Goal: Transaction & Acquisition: Purchase product/service

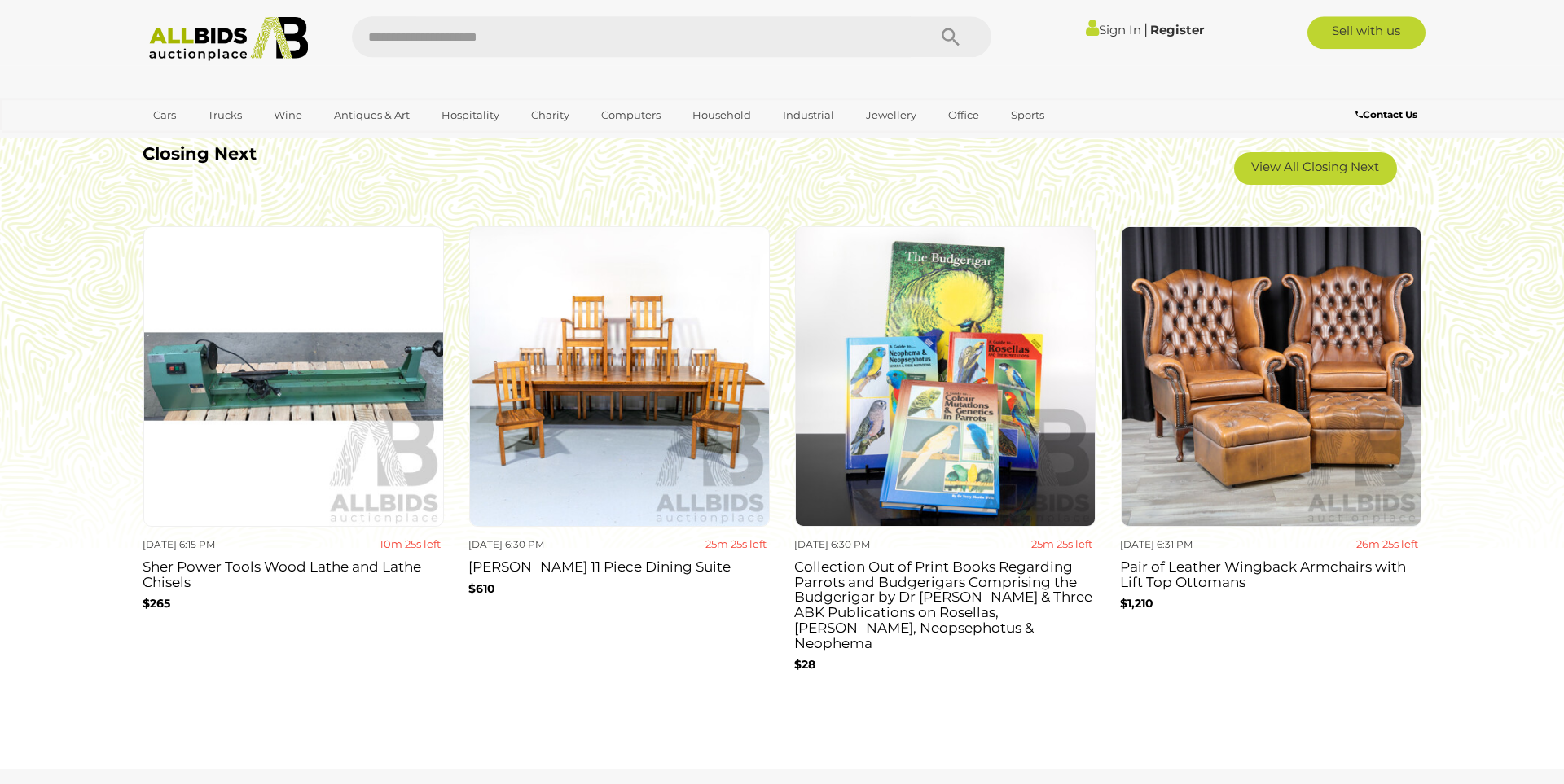
scroll to position [1531, 0]
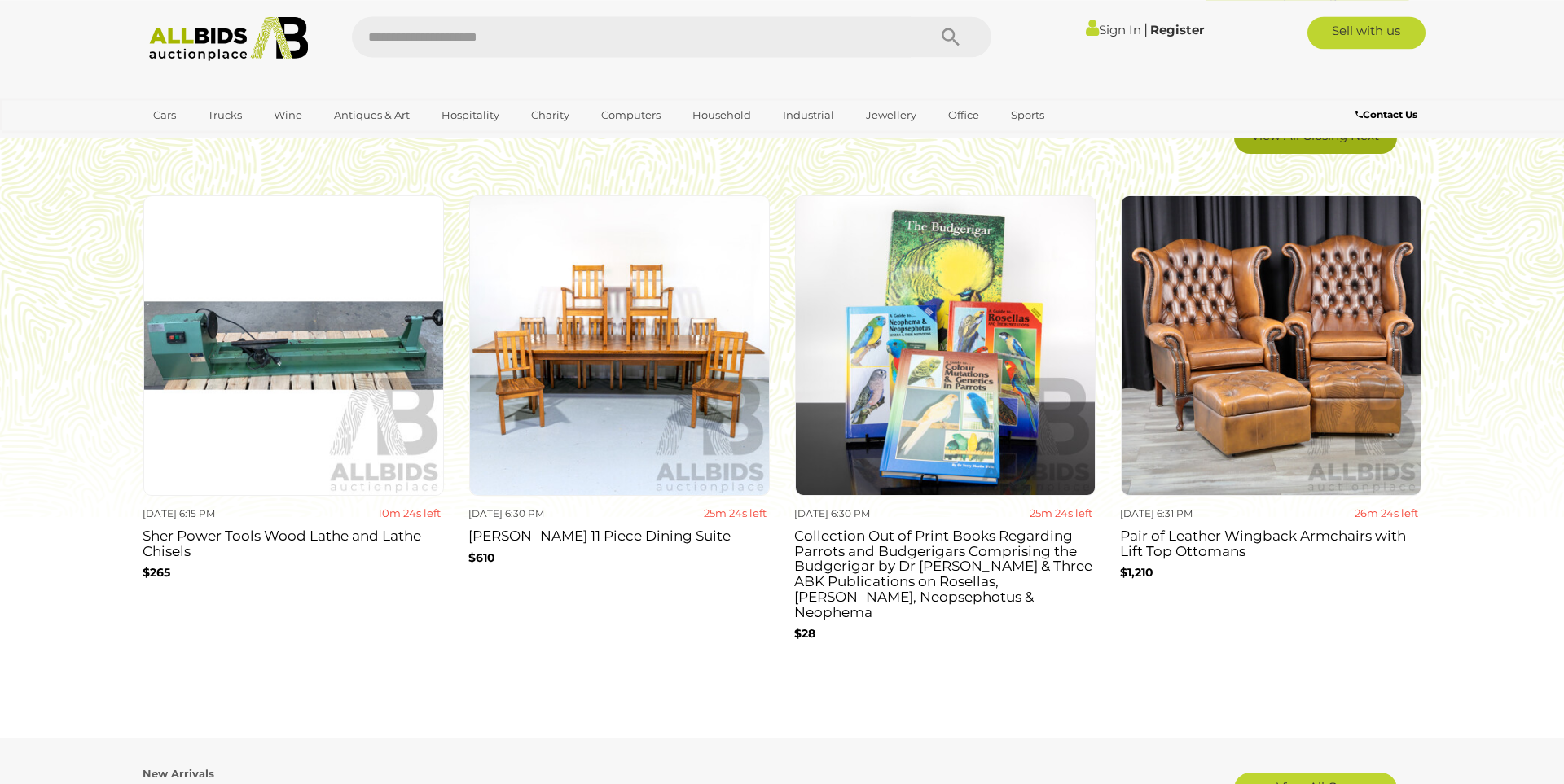
click at [1331, 145] on link "View All Closing Next" at bounding box center [1316, 137] width 163 height 32
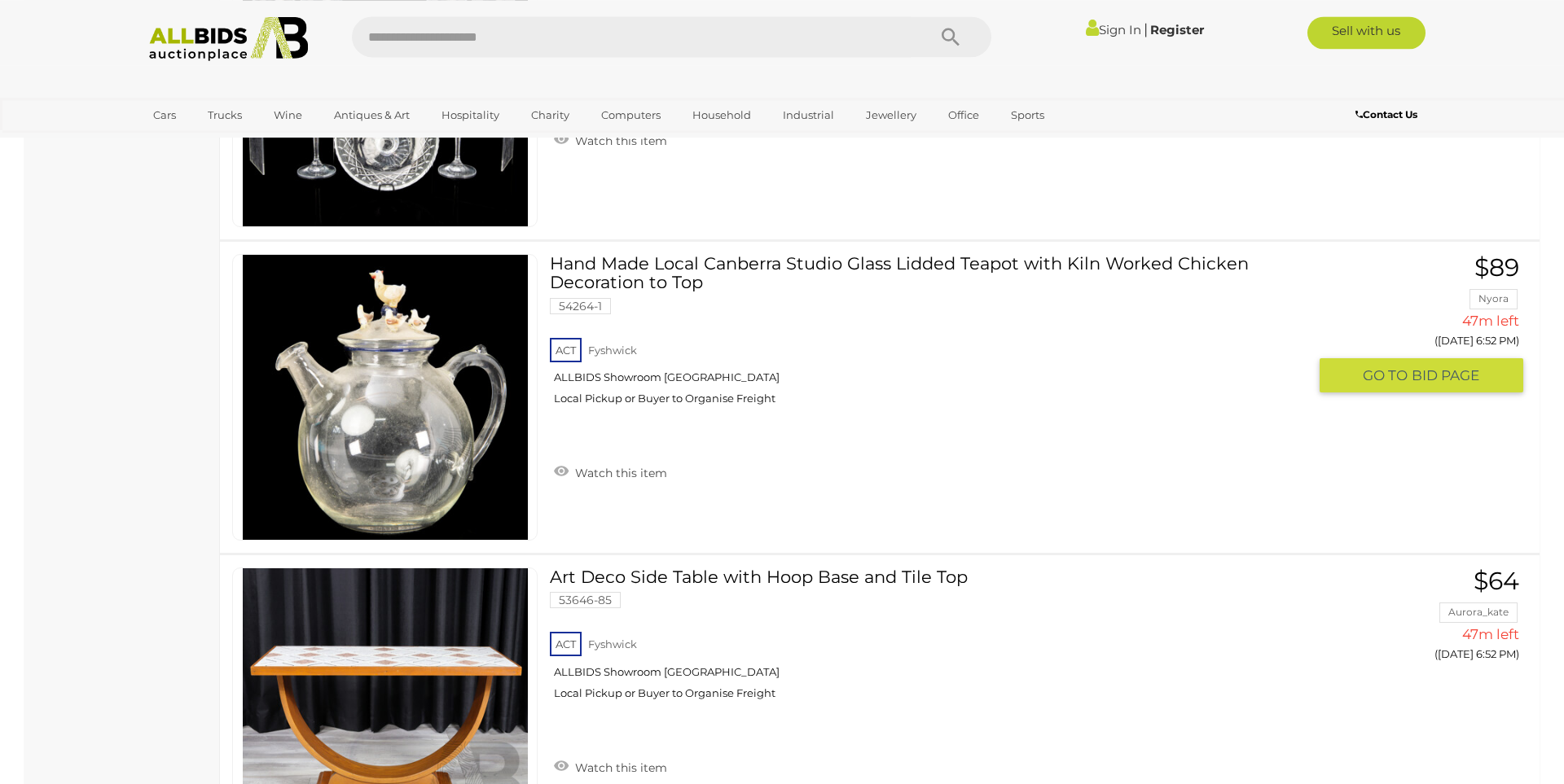
scroll to position [15321, 0]
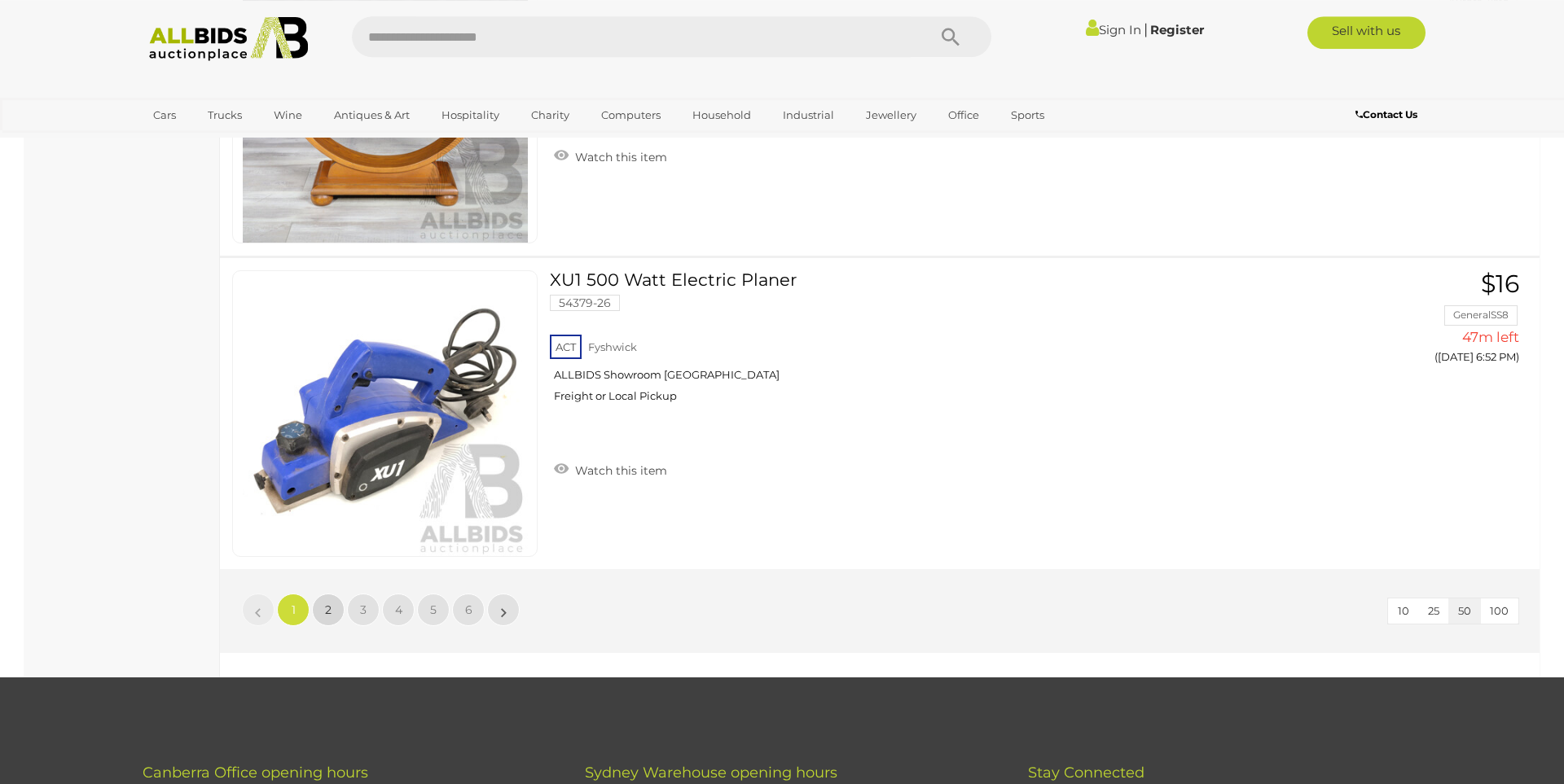
click at [333, 602] on link "2" at bounding box center [328, 610] width 32 height 32
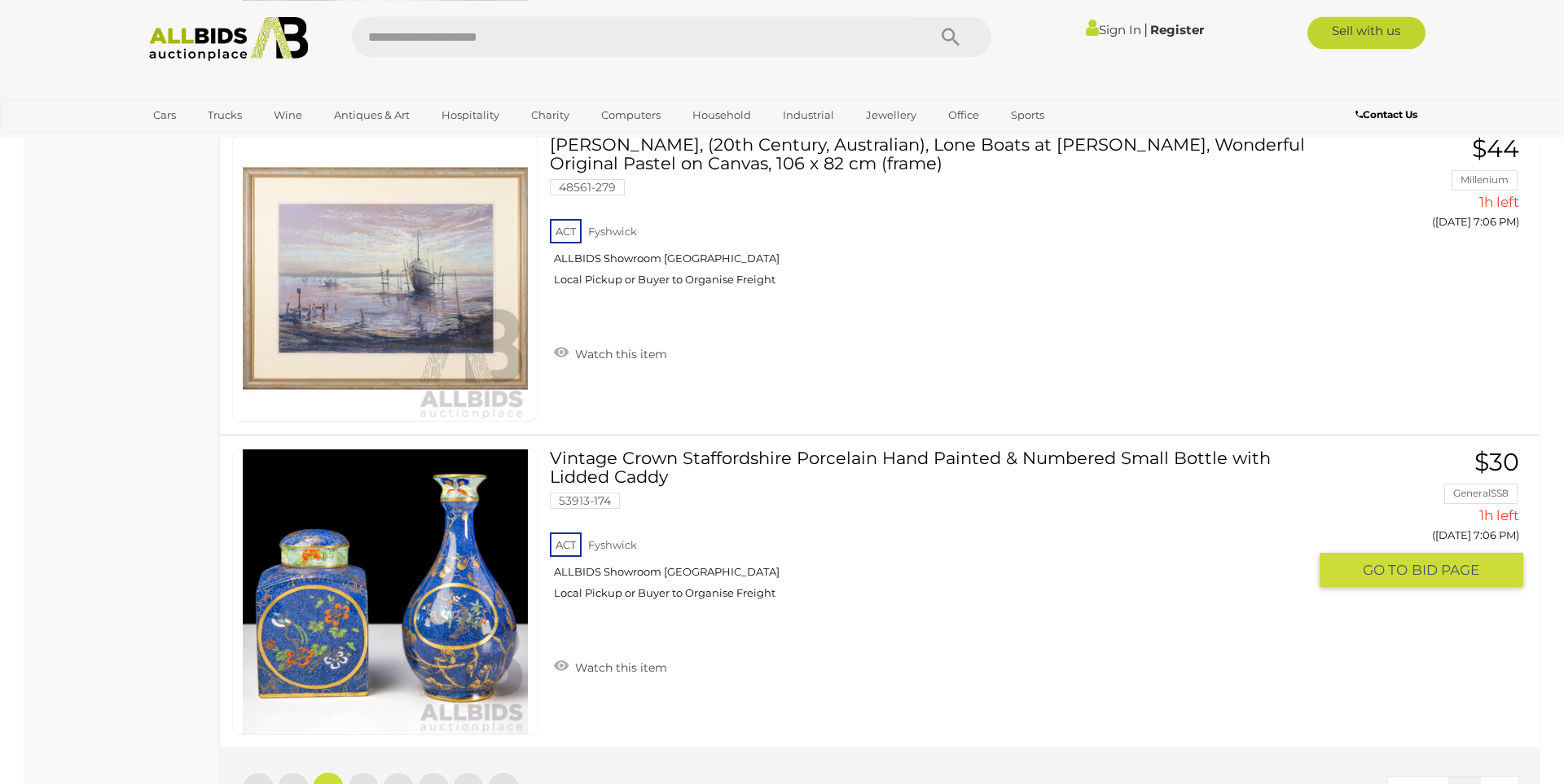
scroll to position [15753, 0]
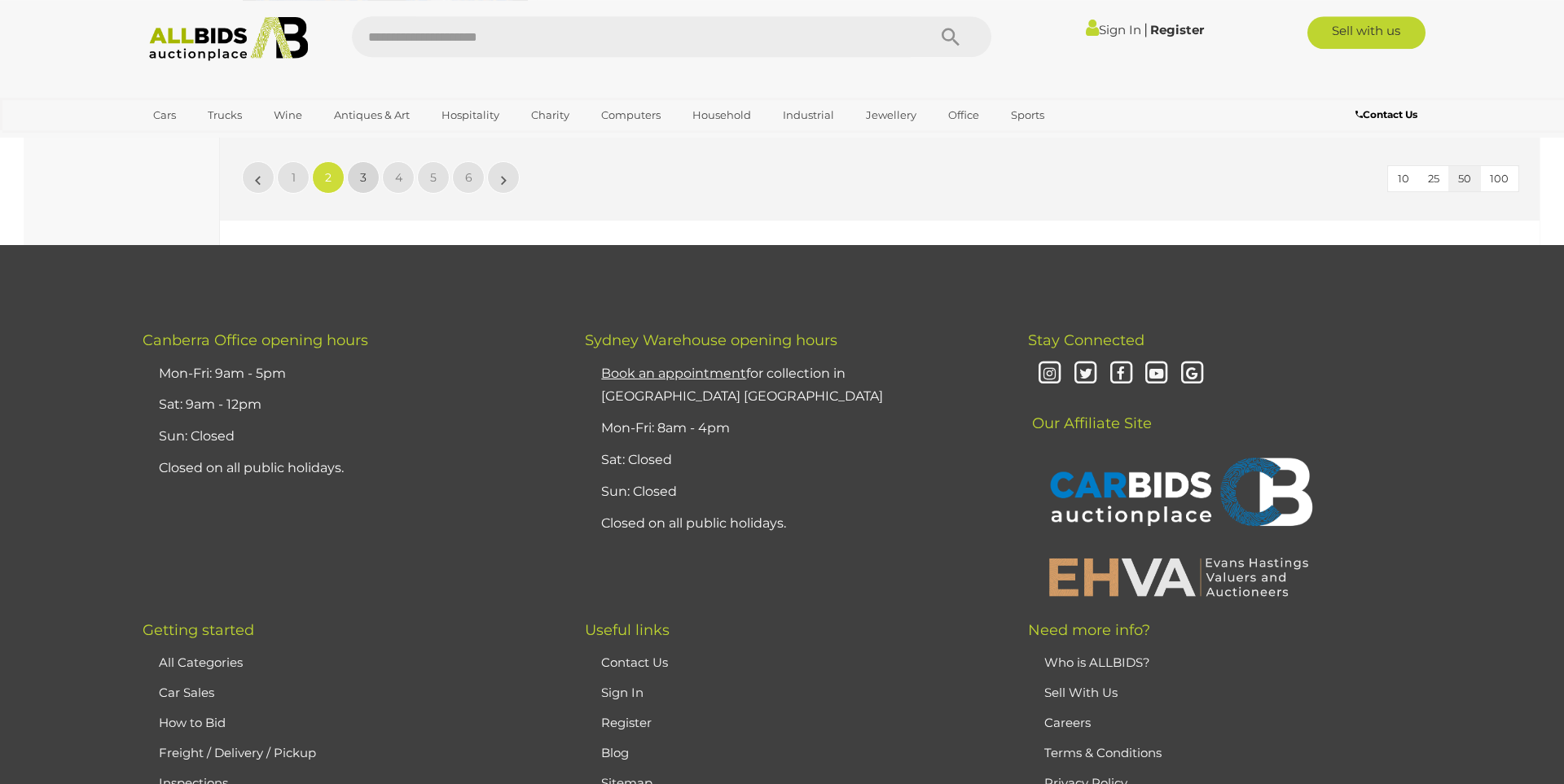
click at [357, 178] on link "3" at bounding box center [363, 177] width 32 height 32
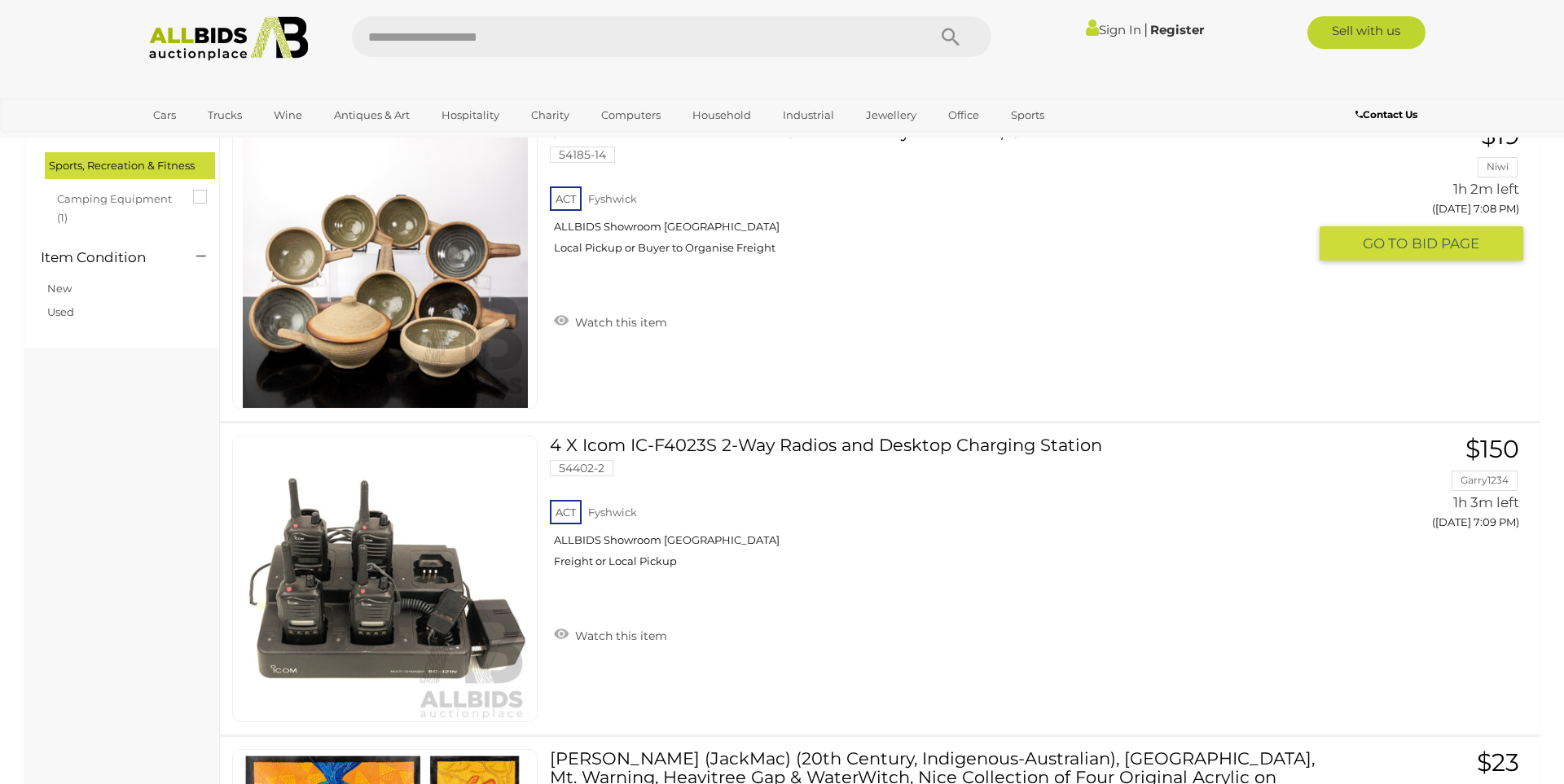
scroll to position [1384, 0]
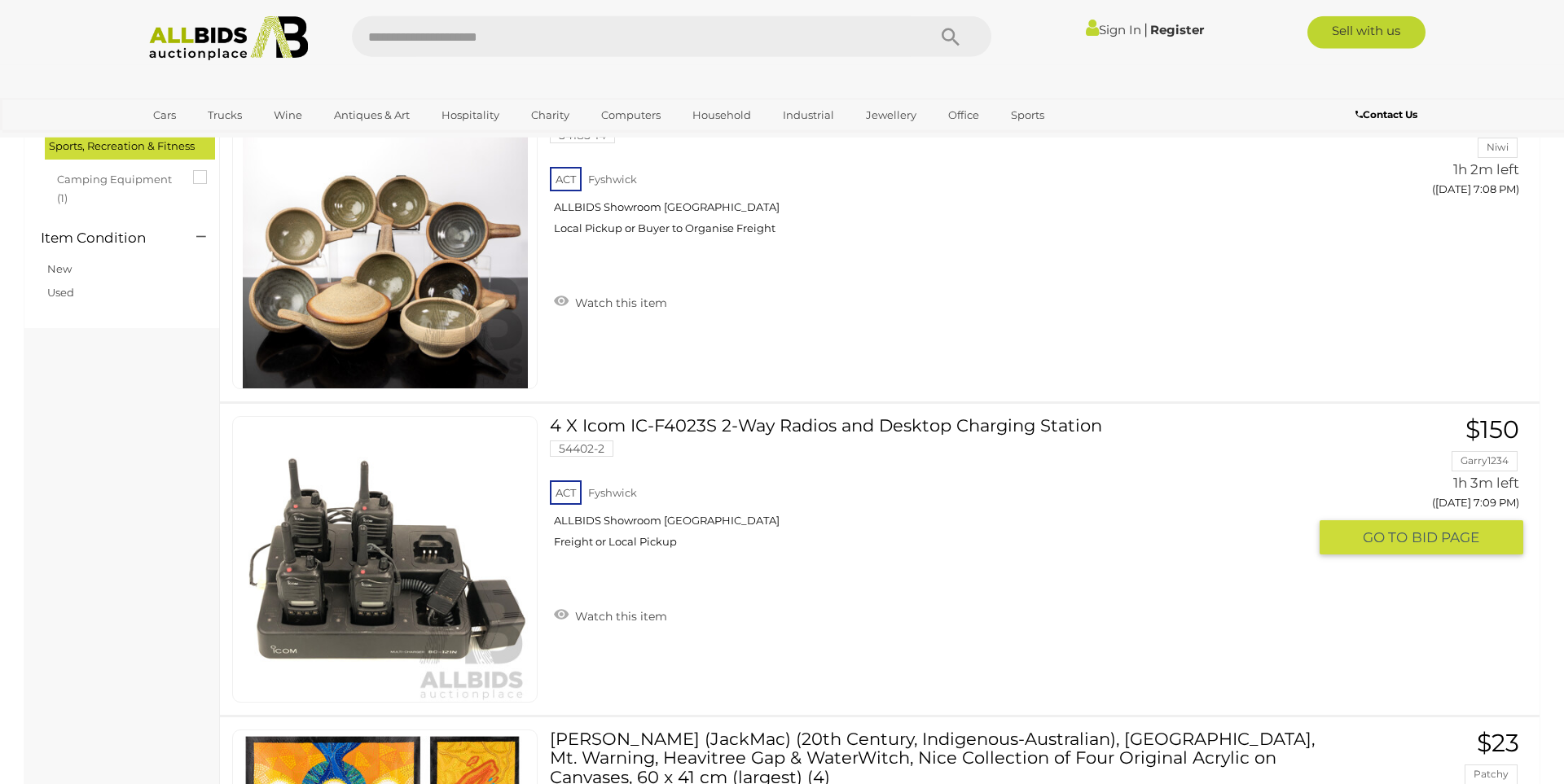
click at [946, 425] on link "4 X Icom IC-F4023S 2-Way Radios and Desktop Charging Station 54402-2 ACT Fyshwi…" at bounding box center [934, 488] width 746 height 145
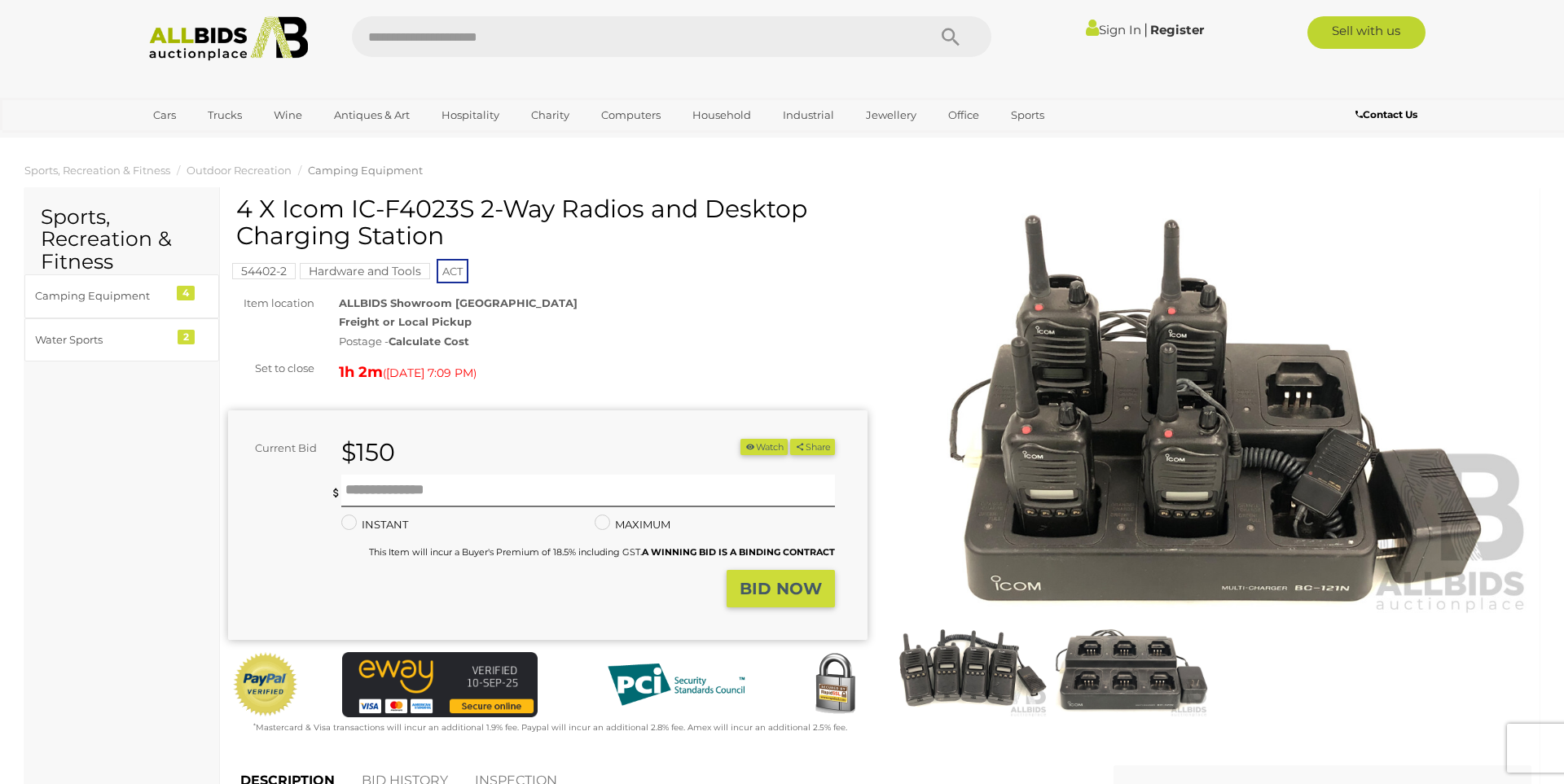
click at [1159, 458] on img at bounding box center [1211, 409] width 639 height 412
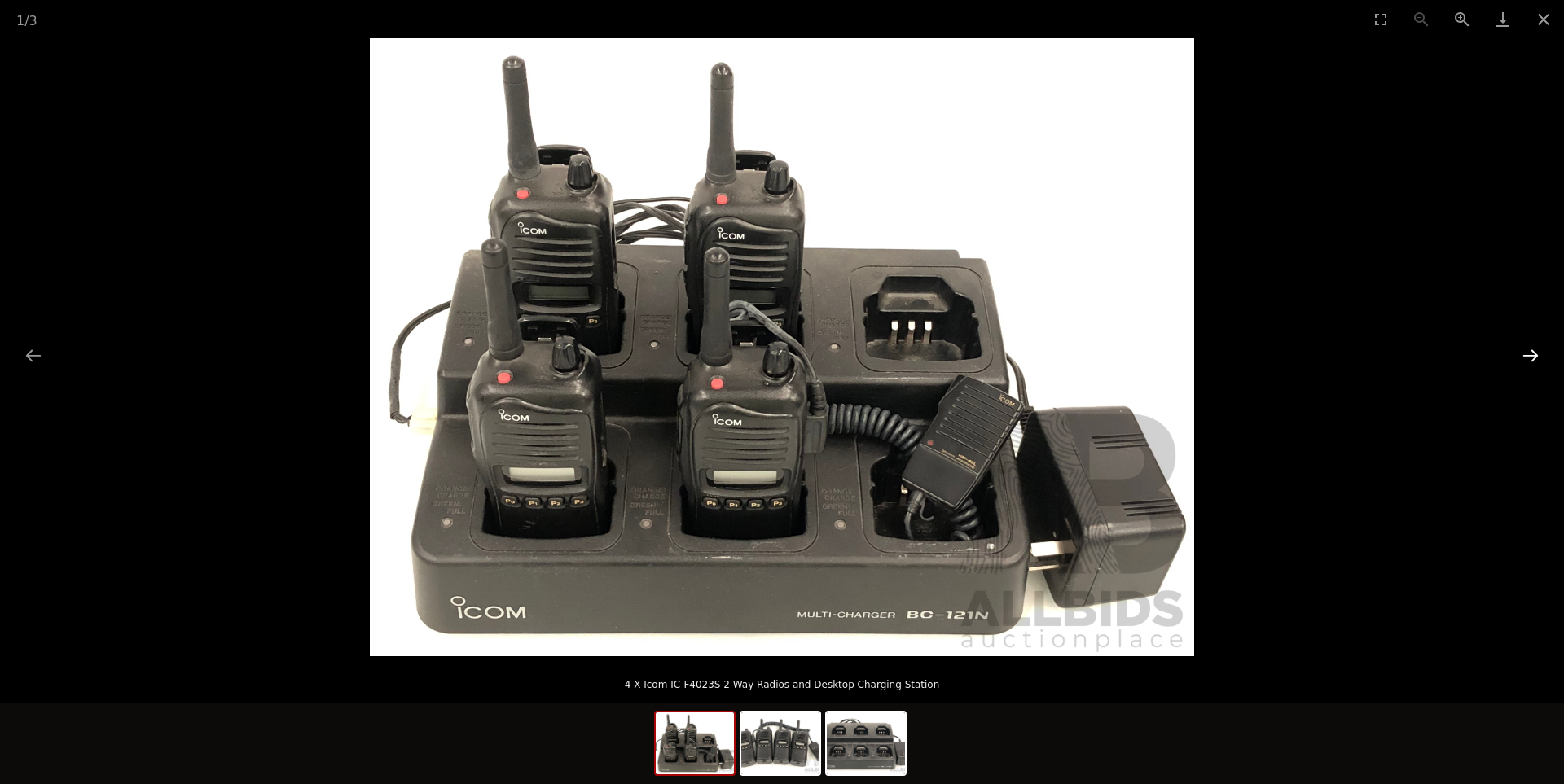
click at [1524, 360] on button "Next slide" at bounding box center [1530, 356] width 34 height 32
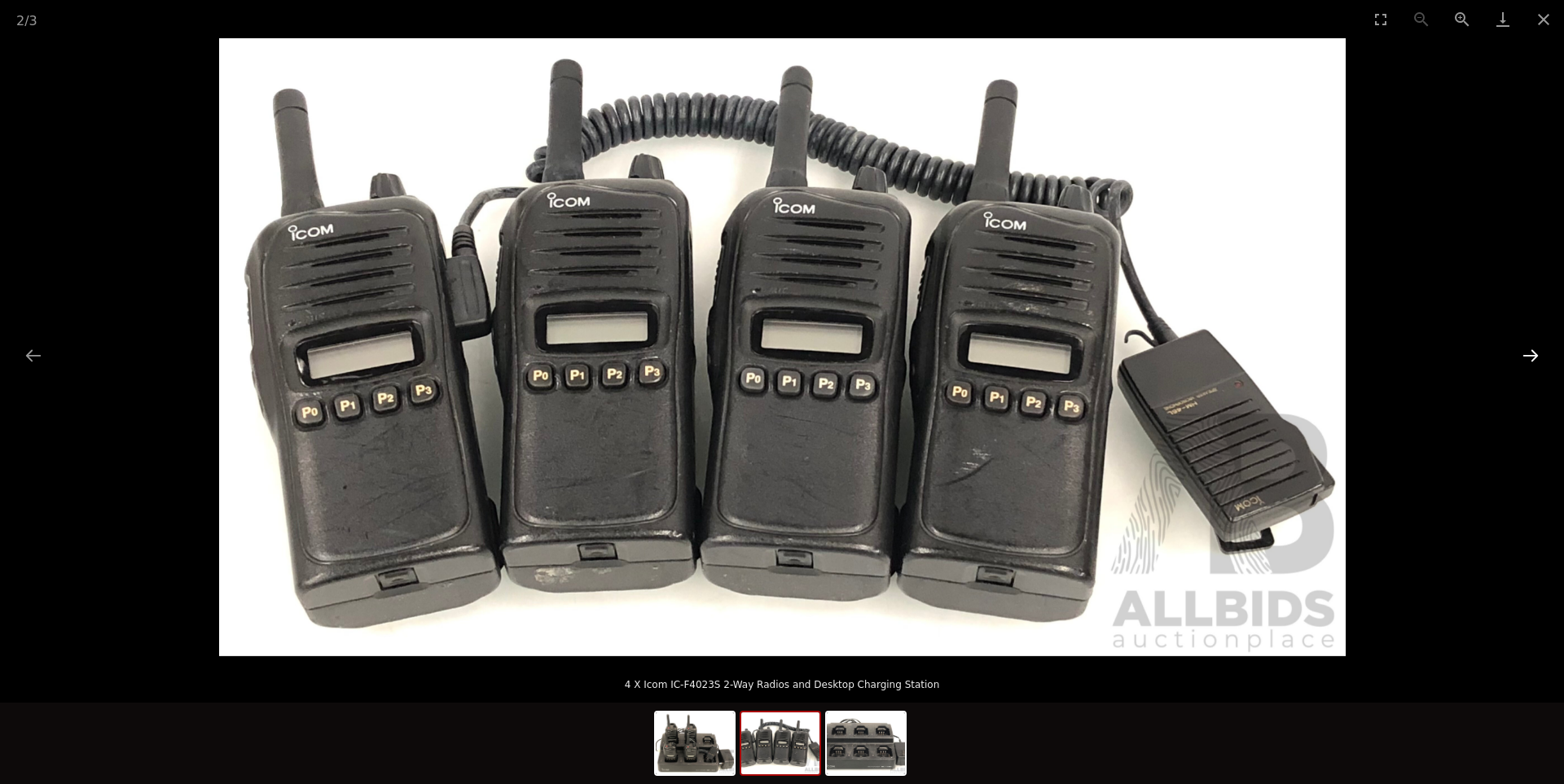
click at [1524, 360] on button "Next slide" at bounding box center [1530, 356] width 34 height 32
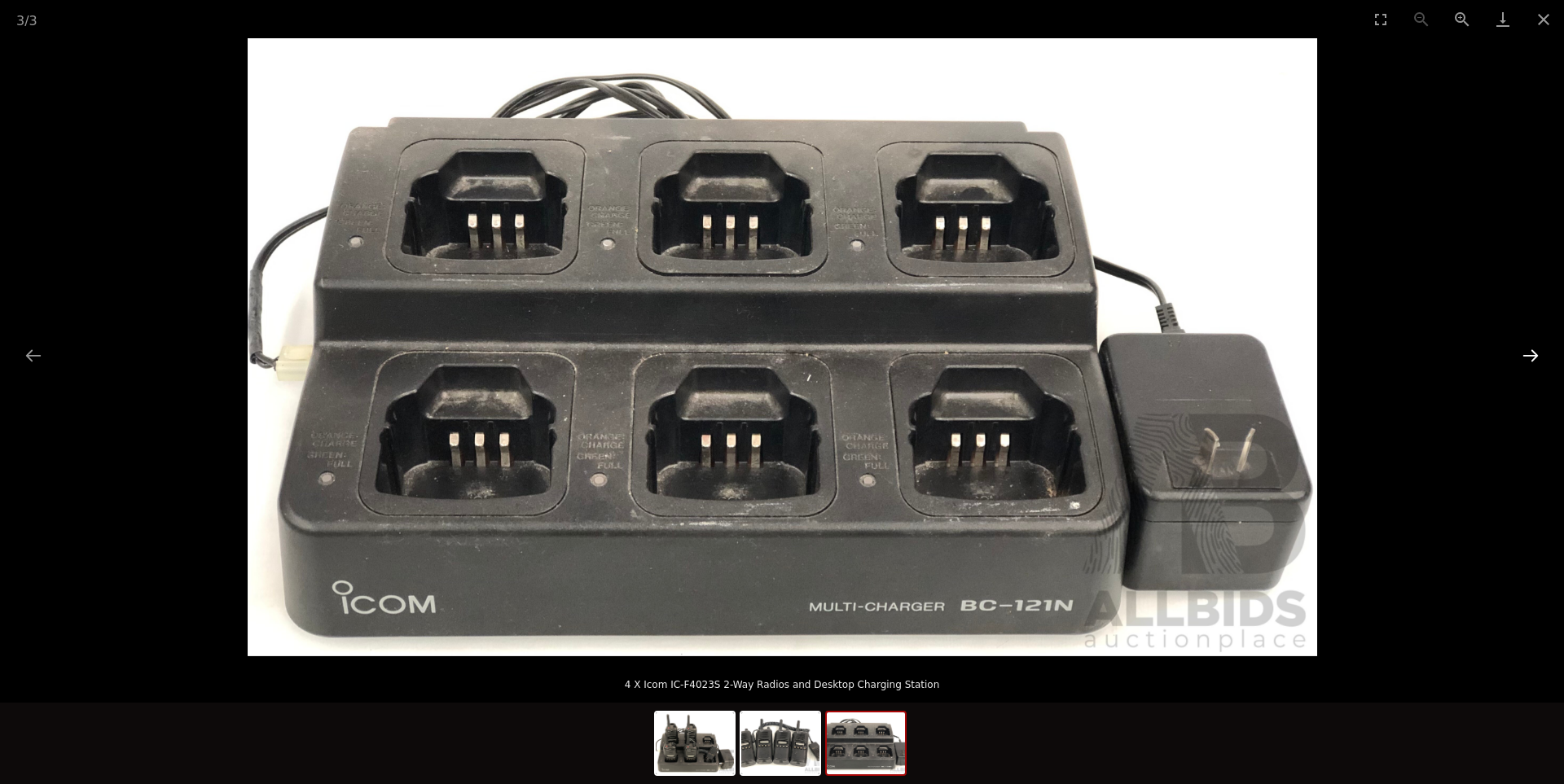
click at [1524, 360] on button "Next slide" at bounding box center [1530, 356] width 34 height 32
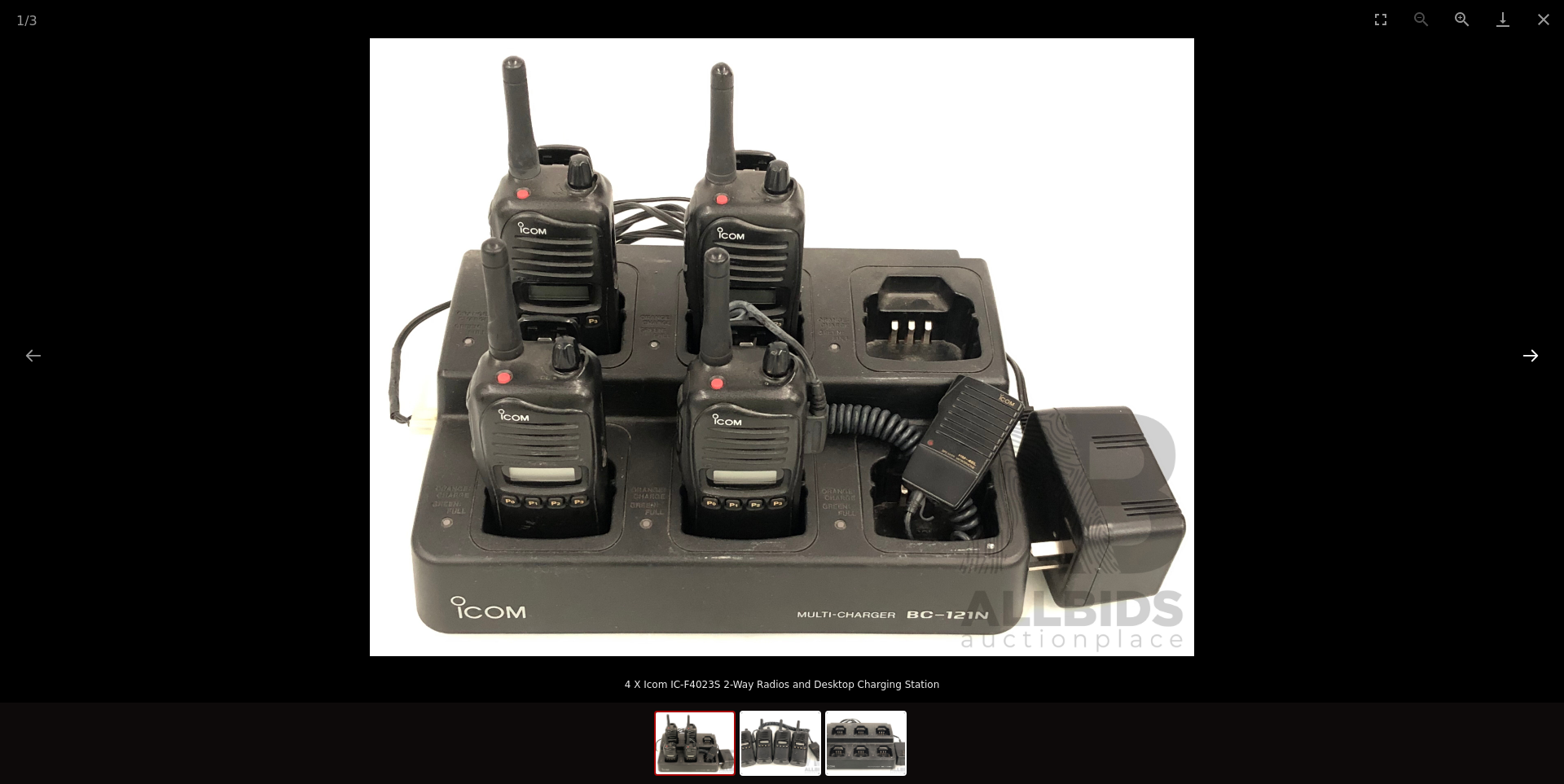
click at [1524, 359] on button "Next slide" at bounding box center [1530, 356] width 34 height 32
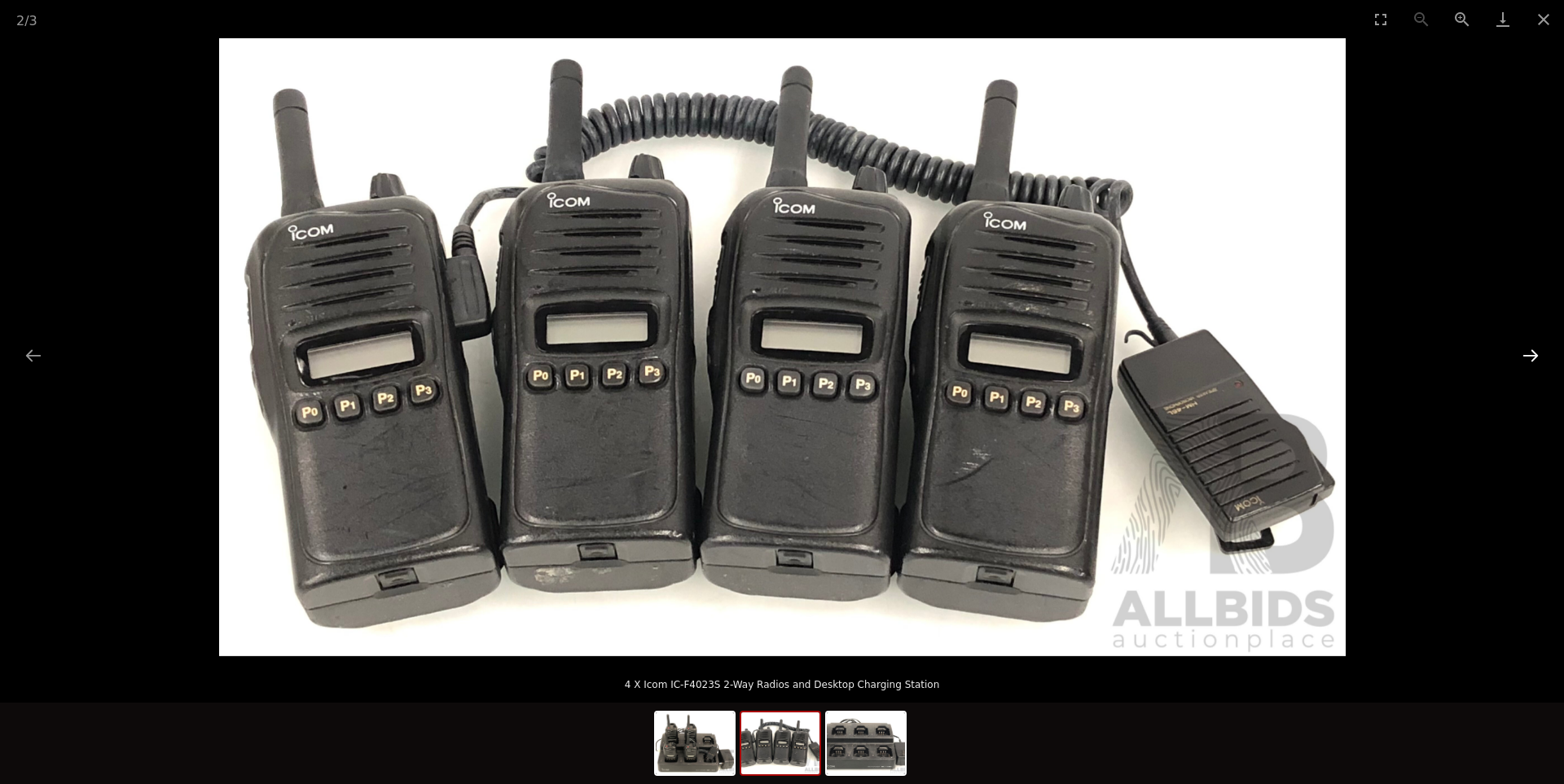
click at [1524, 359] on button "Next slide" at bounding box center [1530, 356] width 34 height 32
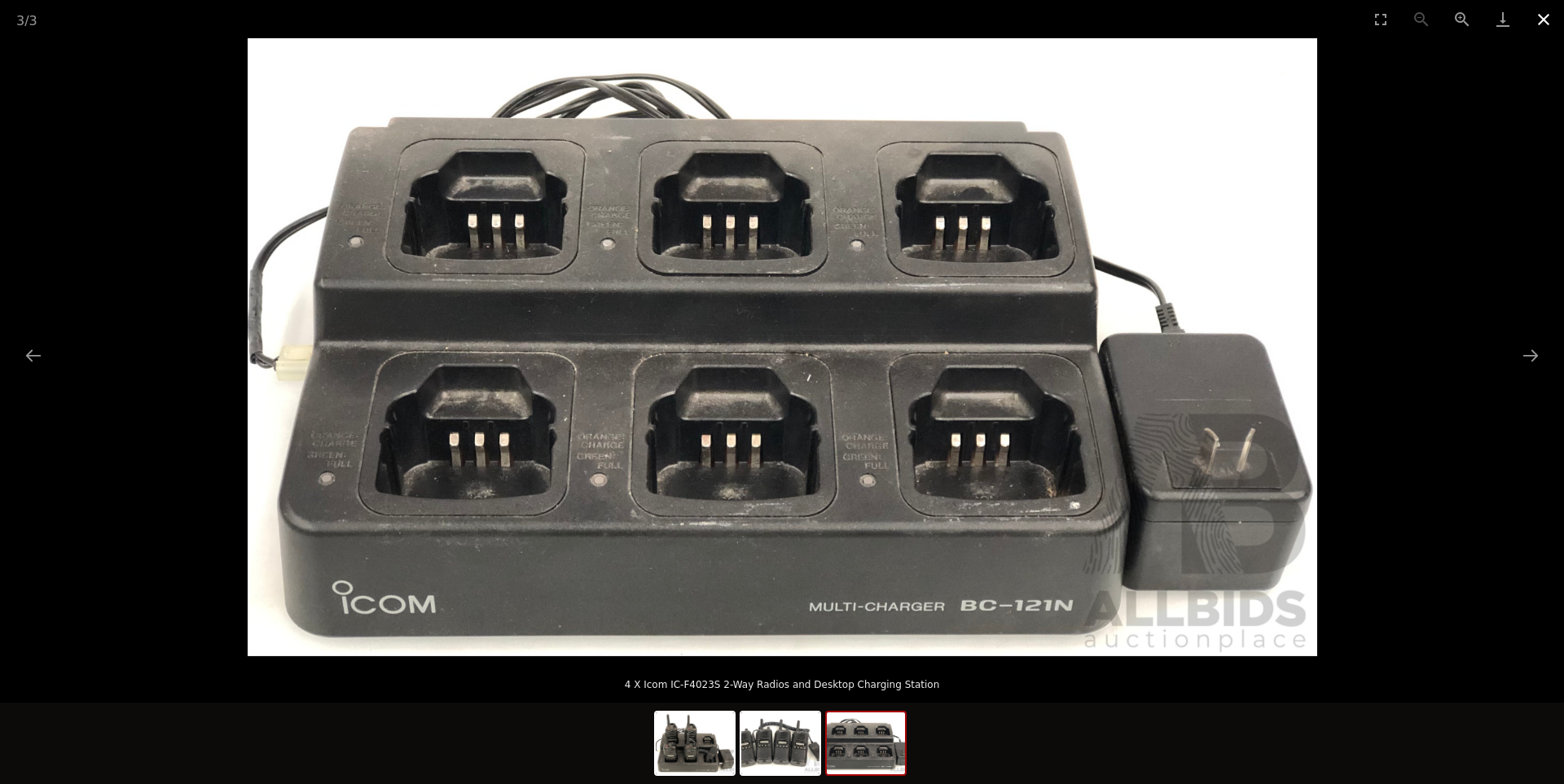
click at [1548, 19] on button "Close gallery" at bounding box center [1543, 19] width 41 height 38
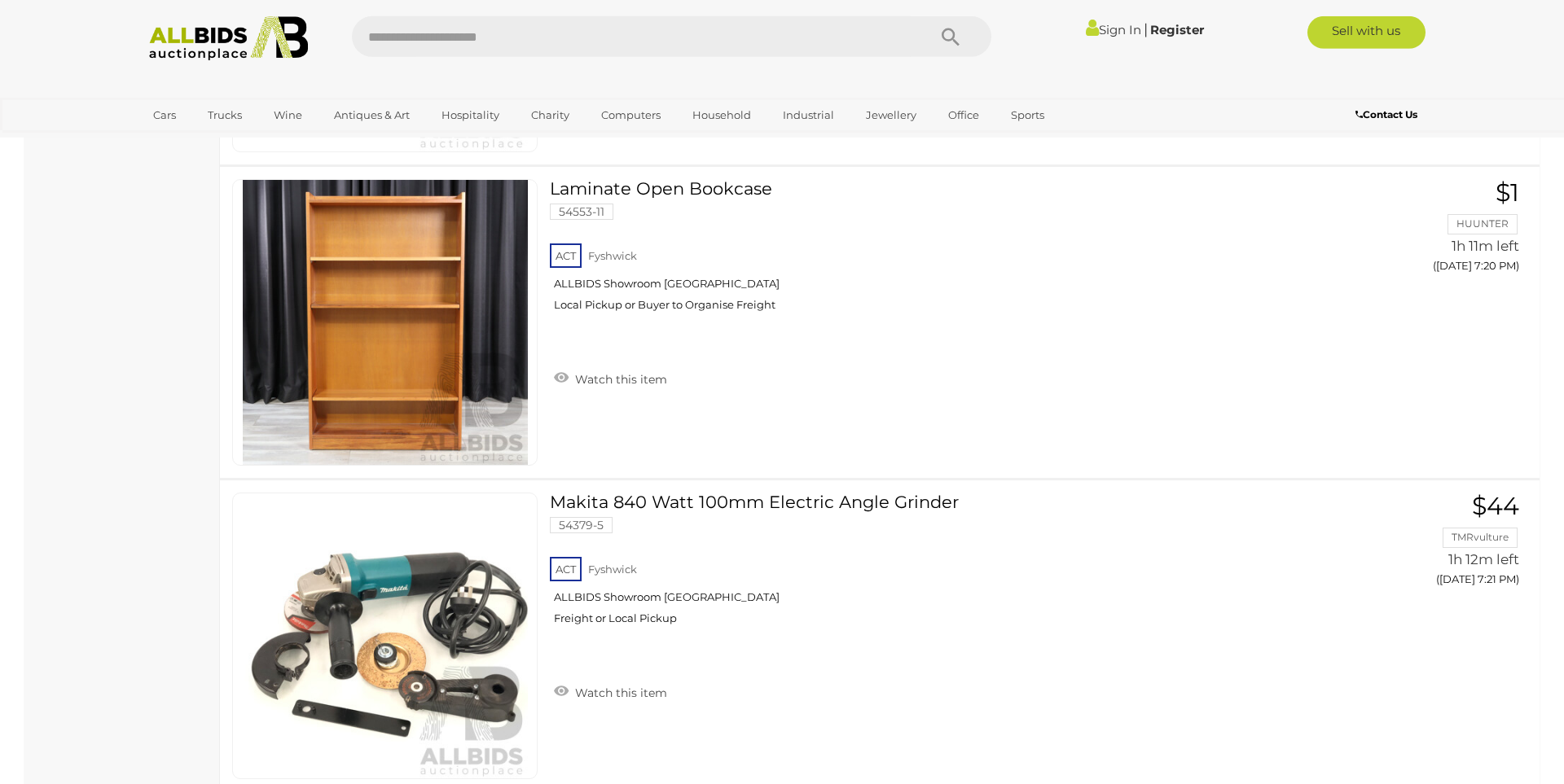
scroll to position [15396, 0]
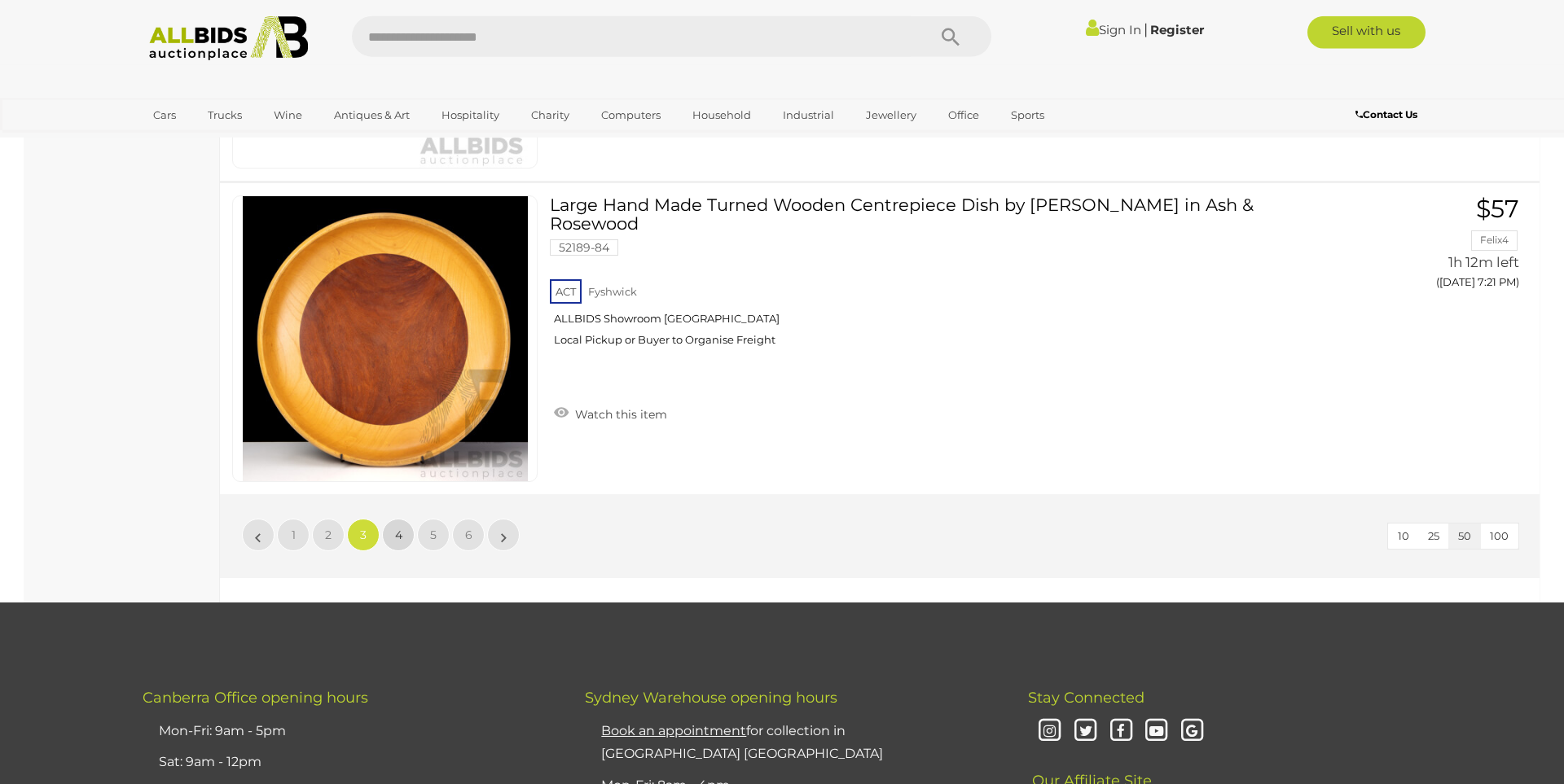
click at [404, 541] on link "4" at bounding box center [398, 535] width 32 height 32
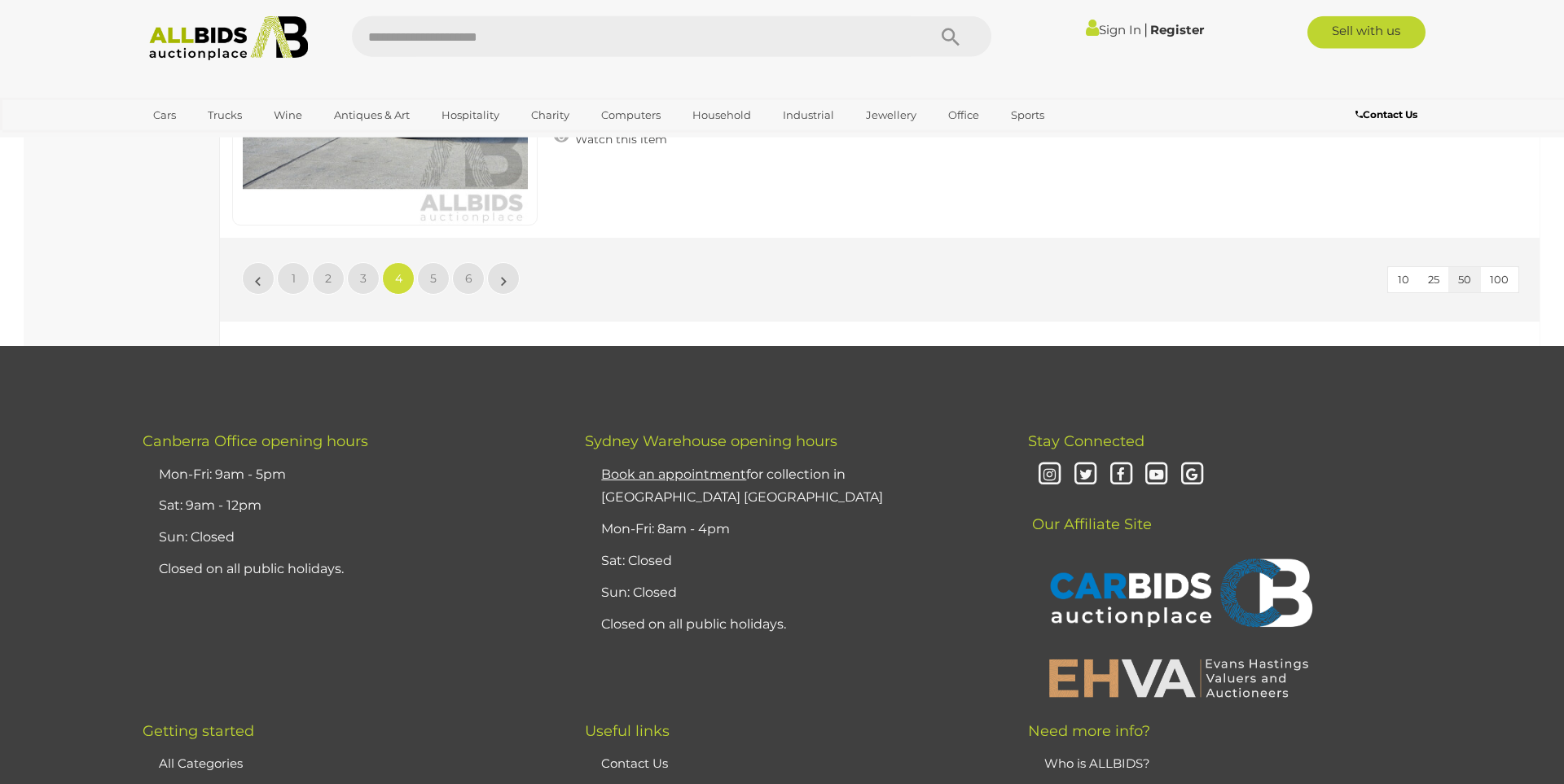
scroll to position [15753, 0]
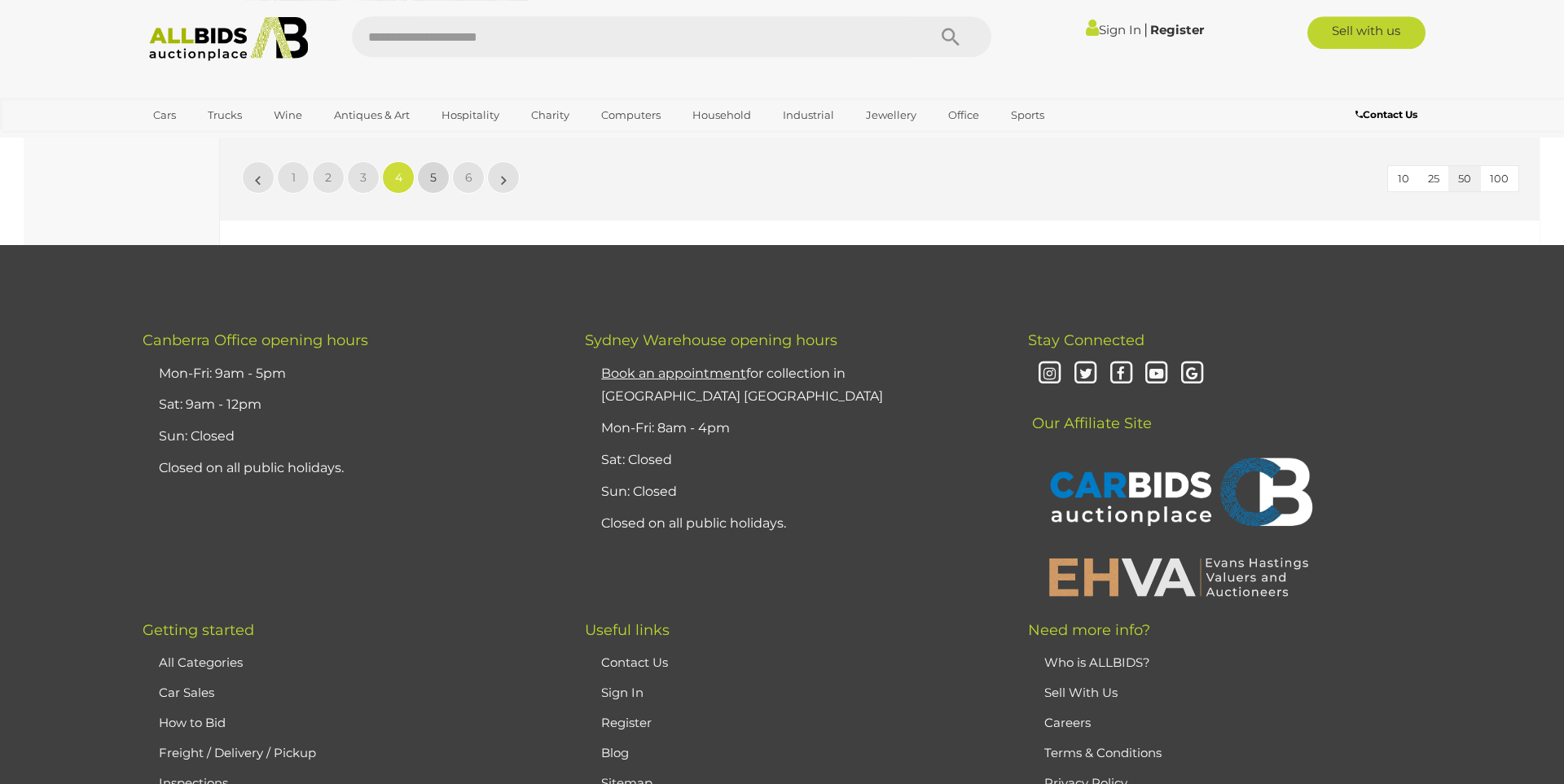
click at [428, 186] on link "5" at bounding box center [433, 177] width 32 height 32
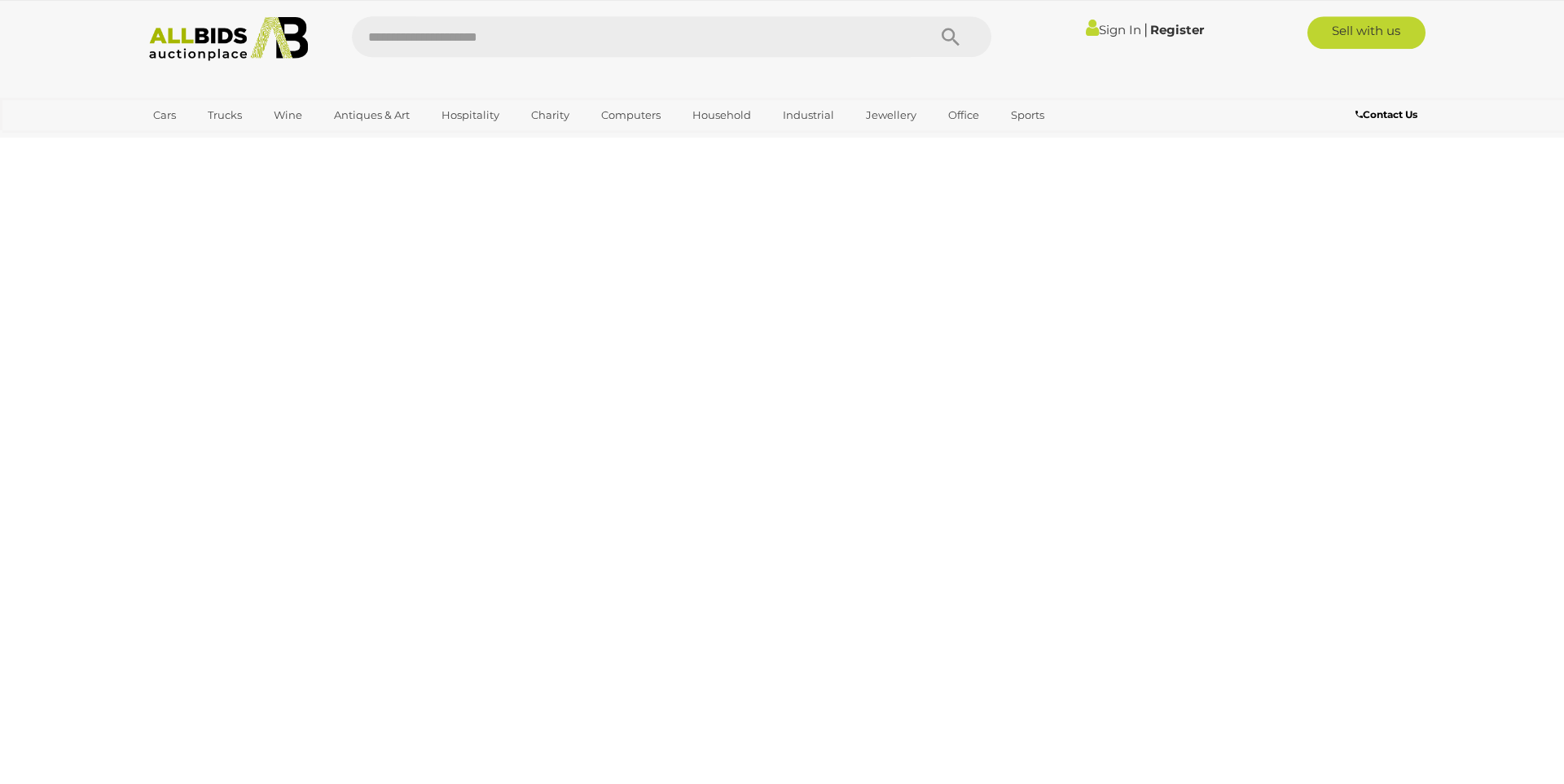
scroll to position [56, 0]
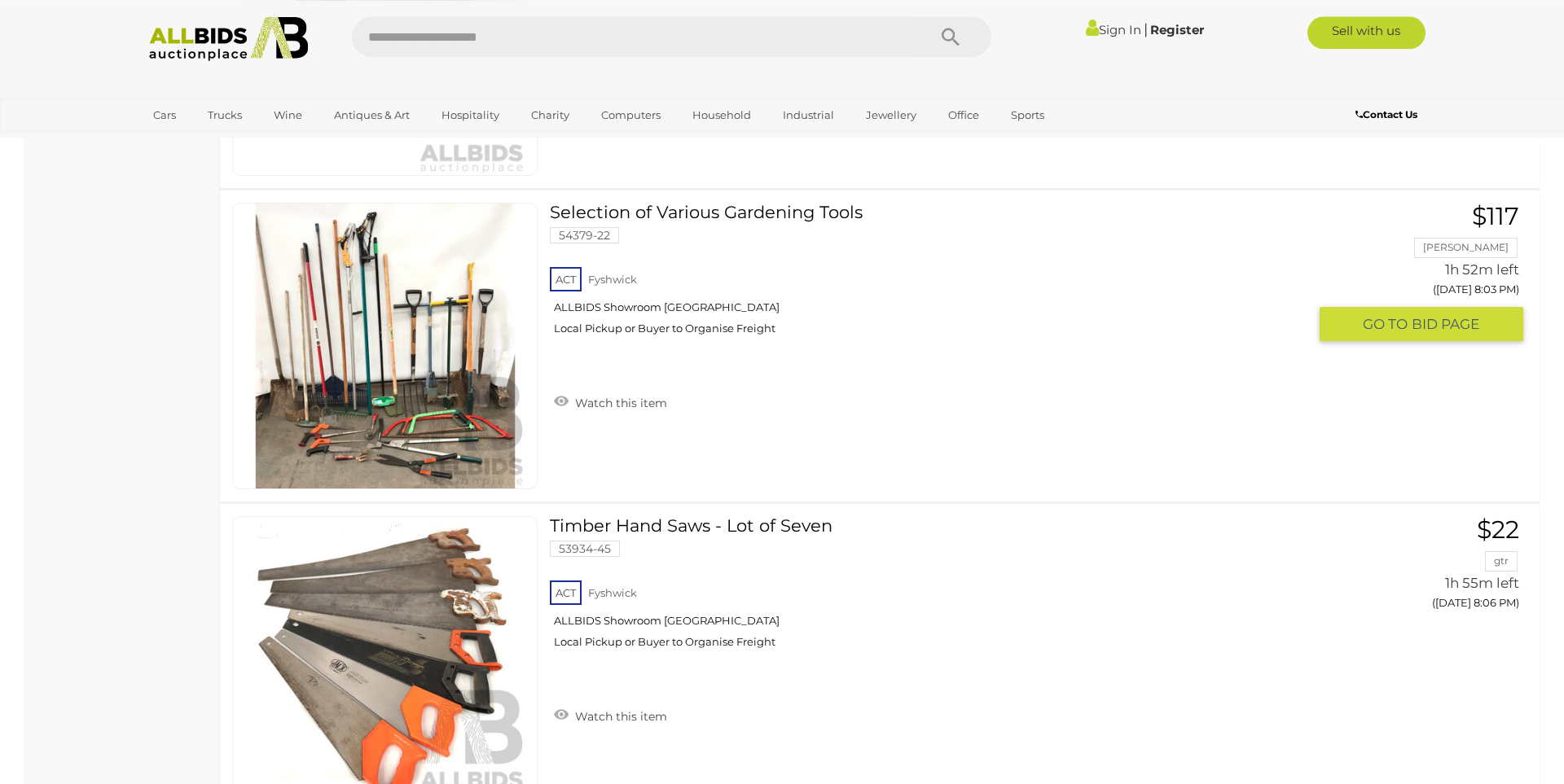
scroll to position [6667, 0]
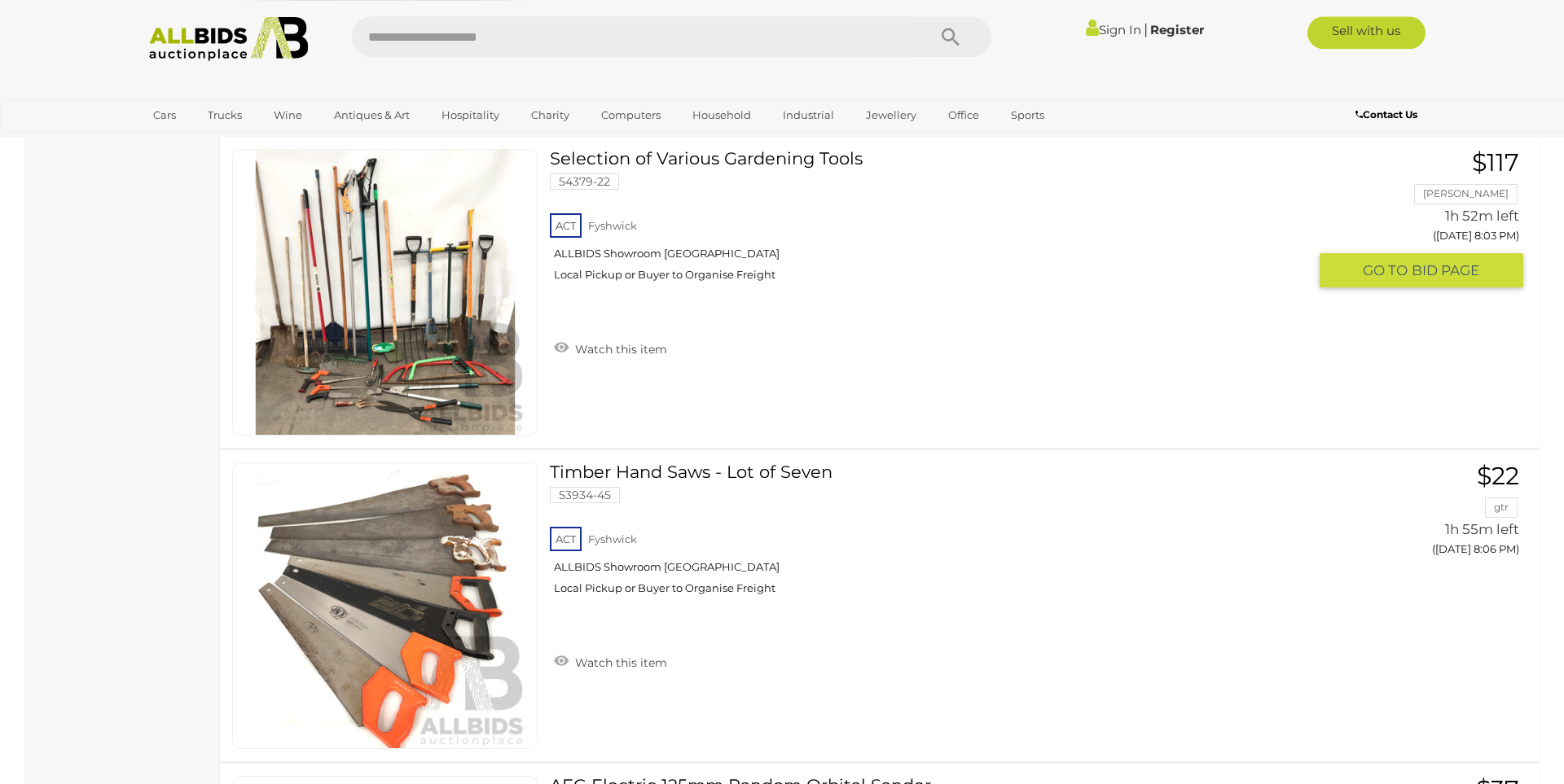
click at [364, 194] on link at bounding box center [385, 292] width 305 height 287
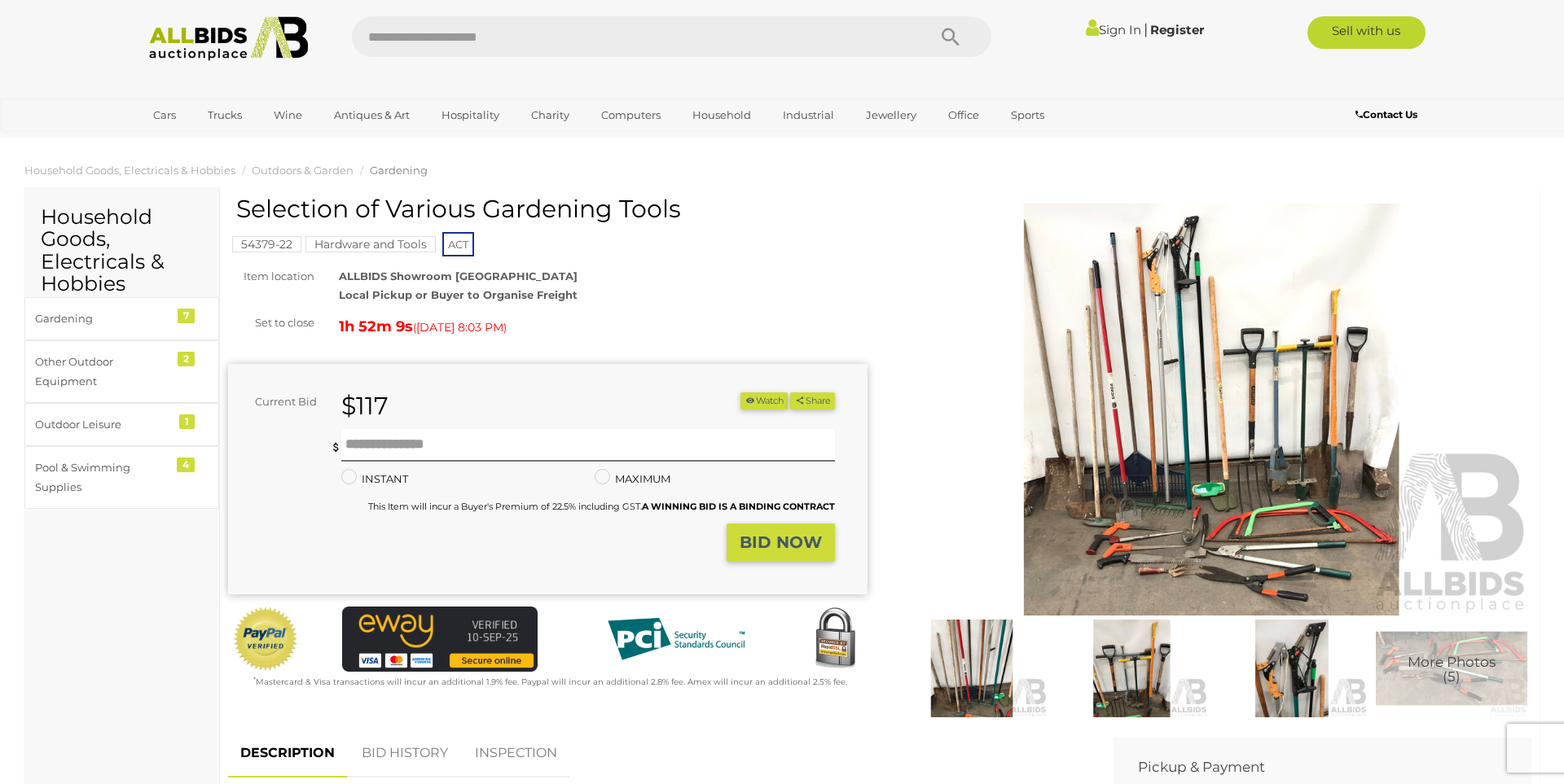
click at [1154, 303] on img at bounding box center [1211, 409] width 639 height 412
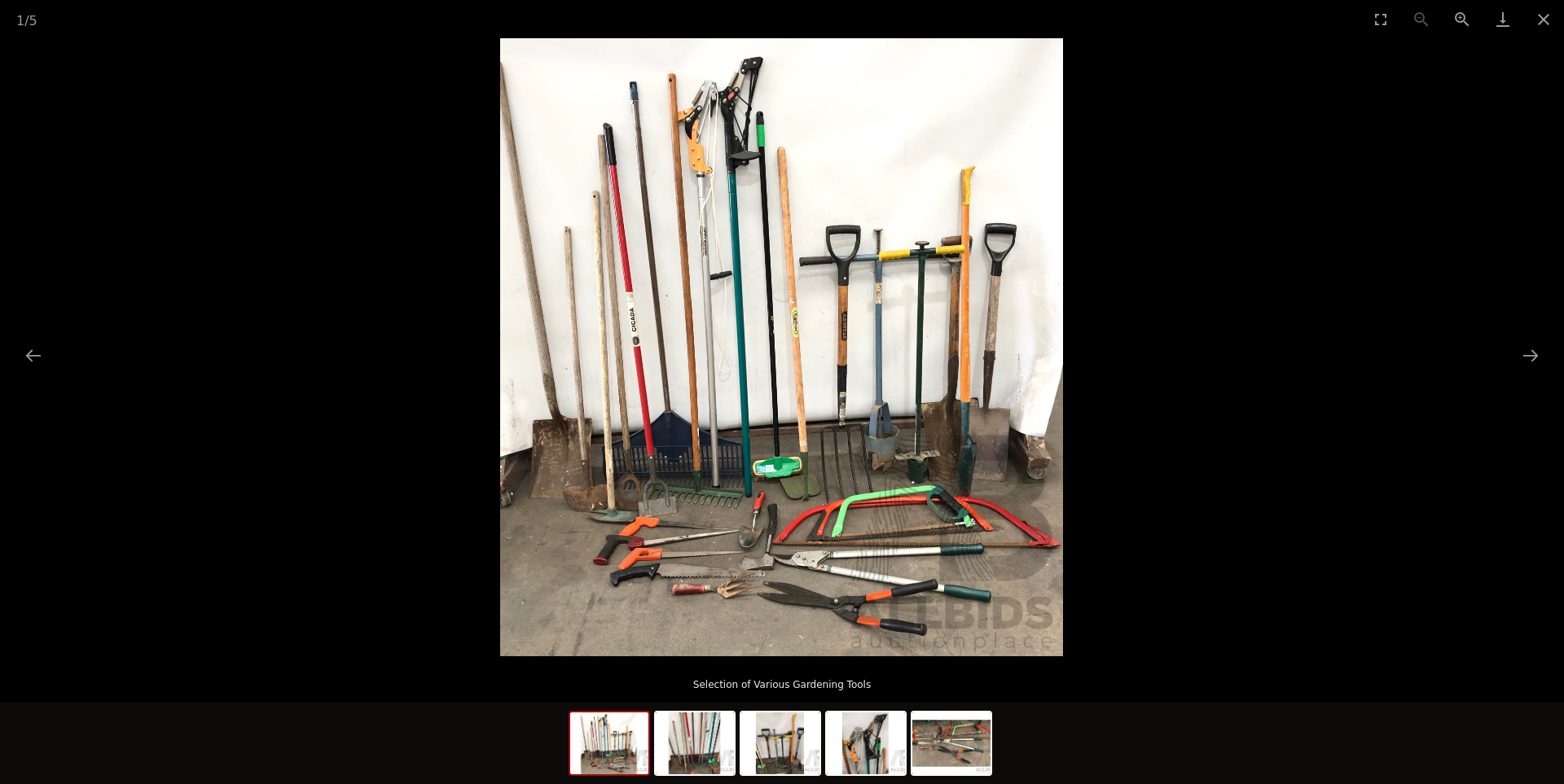
click at [753, 202] on img at bounding box center [782, 347] width 563 height 618
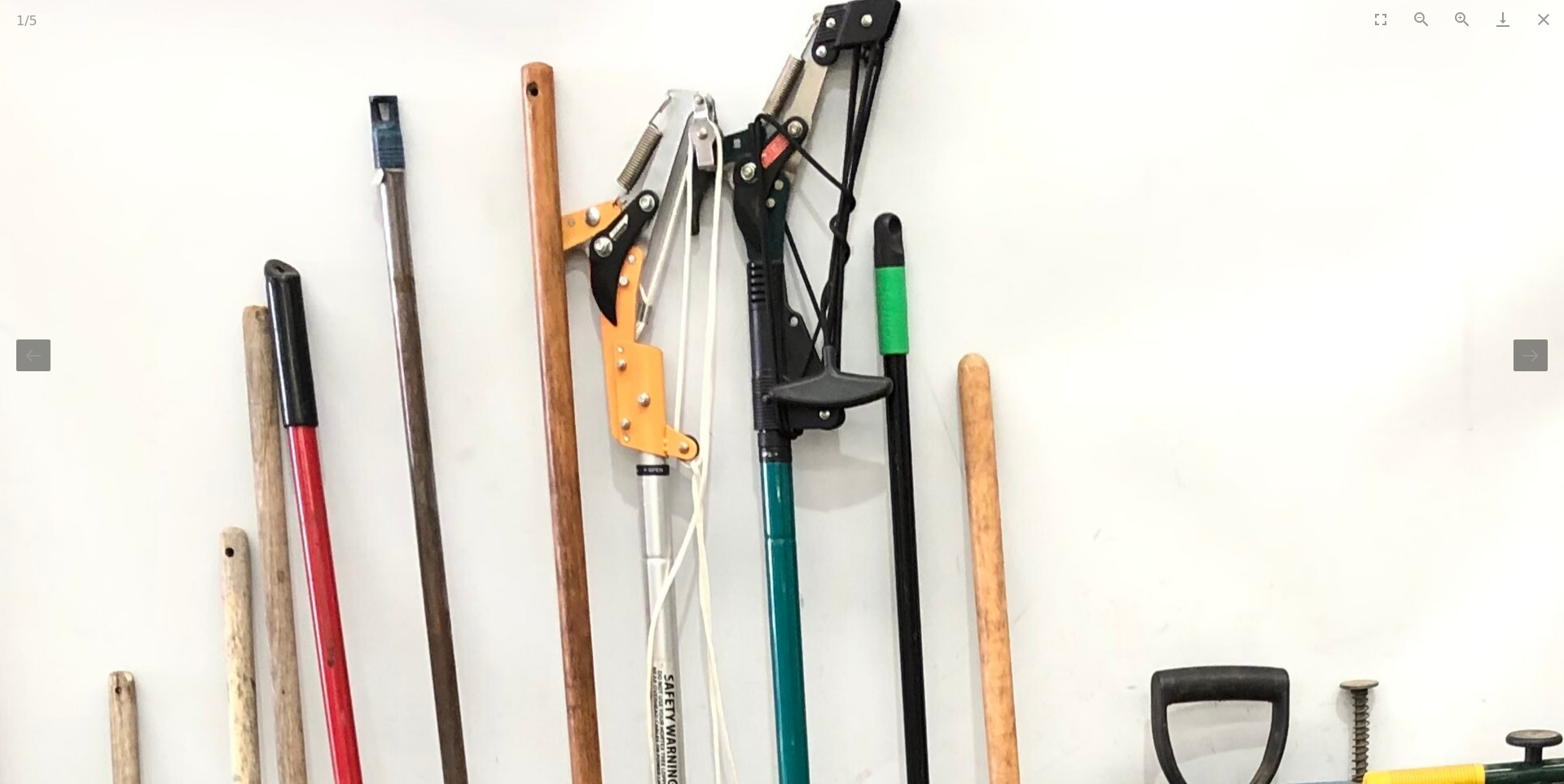
drag, startPoint x: 682, startPoint y: 146, endPoint x: 790, endPoint y: 451, distance: 323.6
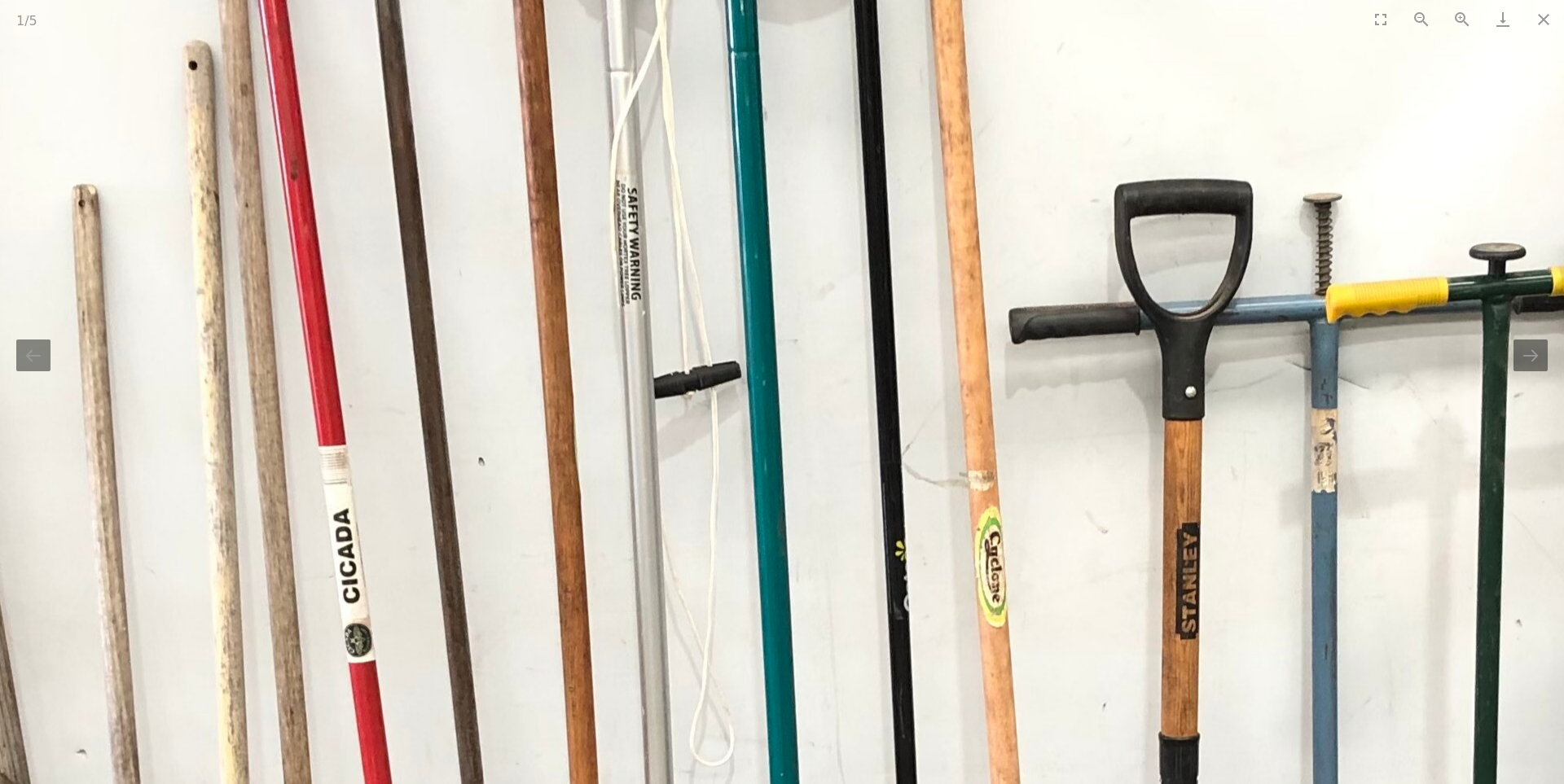
drag, startPoint x: 809, startPoint y: 580, endPoint x: 769, endPoint y: 73, distance: 508.6
click at [769, 73] on img at bounding box center [938, 665] width 2240 height 2459
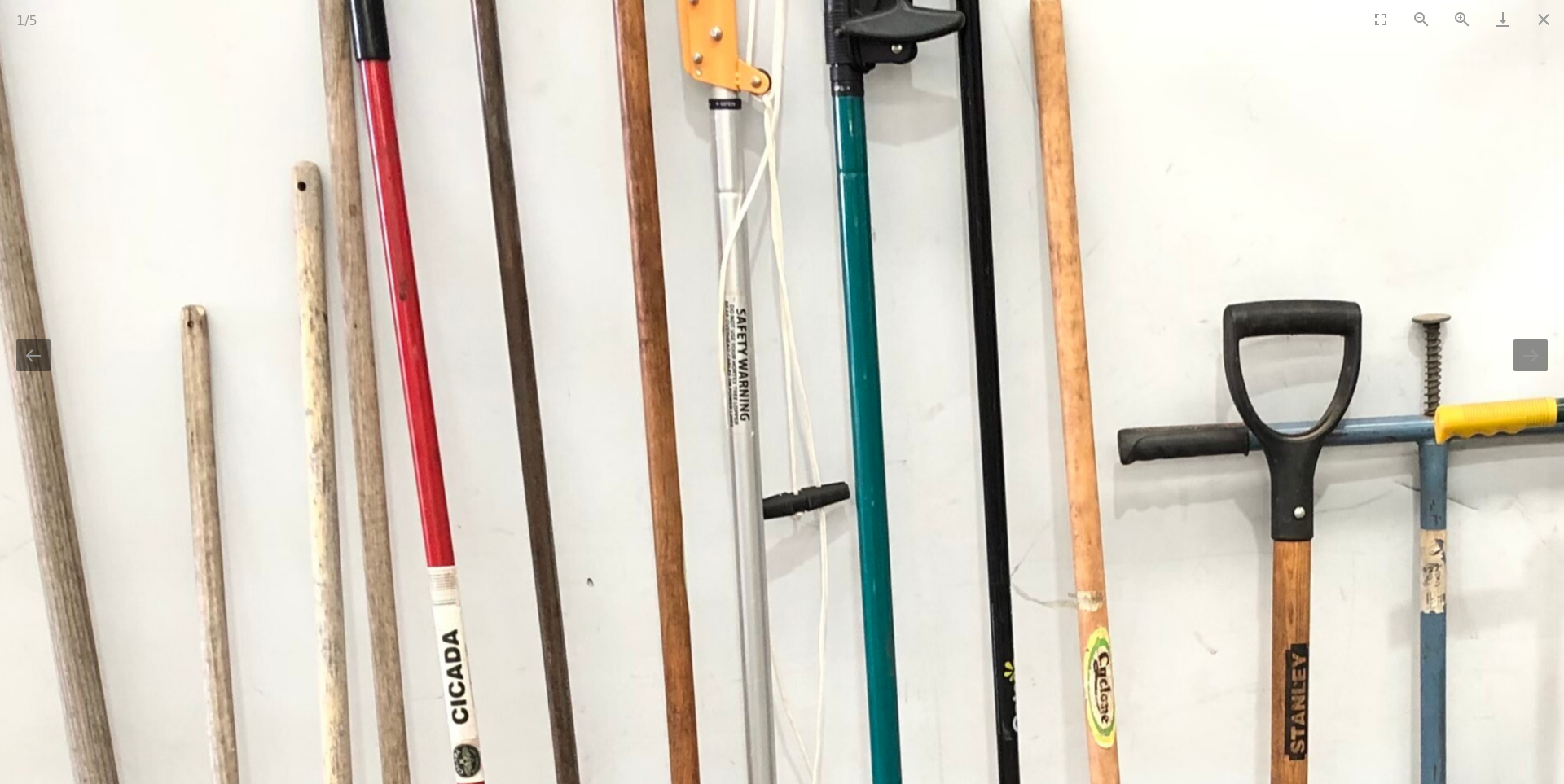
drag, startPoint x: 799, startPoint y: 328, endPoint x: 909, endPoint y: 783, distance: 468.1
click at [909, 783] on img at bounding box center [1047, 785] width 2240 height 2459
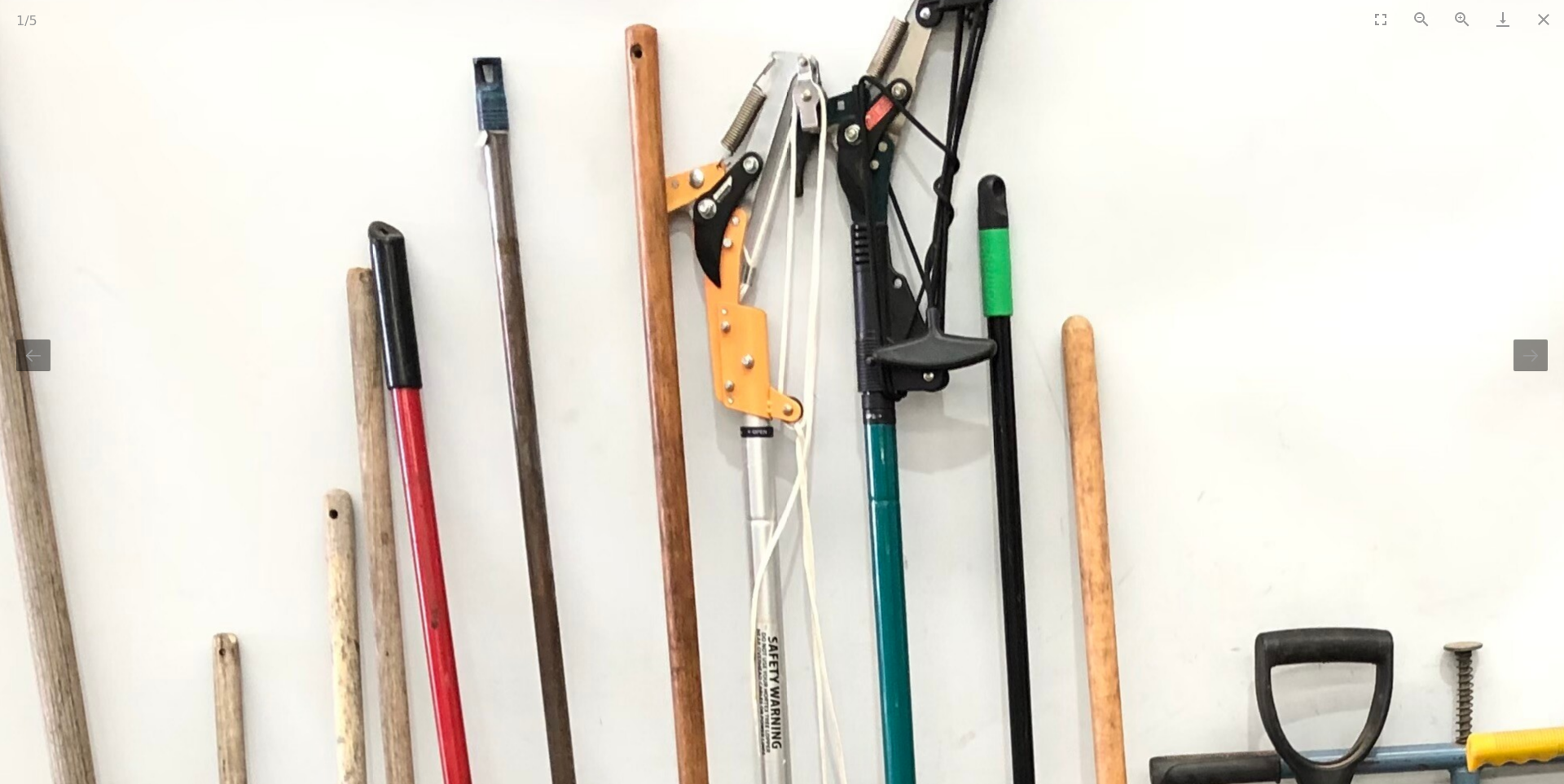
drag, startPoint x: 913, startPoint y: 566, endPoint x: 938, endPoint y: 783, distance: 218.4
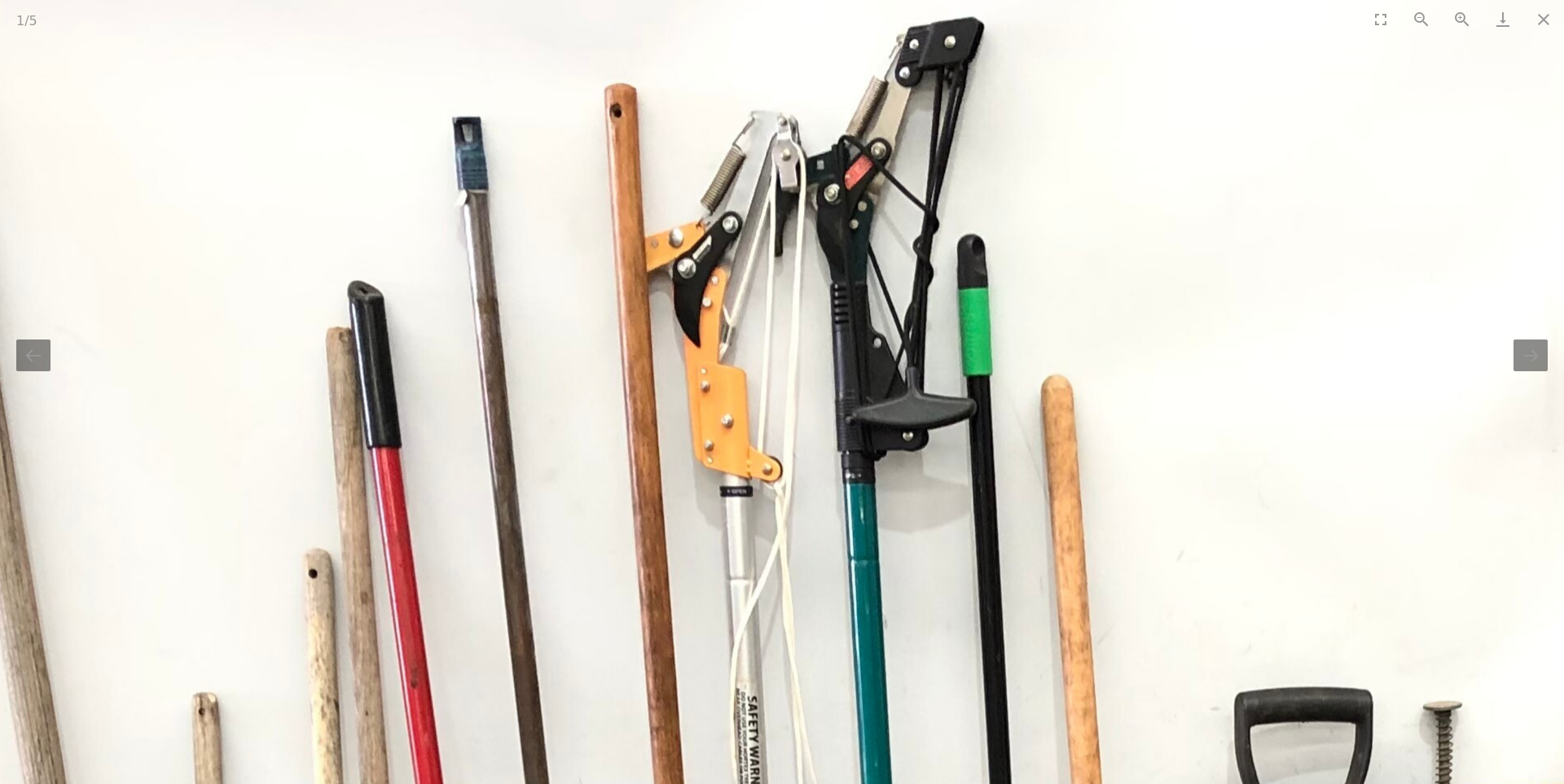
drag, startPoint x: 947, startPoint y: 555, endPoint x: 931, endPoint y: 501, distance: 56.3
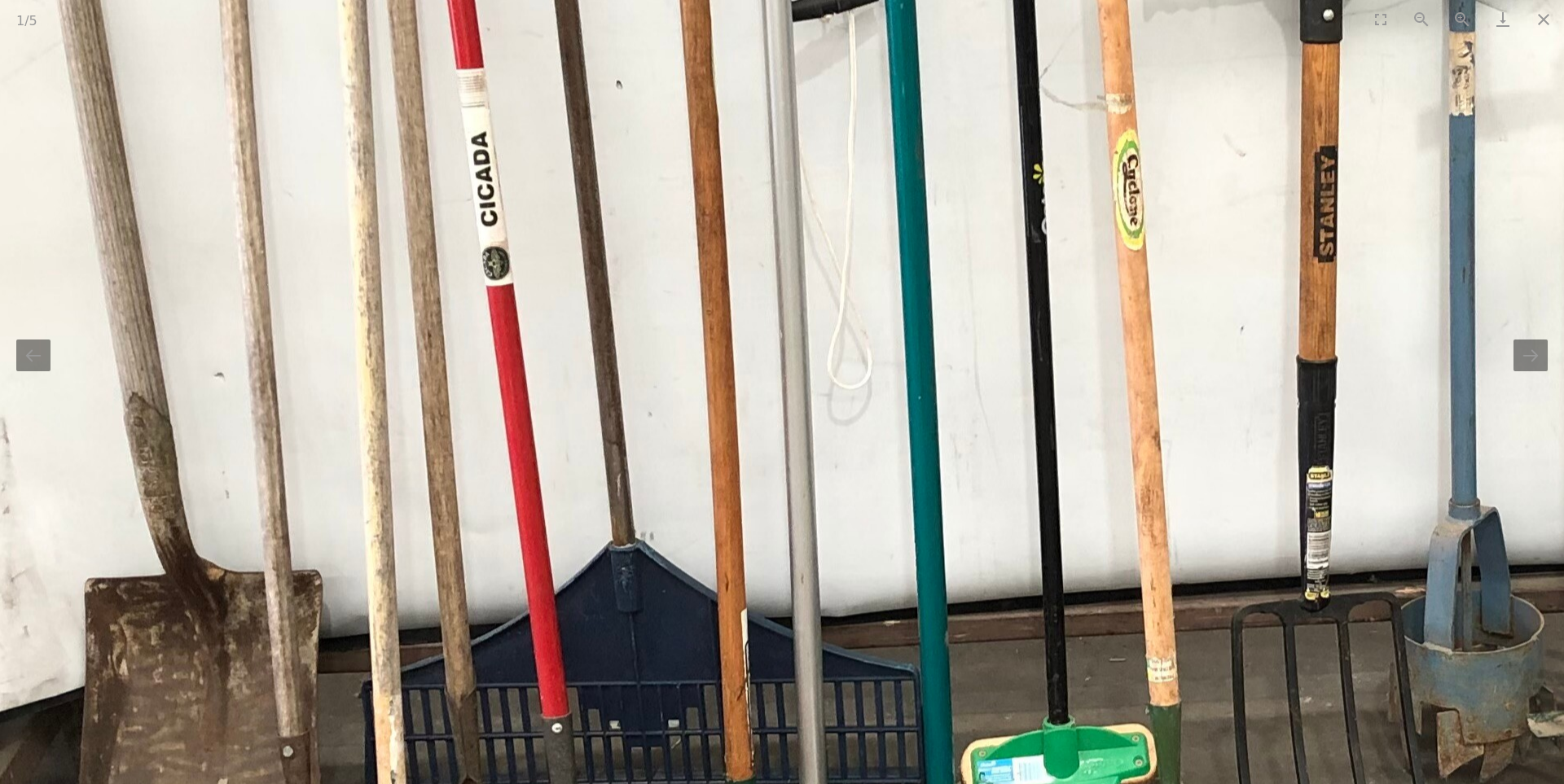
drag, startPoint x: 958, startPoint y: 783, endPoint x: 970, endPoint y: -96, distance: 879.1
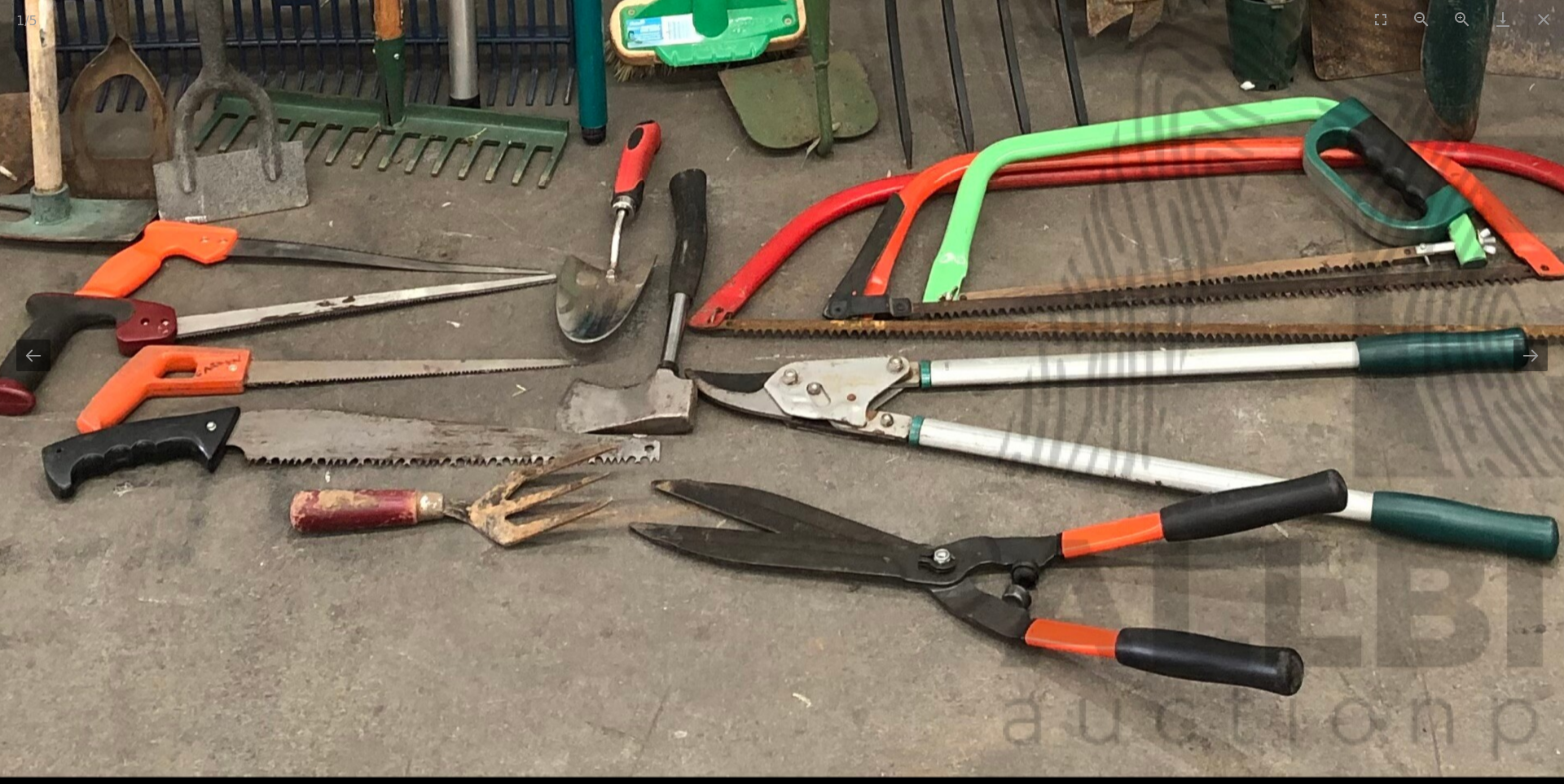
drag, startPoint x: 784, startPoint y: 96, endPoint x: 433, endPoint y: 53, distance: 353.6
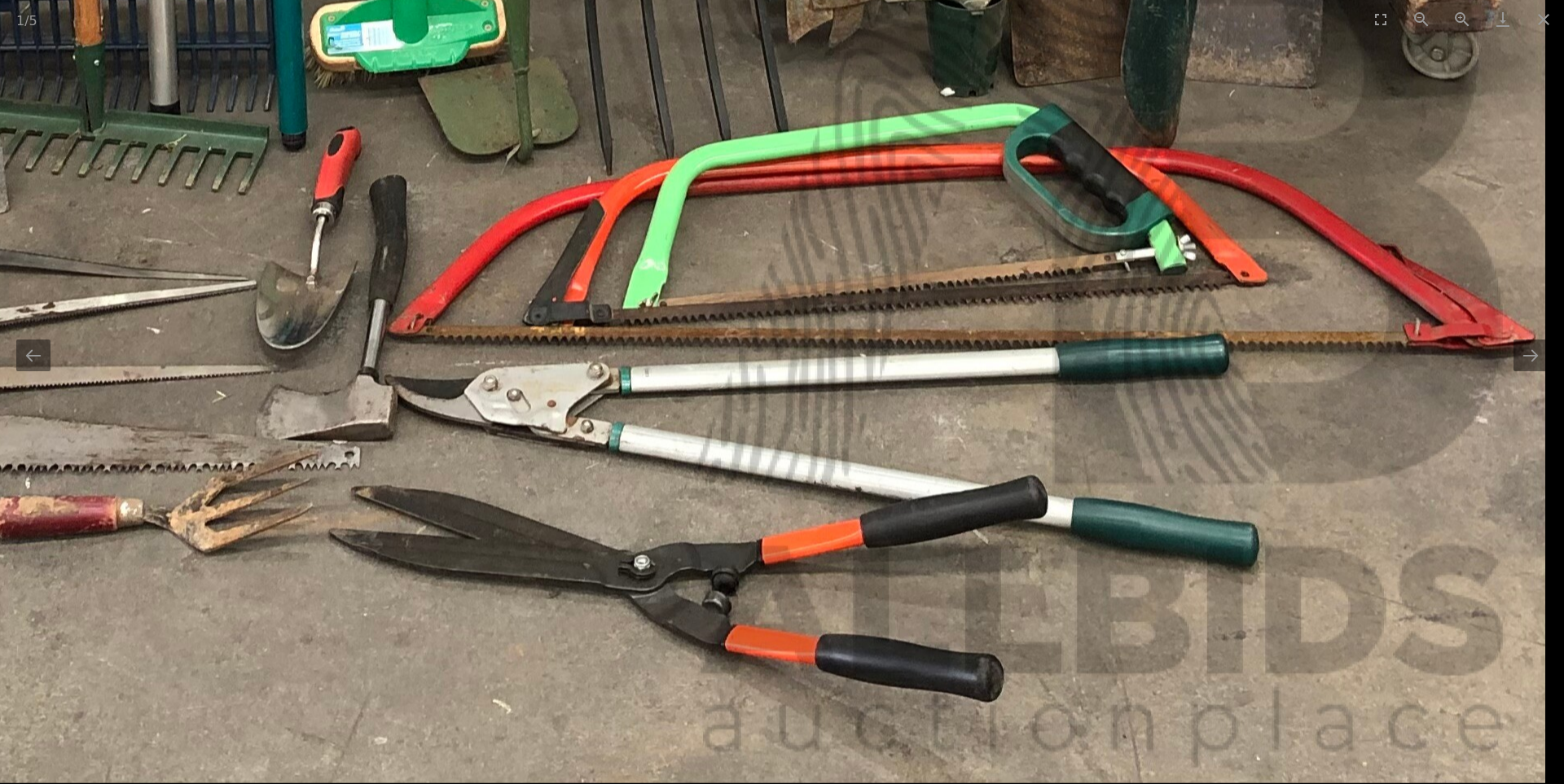
drag, startPoint x: 564, startPoint y: 119, endPoint x: 359, endPoint y: 114, distance: 205.1
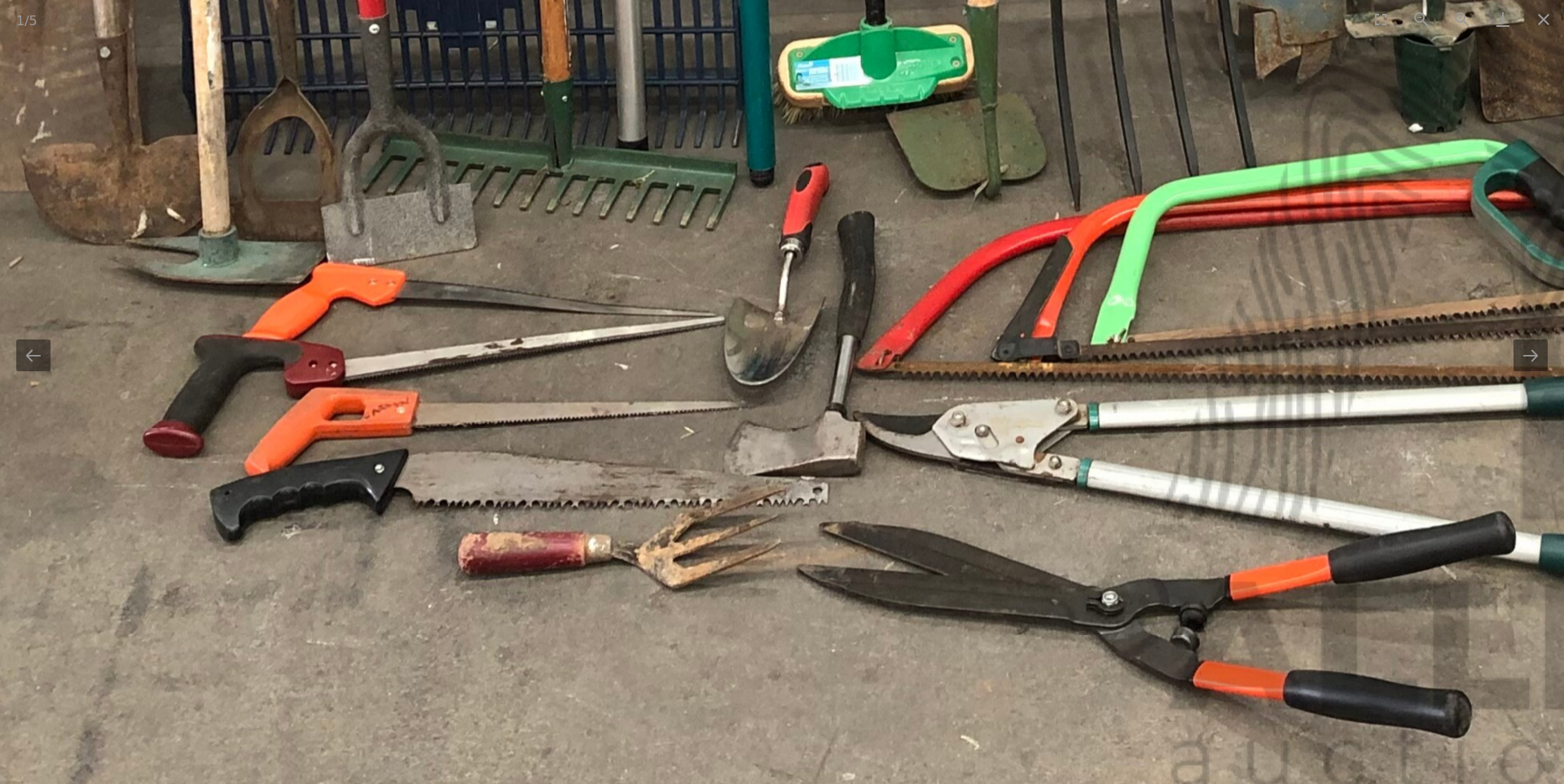
drag, startPoint x: 536, startPoint y: 520, endPoint x: 985, endPoint y: 554, distance: 450.3
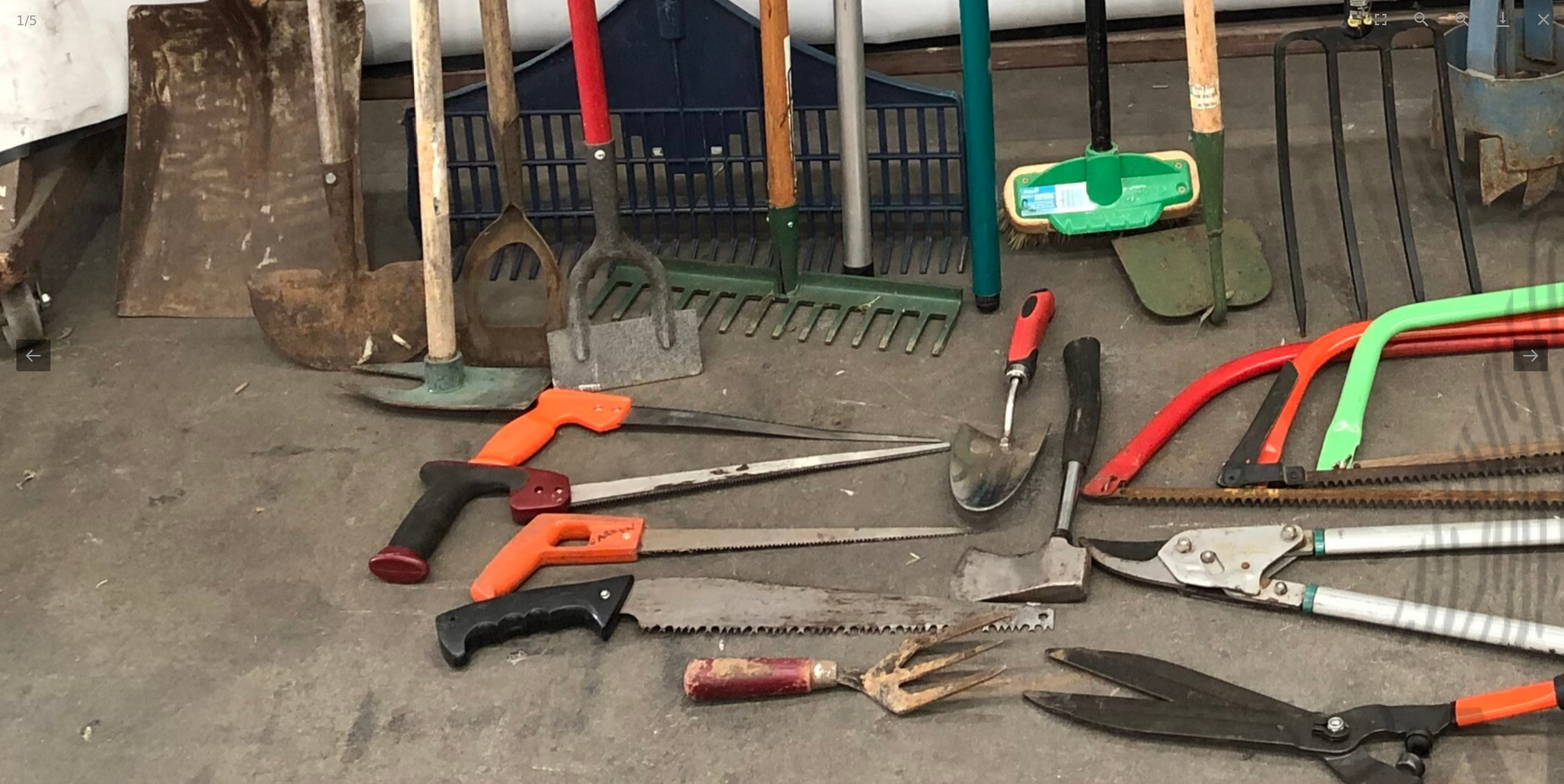
drag, startPoint x: 924, startPoint y: 455, endPoint x: 923, endPoint y: 580, distance: 125.0
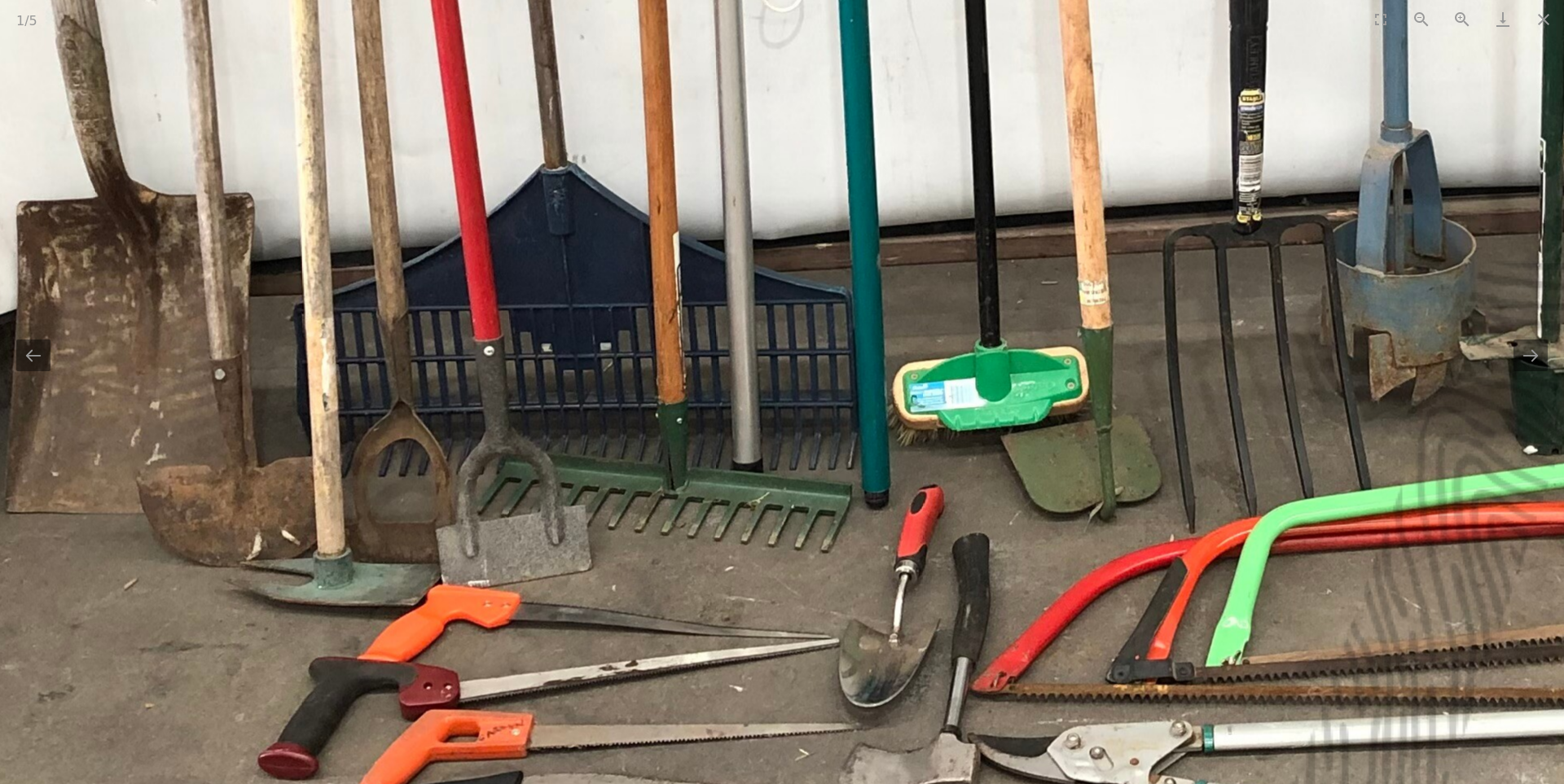
drag, startPoint x: 950, startPoint y: 526, endPoint x: 839, endPoint y: 703, distance: 208.9
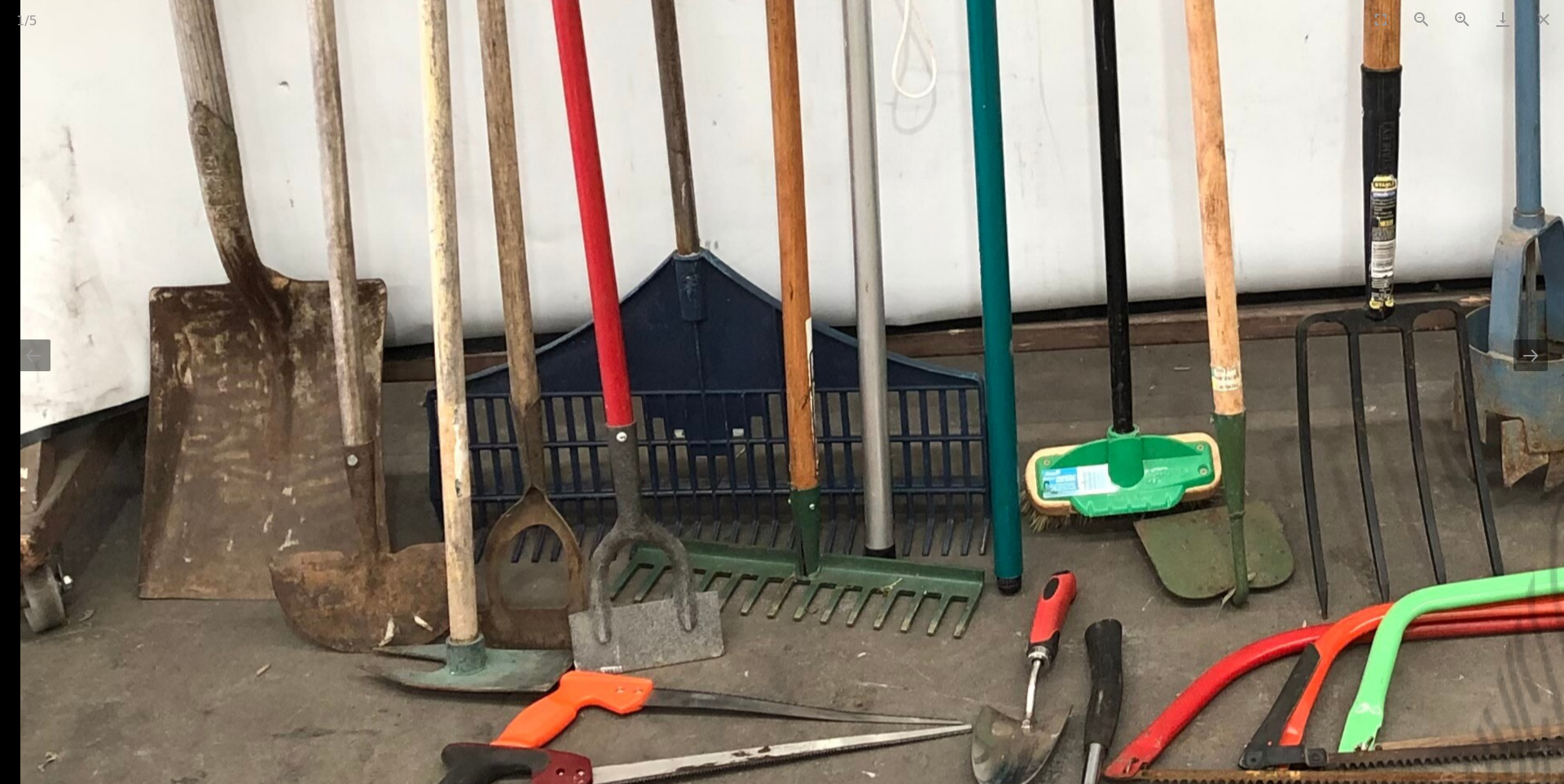
drag, startPoint x: 667, startPoint y: 537, endPoint x: 913, endPoint y: 600, distance: 253.9
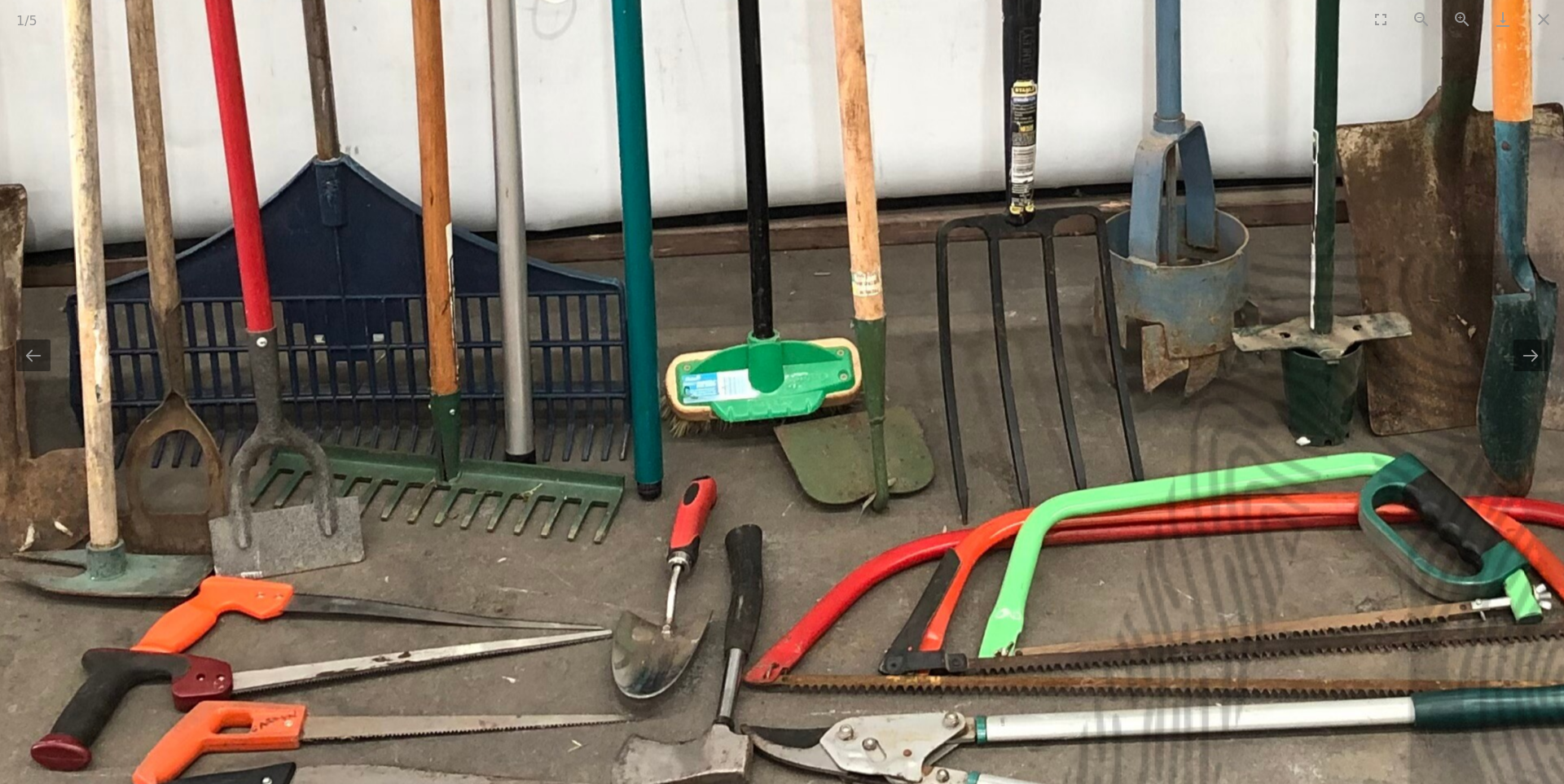
drag, startPoint x: 877, startPoint y: 554, endPoint x: 538, endPoint y: 453, distance: 353.7
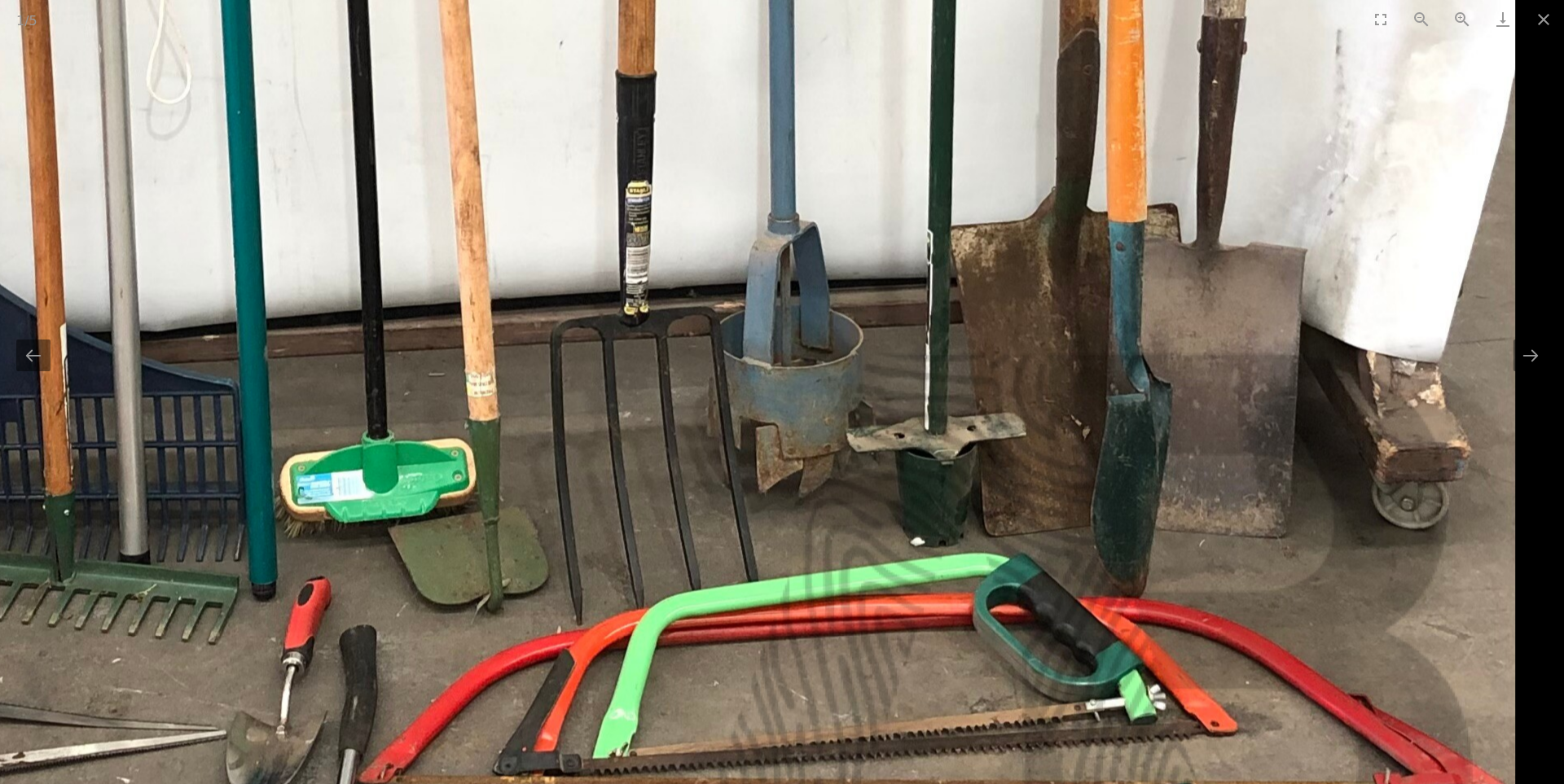
drag, startPoint x: 947, startPoint y: 435, endPoint x: 566, endPoint y: 542, distance: 395.7
click at [566, 542] on img at bounding box center [396, 3] width 2240 height 2459
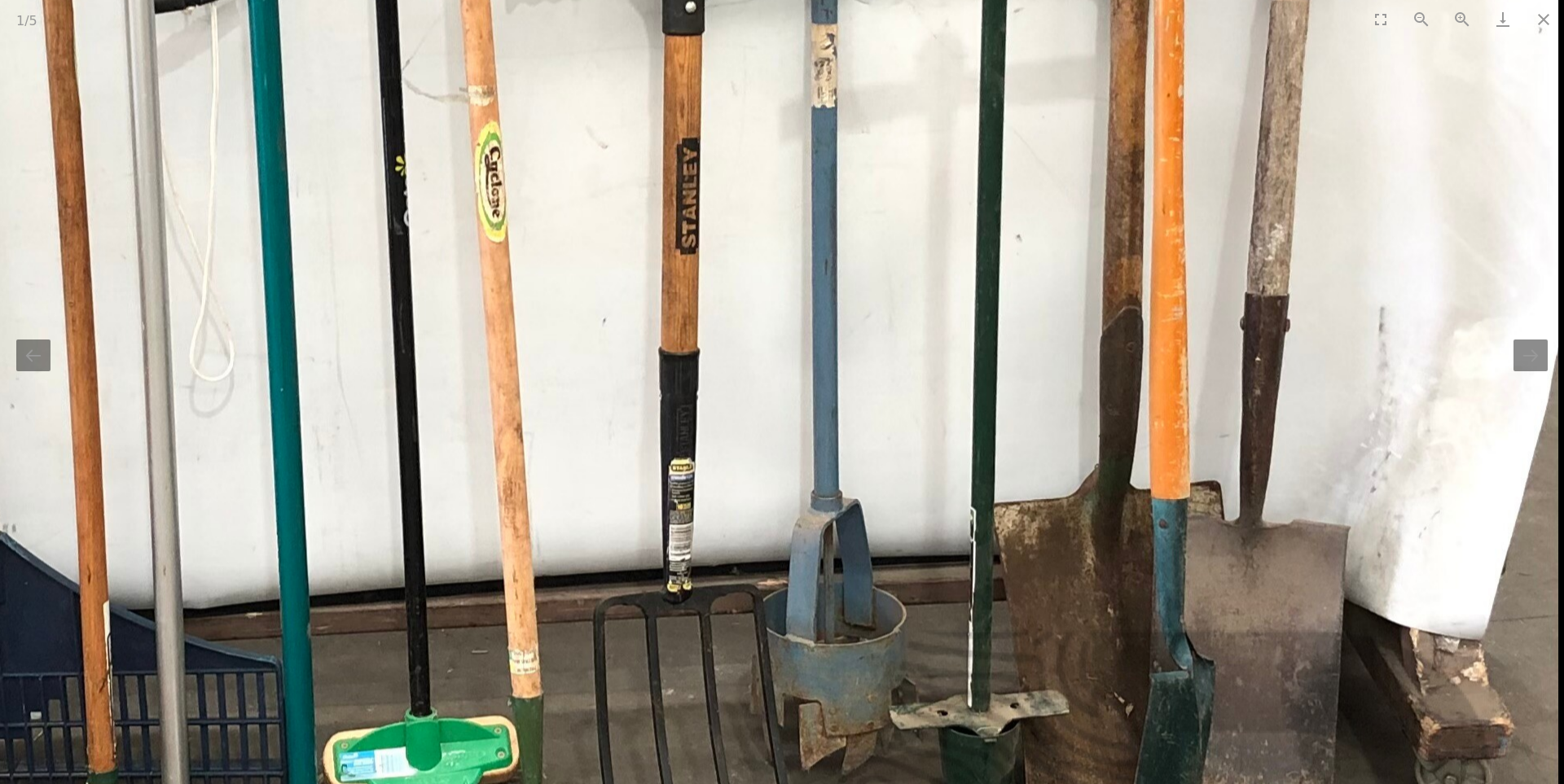
drag, startPoint x: 1042, startPoint y: 411, endPoint x: 1011, endPoint y: 657, distance: 247.9
click at [1011, 657] on img at bounding box center [438, 280] width 2240 height 2459
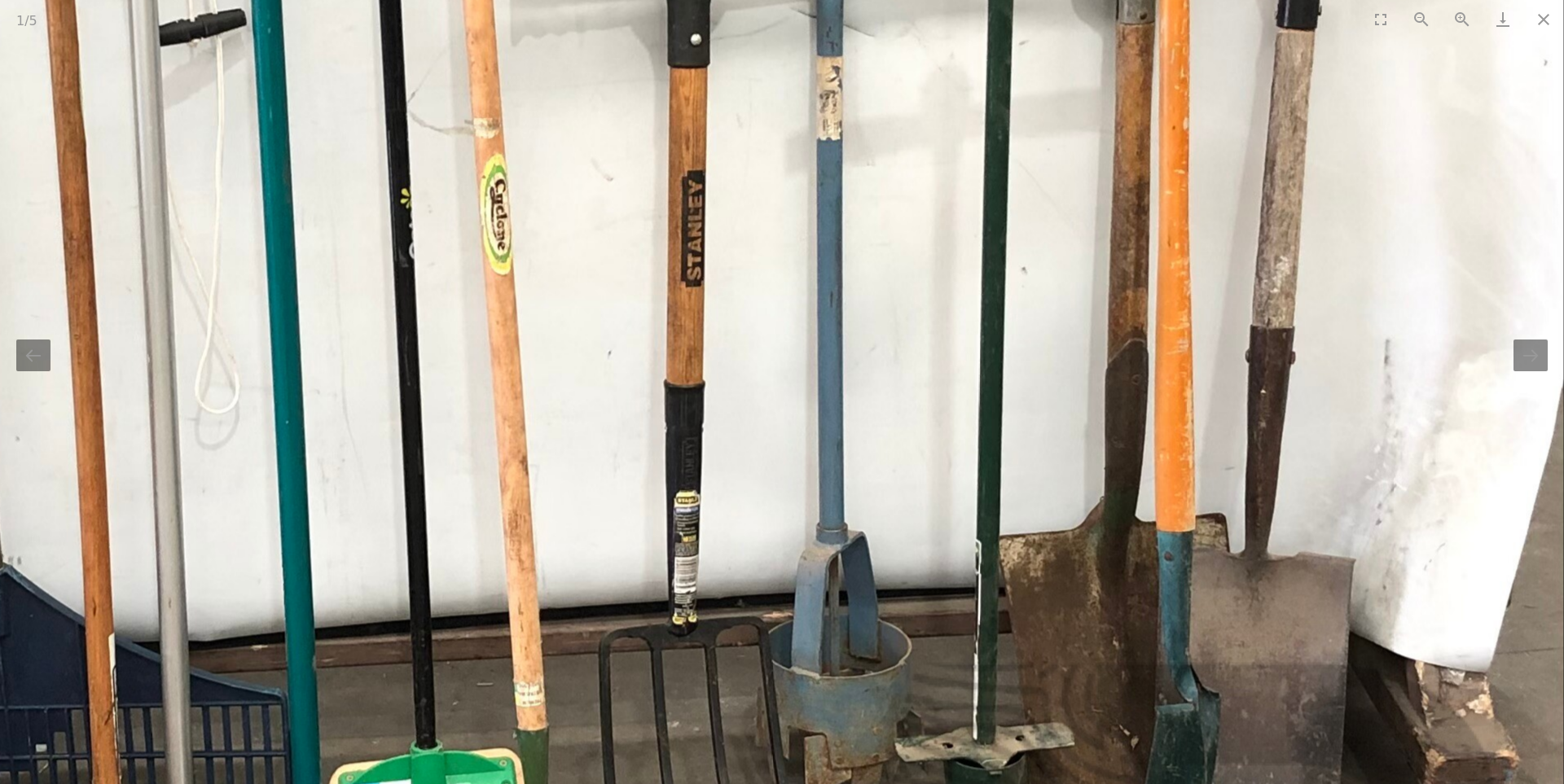
click at [1011, 657] on img at bounding box center [443, 312] width 2240 height 2459
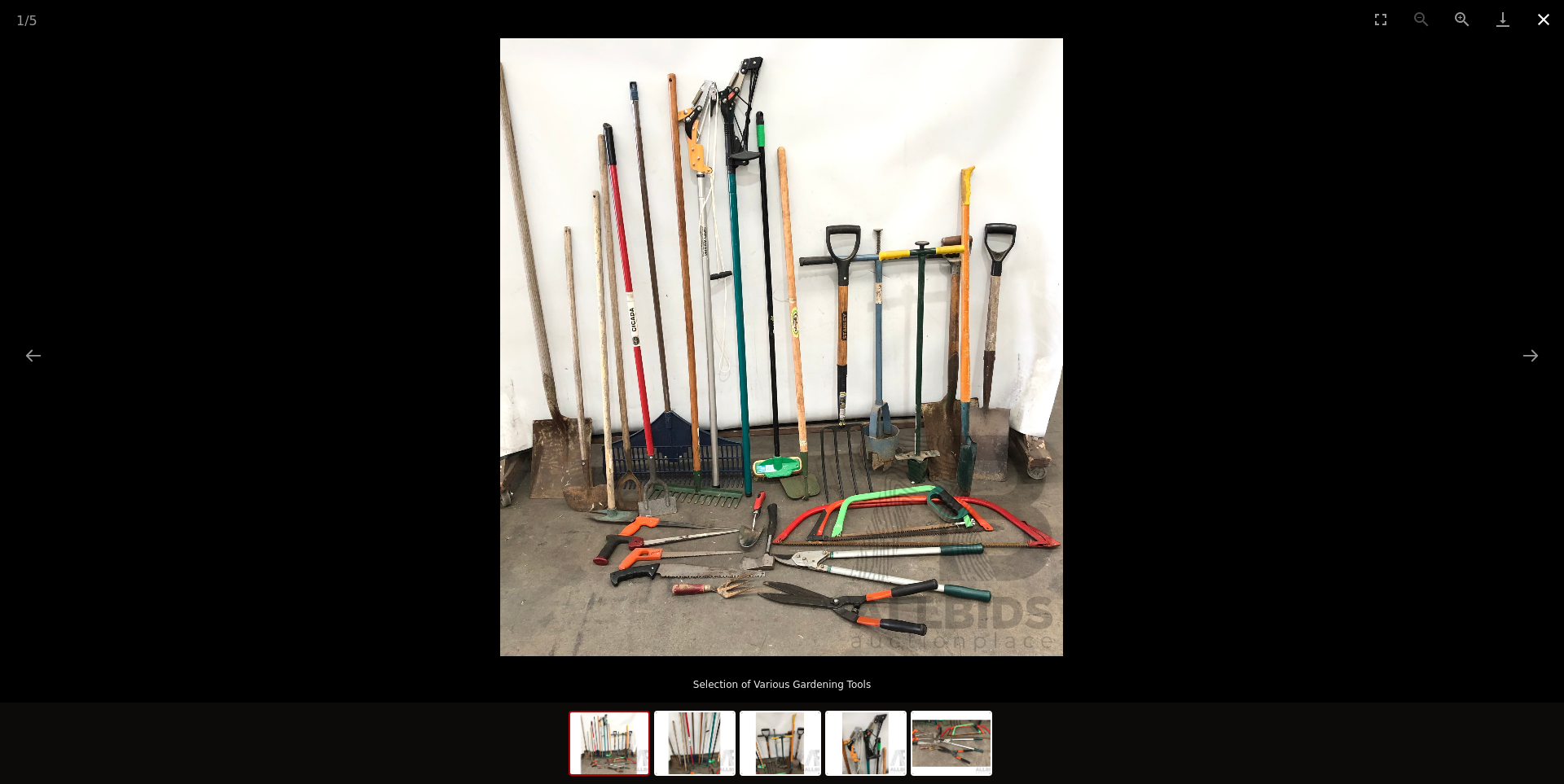
click at [1546, 16] on button "Close gallery" at bounding box center [1543, 19] width 41 height 38
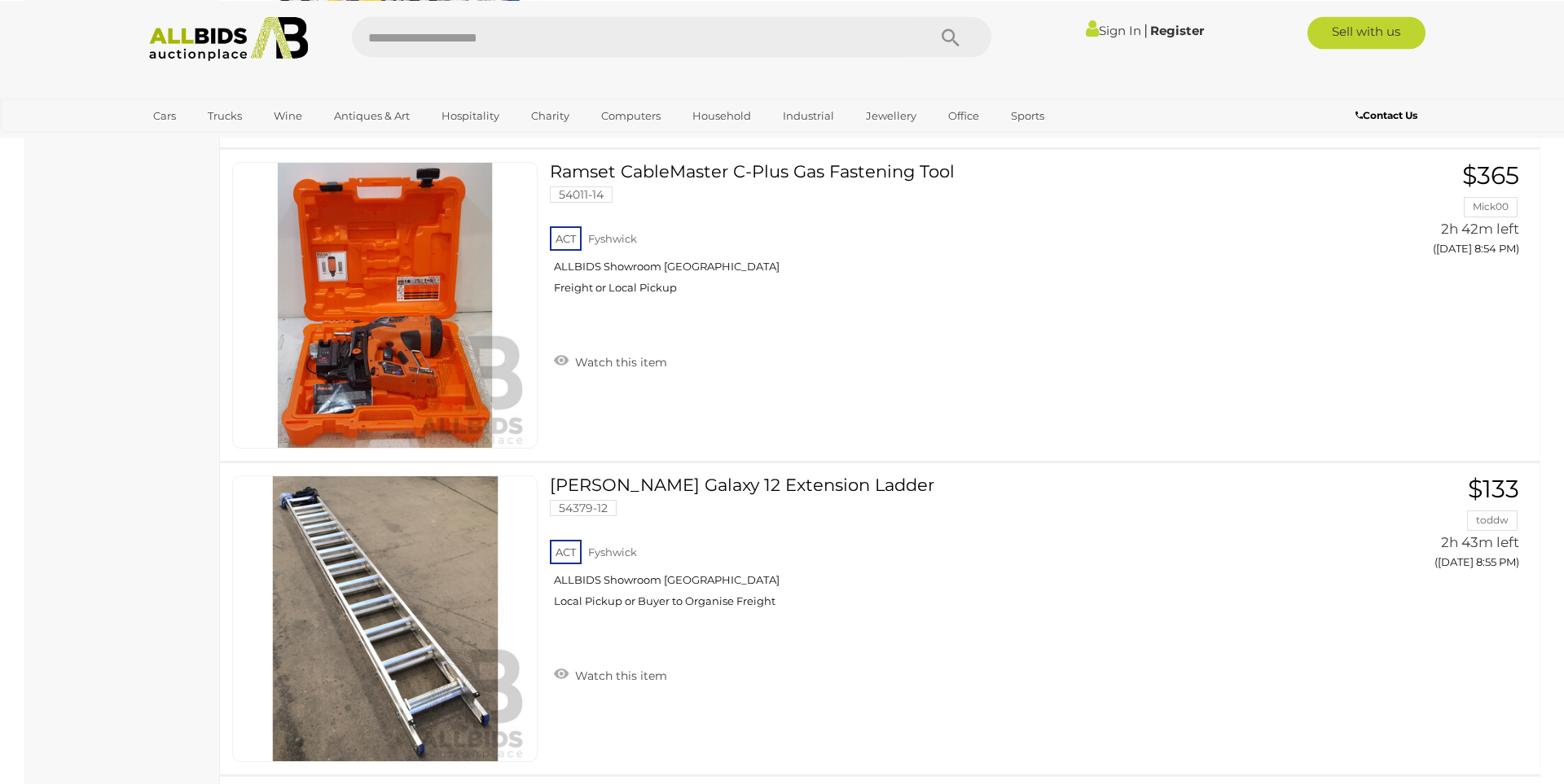
scroll to position [13533, 0]
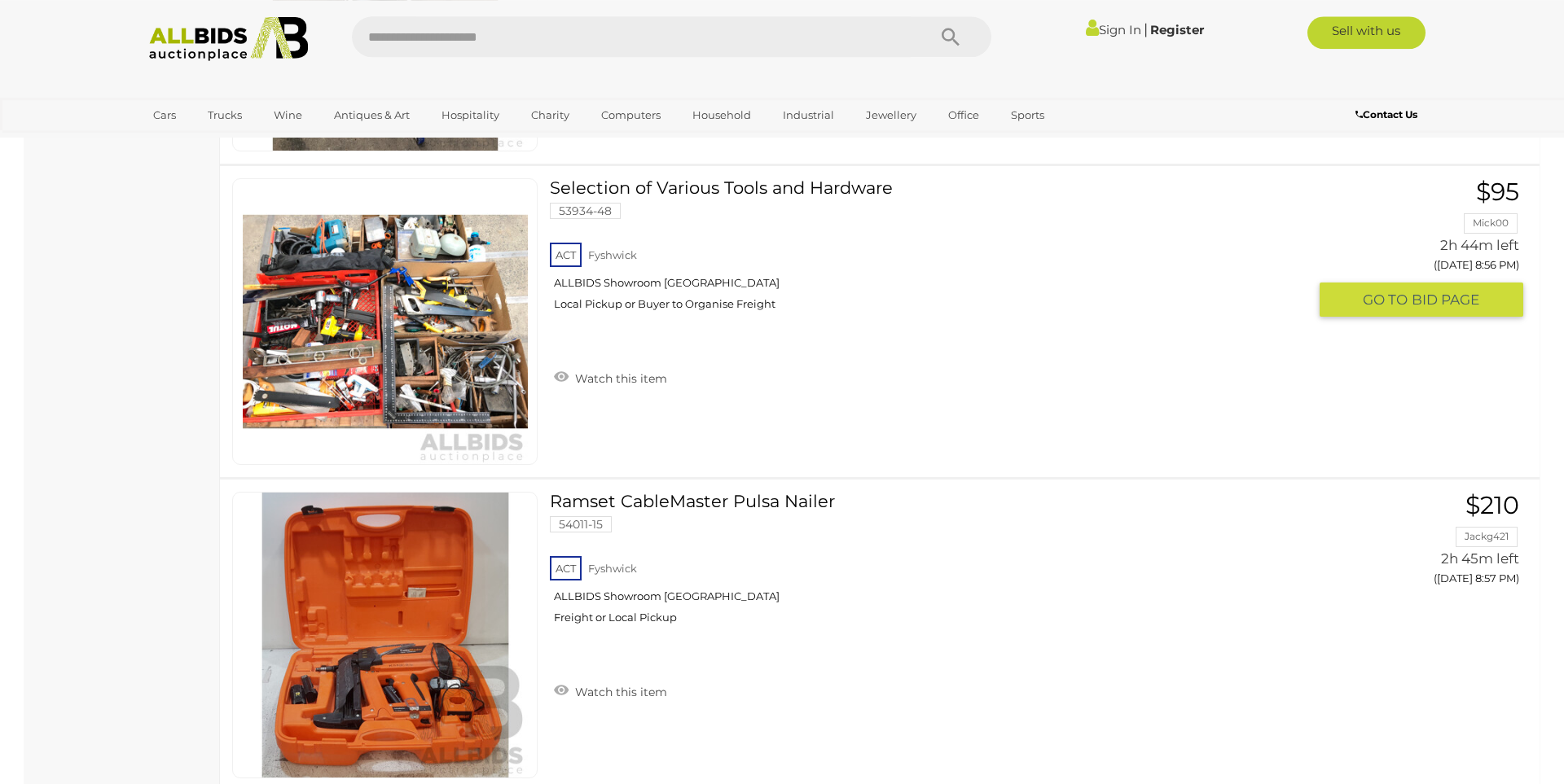
click at [433, 309] on link at bounding box center [385, 321] width 305 height 287
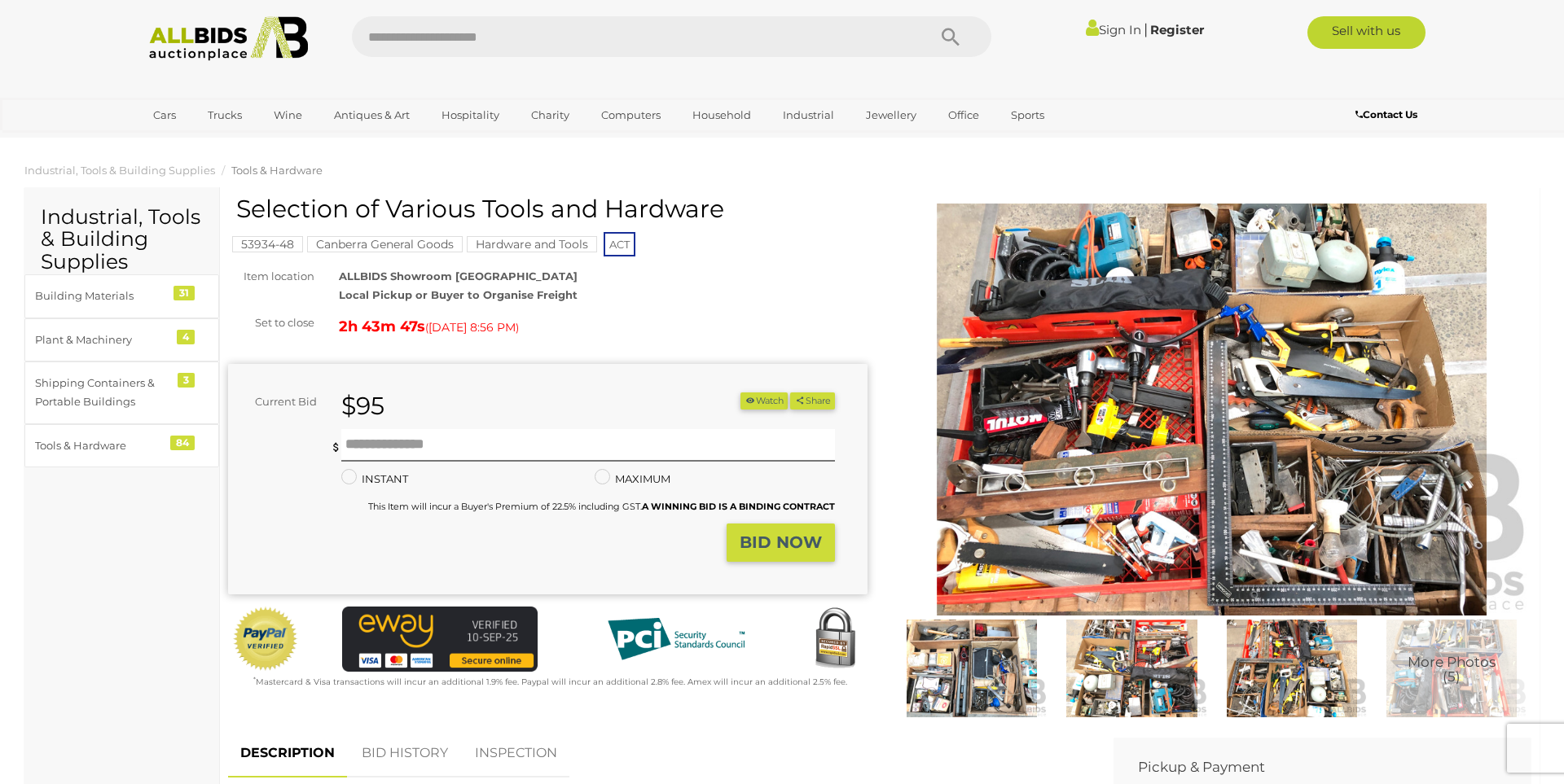
click at [1197, 511] on img at bounding box center [1211, 409] width 639 height 412
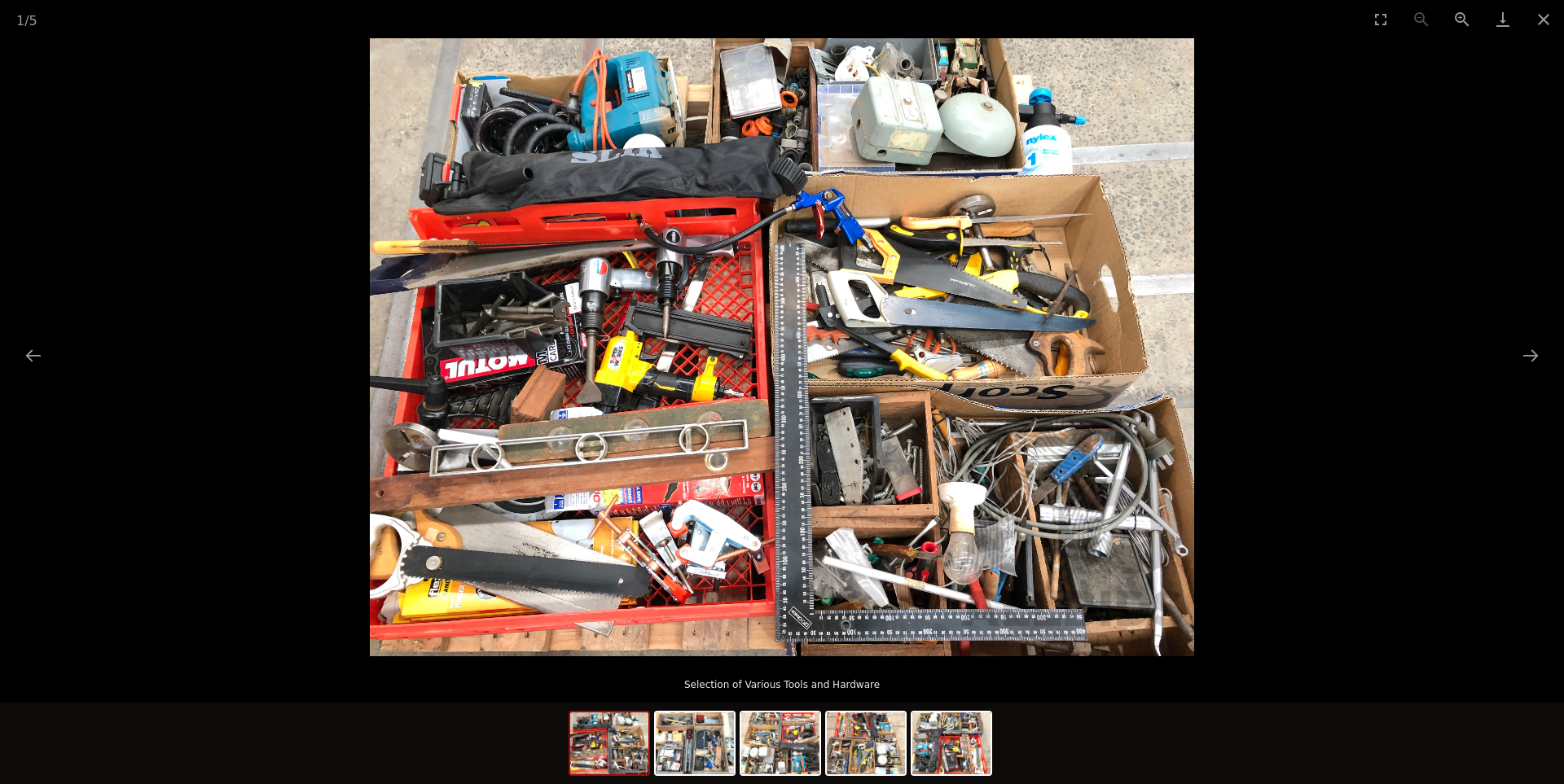
click at [613, 387] on img at bounding box center [782, 347] width 824 height 618
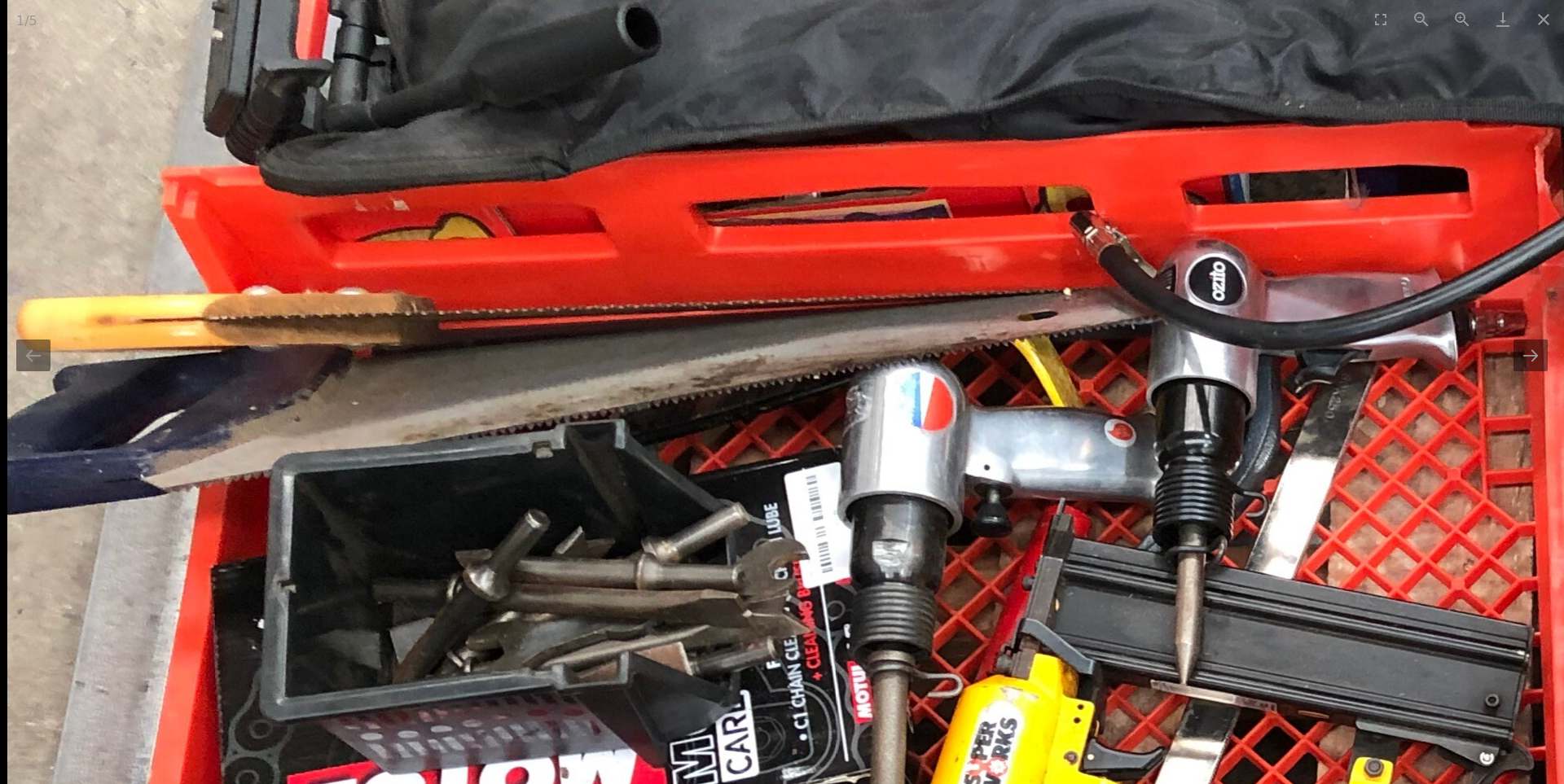
drag, startPoint x: 656, startPoint y: 356, endPoint x: 1059, endPoint y: 783, distance: 587.1
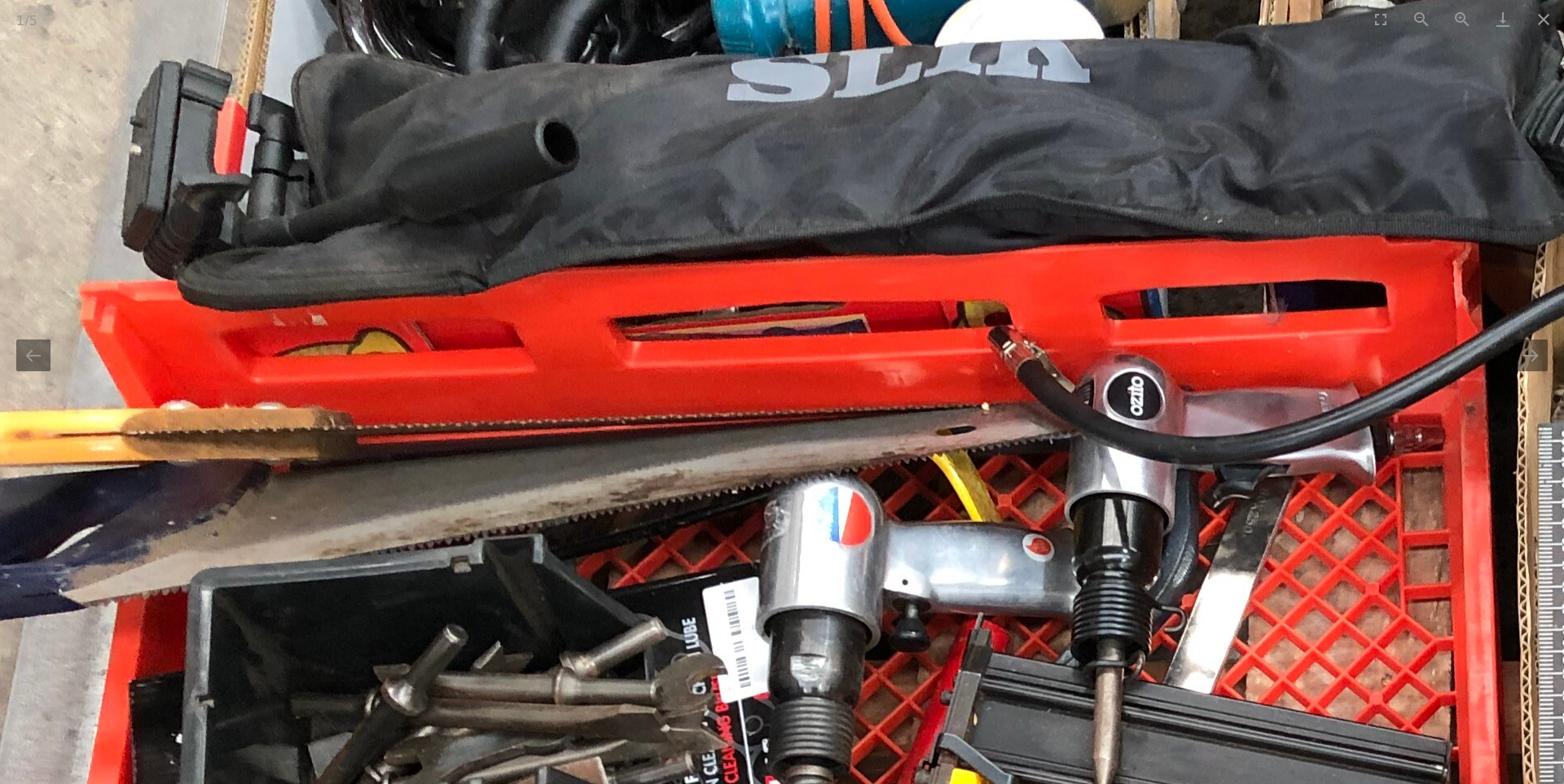
drag, startPoint x: 1073, startPoint y: 659, endPoint x: 991, endPoint y: 387, distance: 284.1
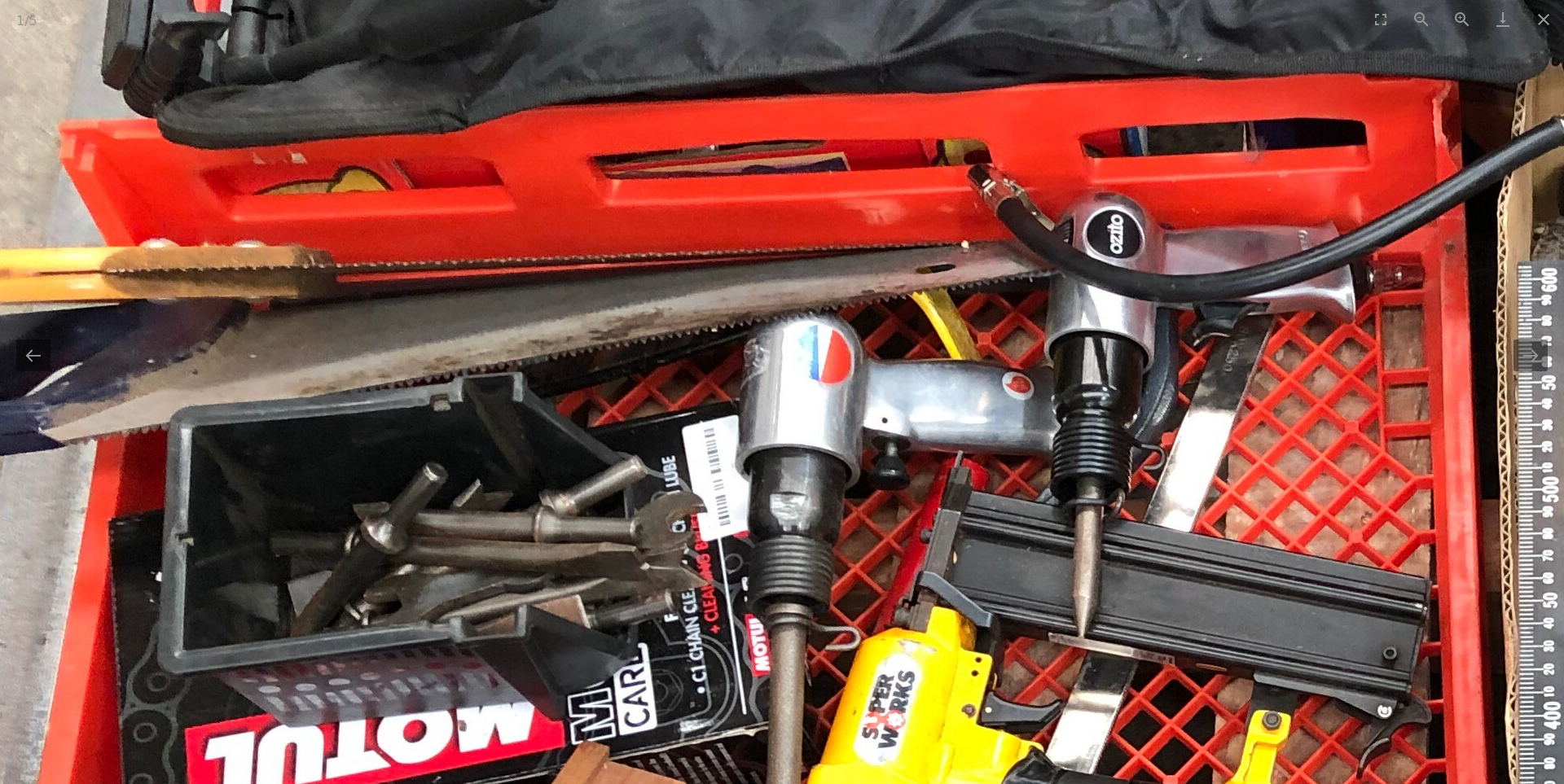
click at [991, 387] on img at bounding box center [1547, 674] width 3284 height 2462
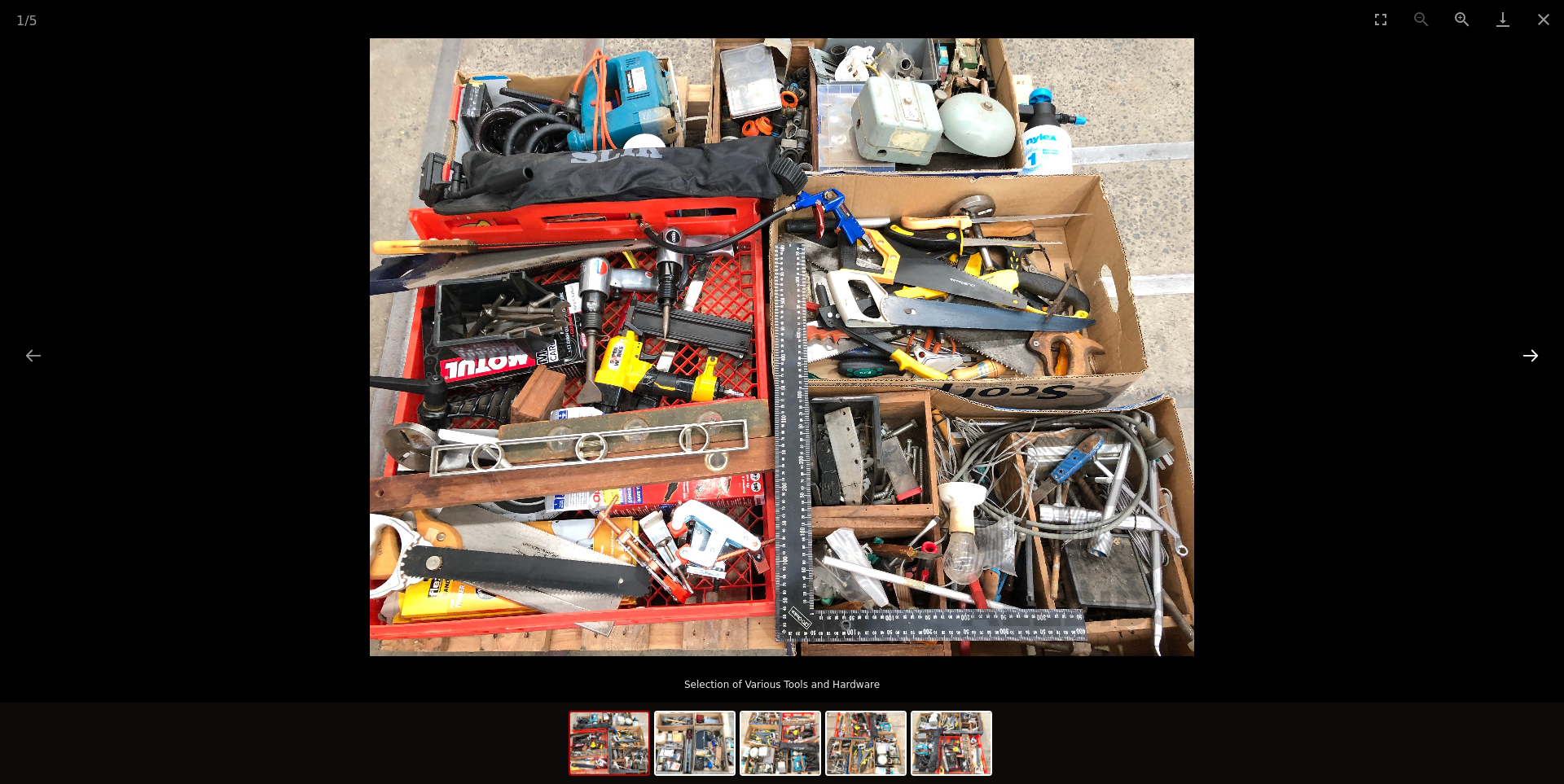
click at [1533, 357] on button "Next slide" at bounding box center [1530, 356] width 34 height 32
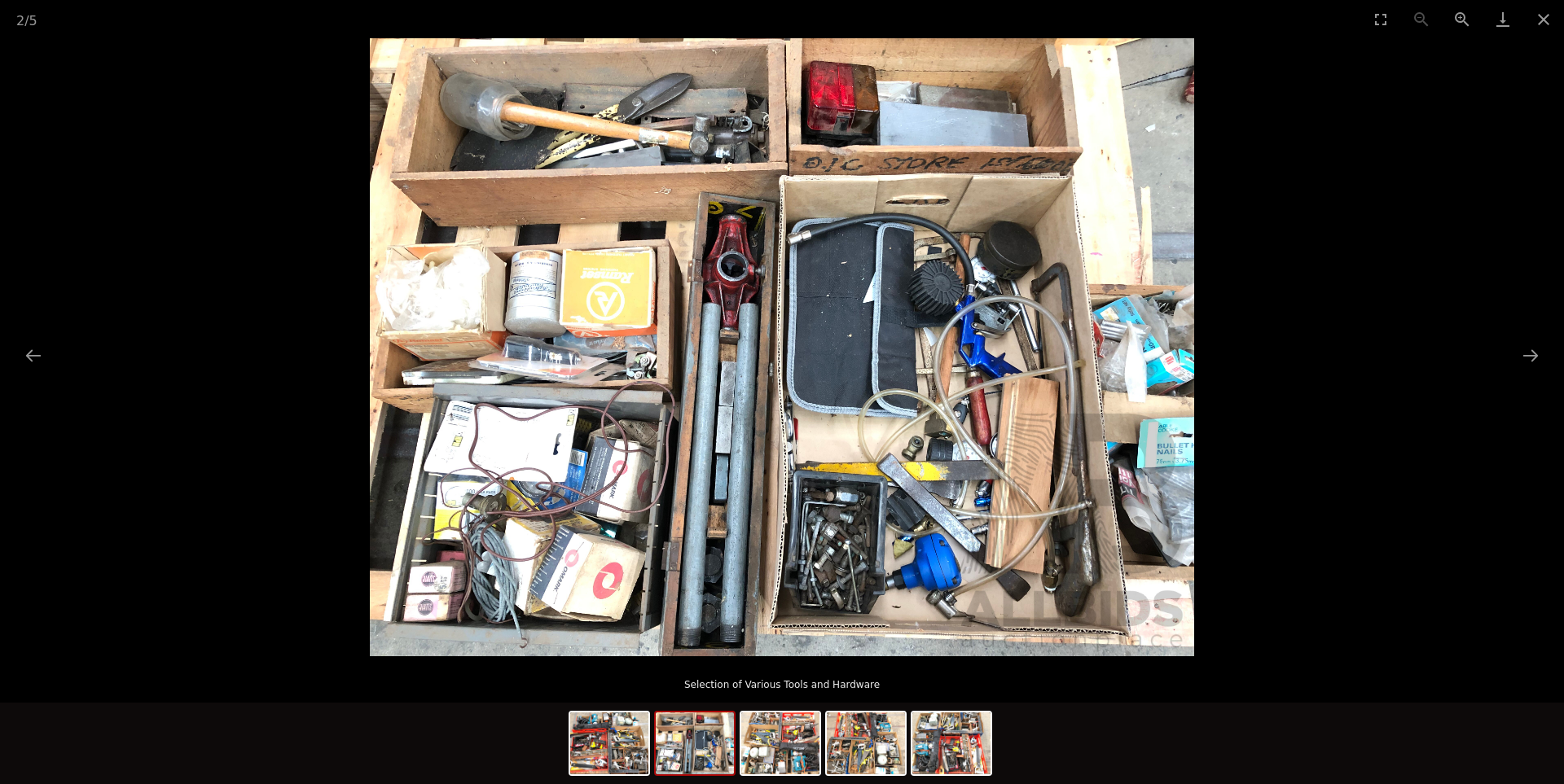
click at [982, 546] on img at bounding box center [782, 347] width 824 height 618
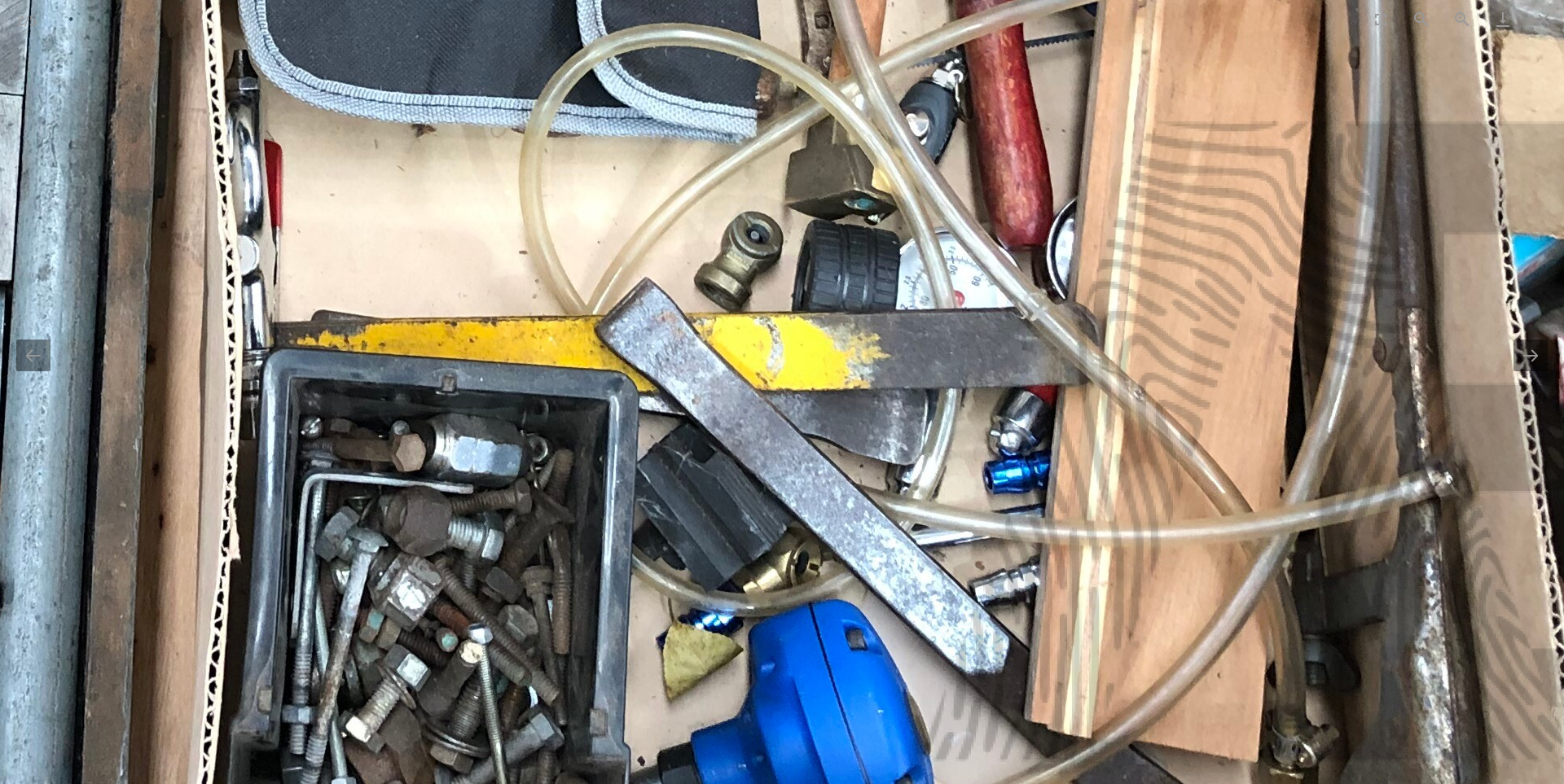
drag, startPoint x: 984, startPoint y: 473, endPoint x: 1018, endPoint y: 512, distance: 51.7
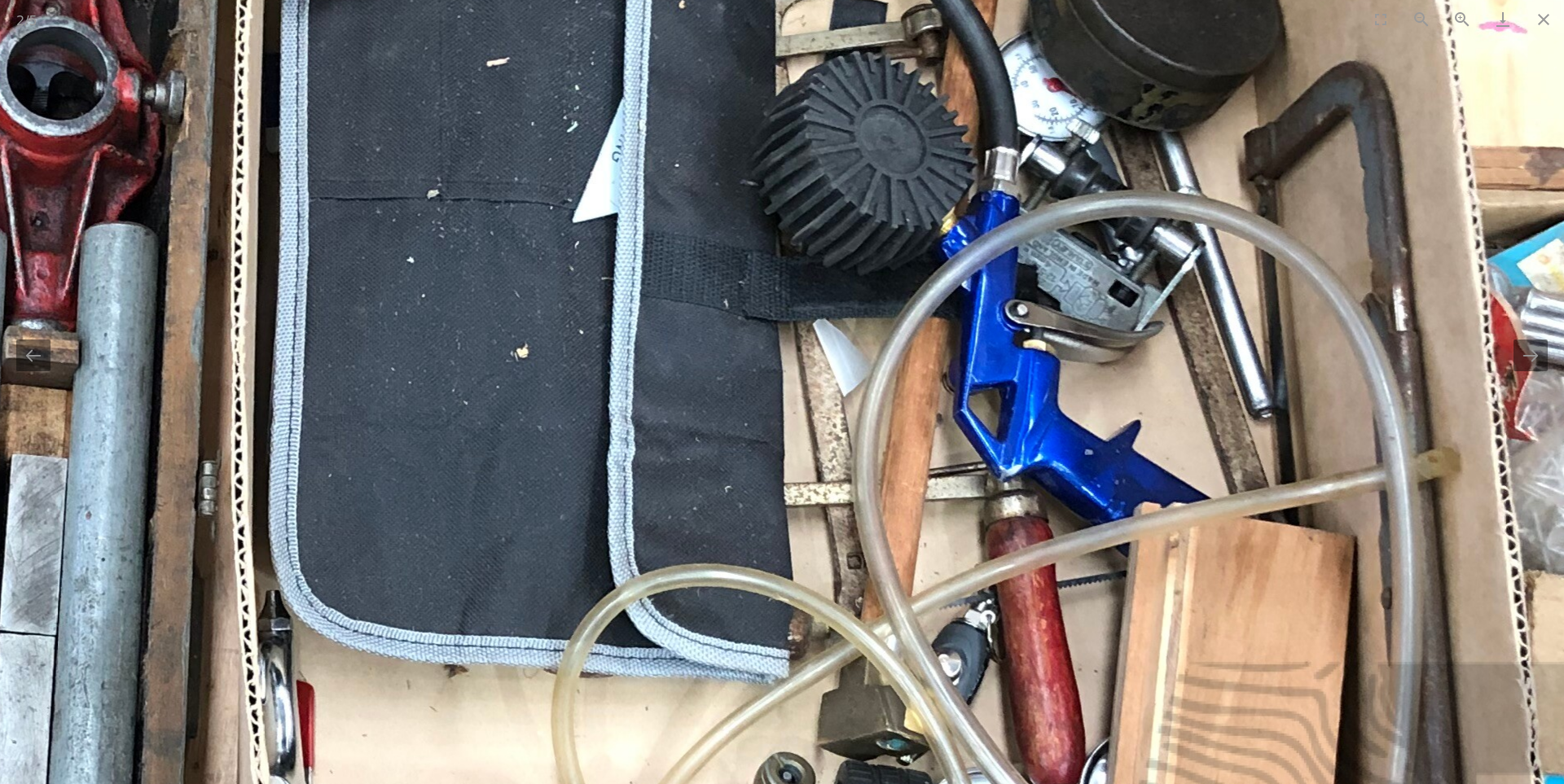
drag, startPoint x: 1085, startPoint y: 268, endPoint x: 1113, endPoint y: 761, distance: 493.8
click at [1113, 761] on img at bounding box center [251, 399] width 3284 height 2462
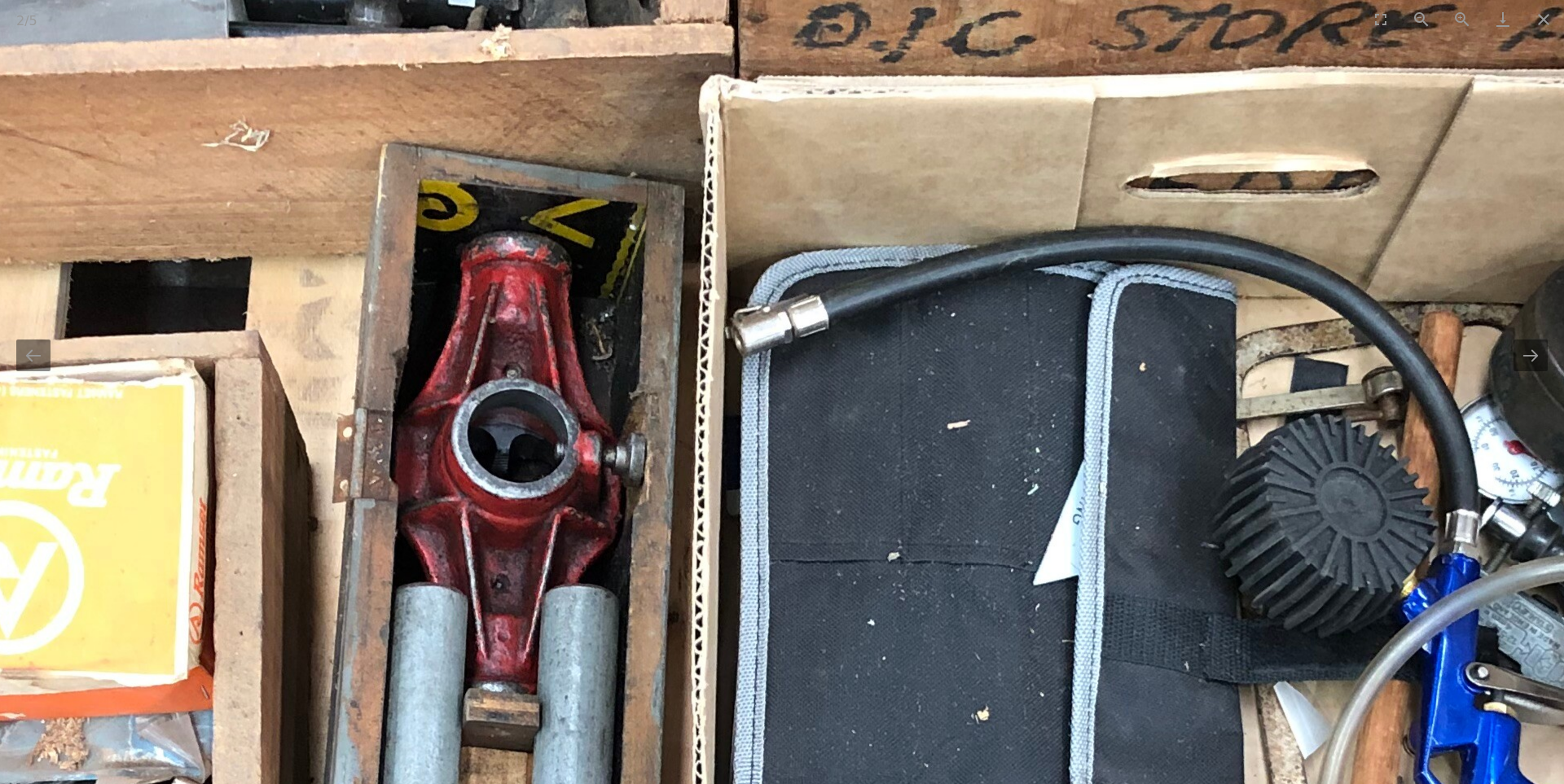
drag, startPoint x: 1093, startPoint y: 534, endPoint x: 1550, endPoint y: 501, distance: 458.2
click at [1550, 501] on img at bounding box center [710, 761] width 3284 height 2462
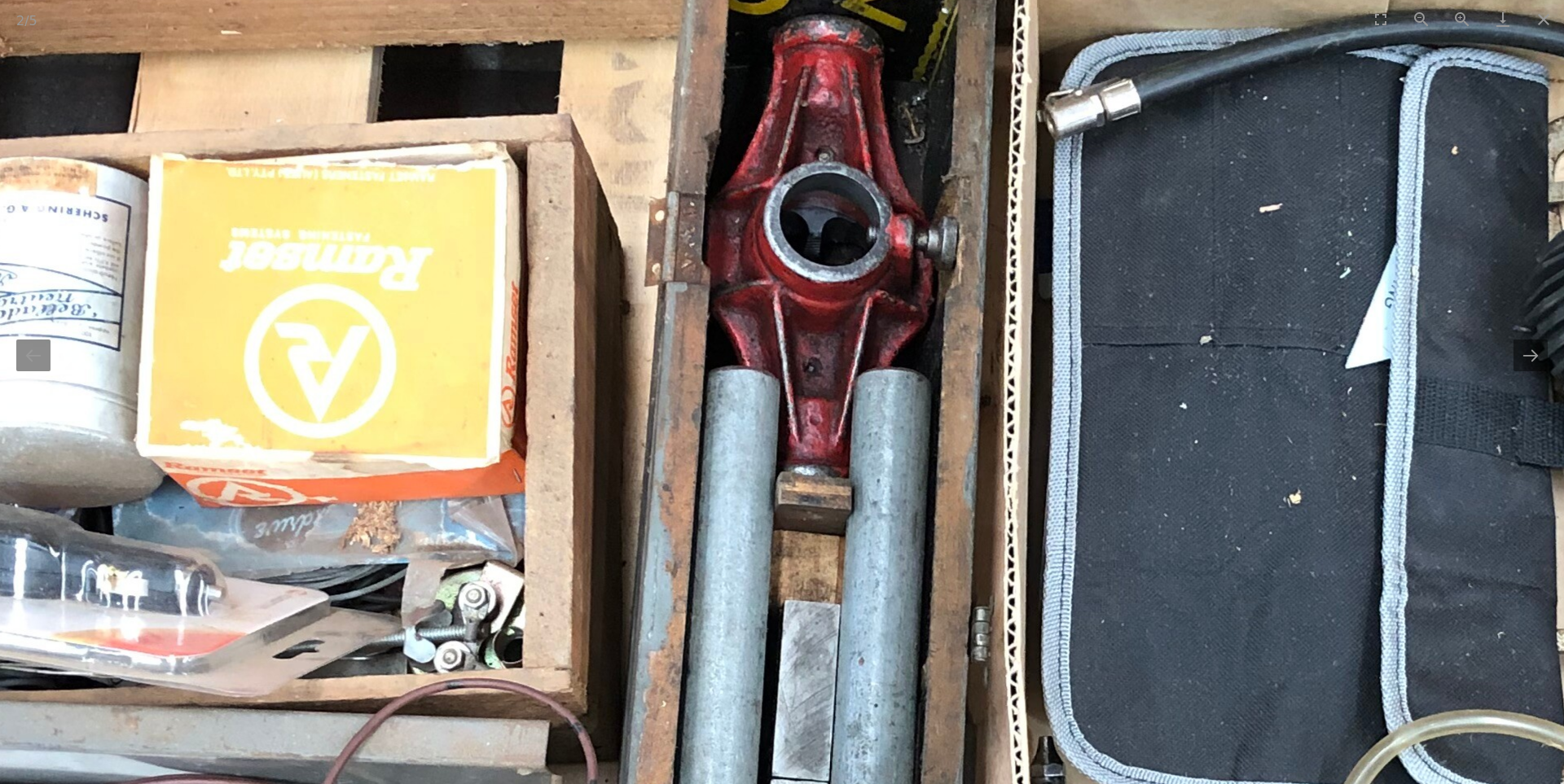
drag, startPoint x: 979, startPoint y: 523, endPoint x: 1070, endPoint y: 337, distance: 207.1
click at [1070, 337] on img at bounding box center [1023, 544] width 3284 height 2462
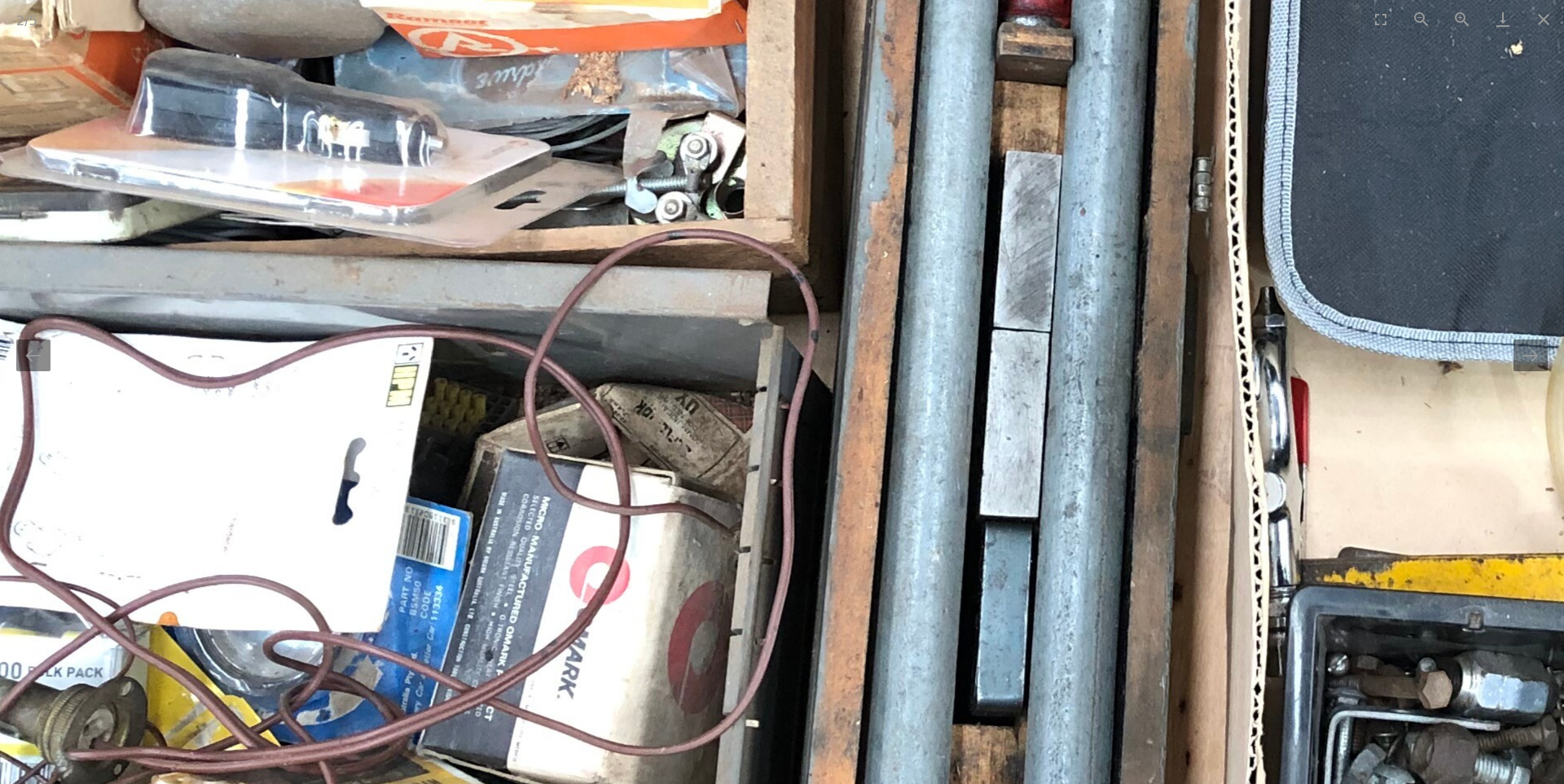
drag, startPoint x: 809, startPoint y: 526, endPoint x: 1007, endPoint y: 183, distance: 396.0
click at [1007, 183] on img at bounding box center [1244, 96] width 3284 height 2462
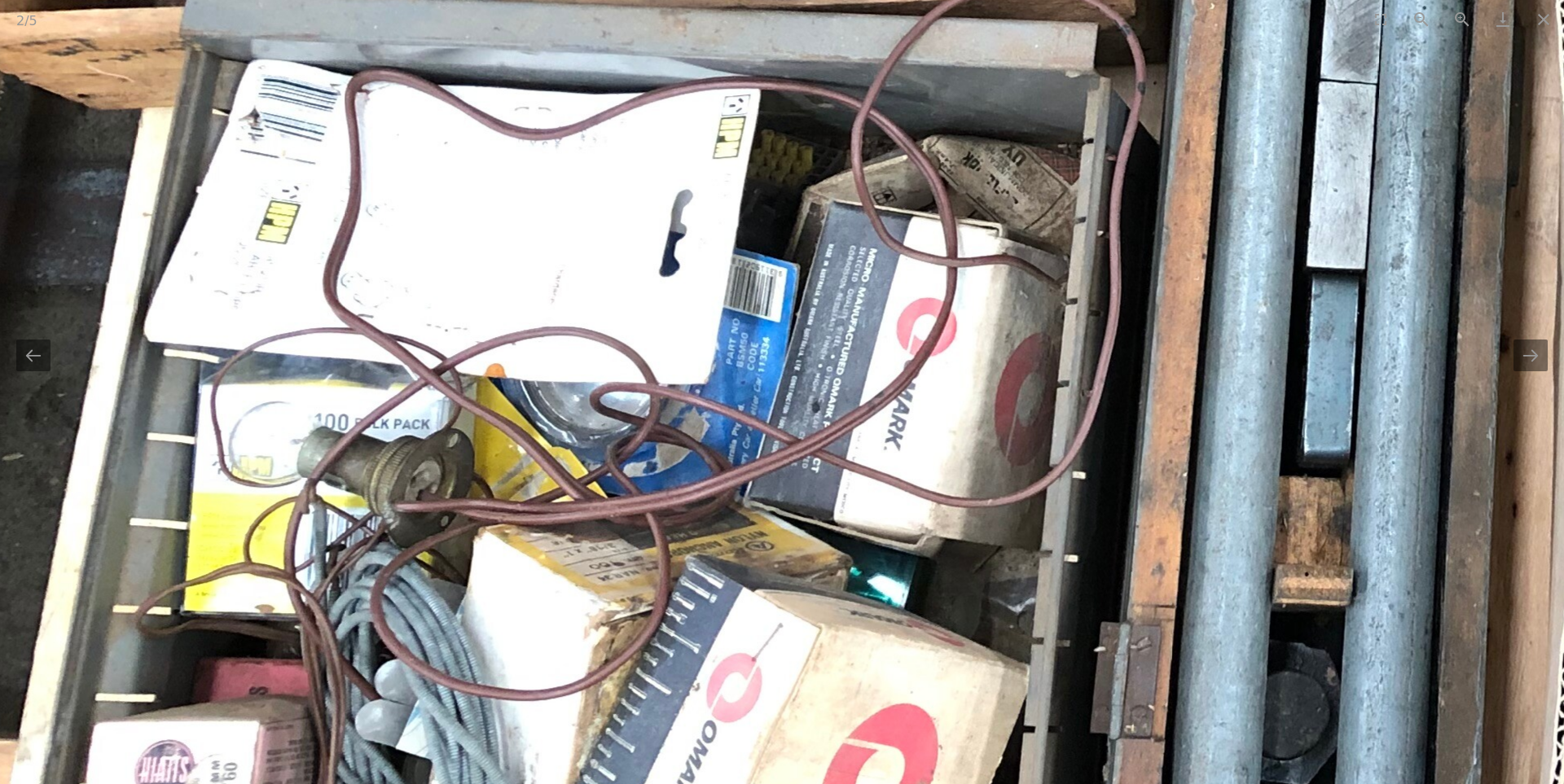
drag, startPoint x: 1068, startPoint y: 406, endPoint x: 1334, endPoint y: 331, distance: 276.4
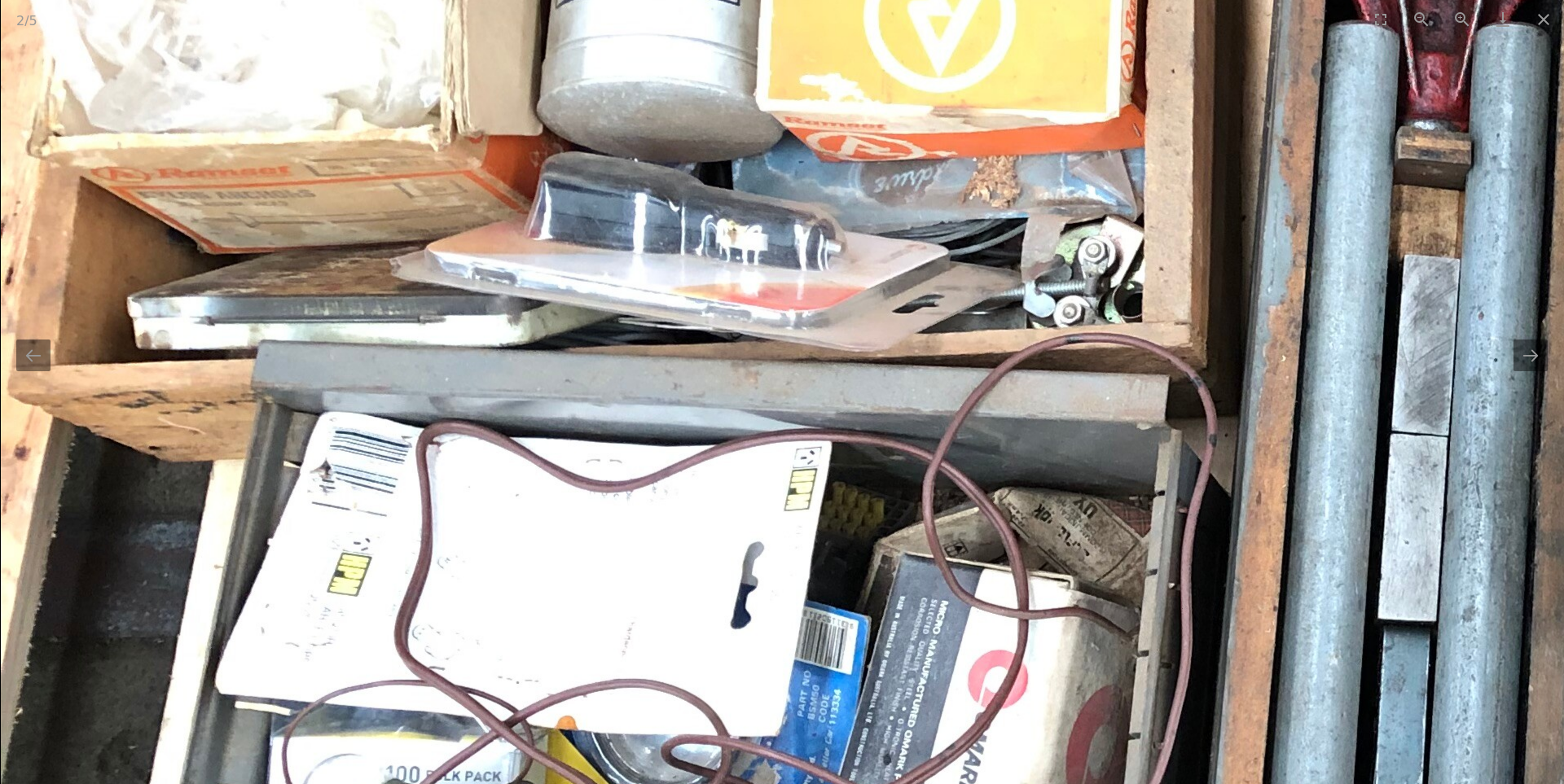
drag, startPoint x: 776, startPoint y: 417, endPoint x: 800, endPoint y: 783, distance: 366.8
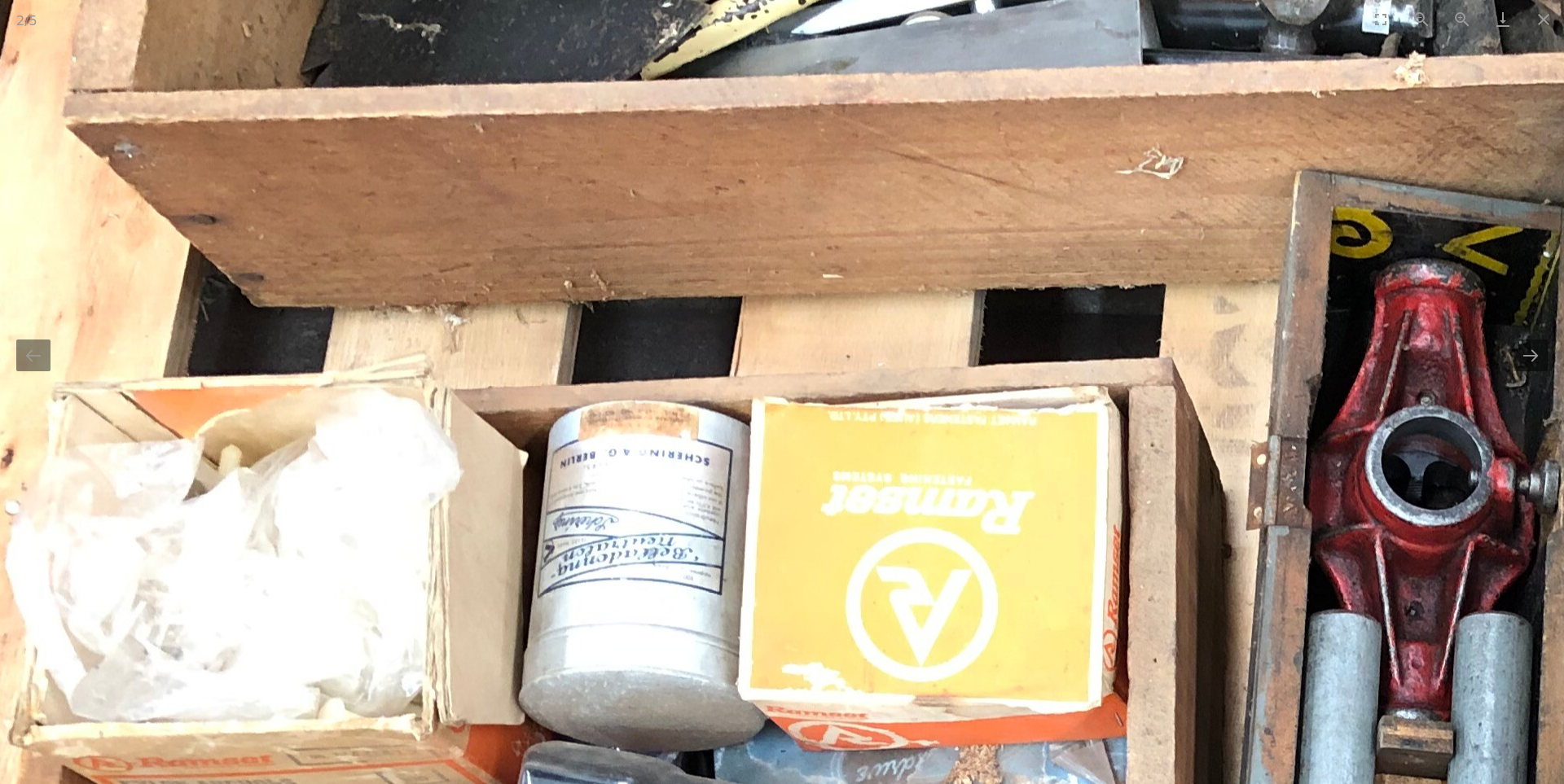
drag, startPoint x: 843, startPoint y: 783, endPoint x: 817, endPoint y: 783, distance: 26.0
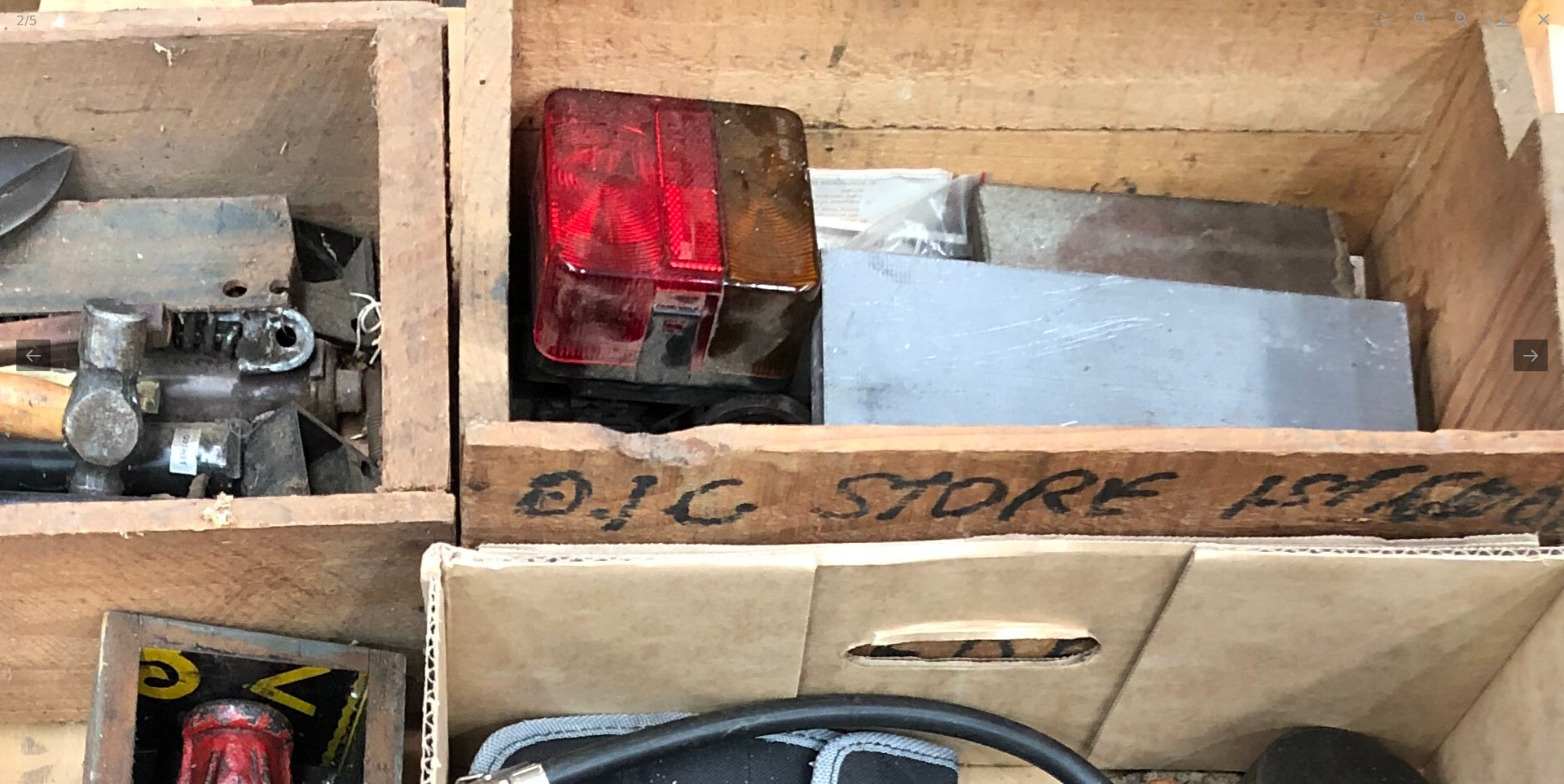
drag, startPoint x: 1437, startPoint y: 402, endPoint x: 225, endPoint y: 401, distance: 1212.0
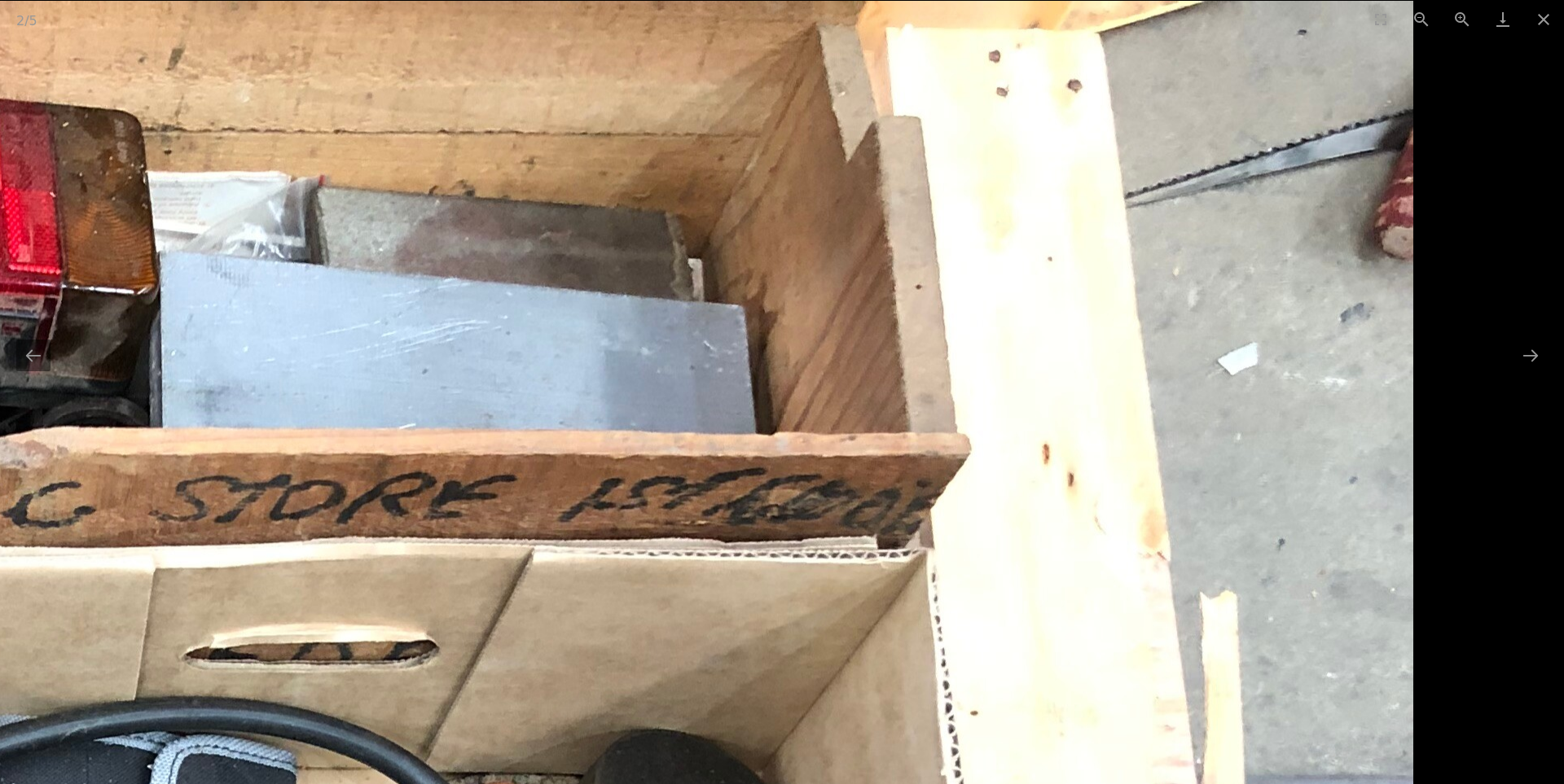
drag, startPoint x: 867, startPoint y: 358, endPoint x: 89, endPoint y: 363, distance: 778.0
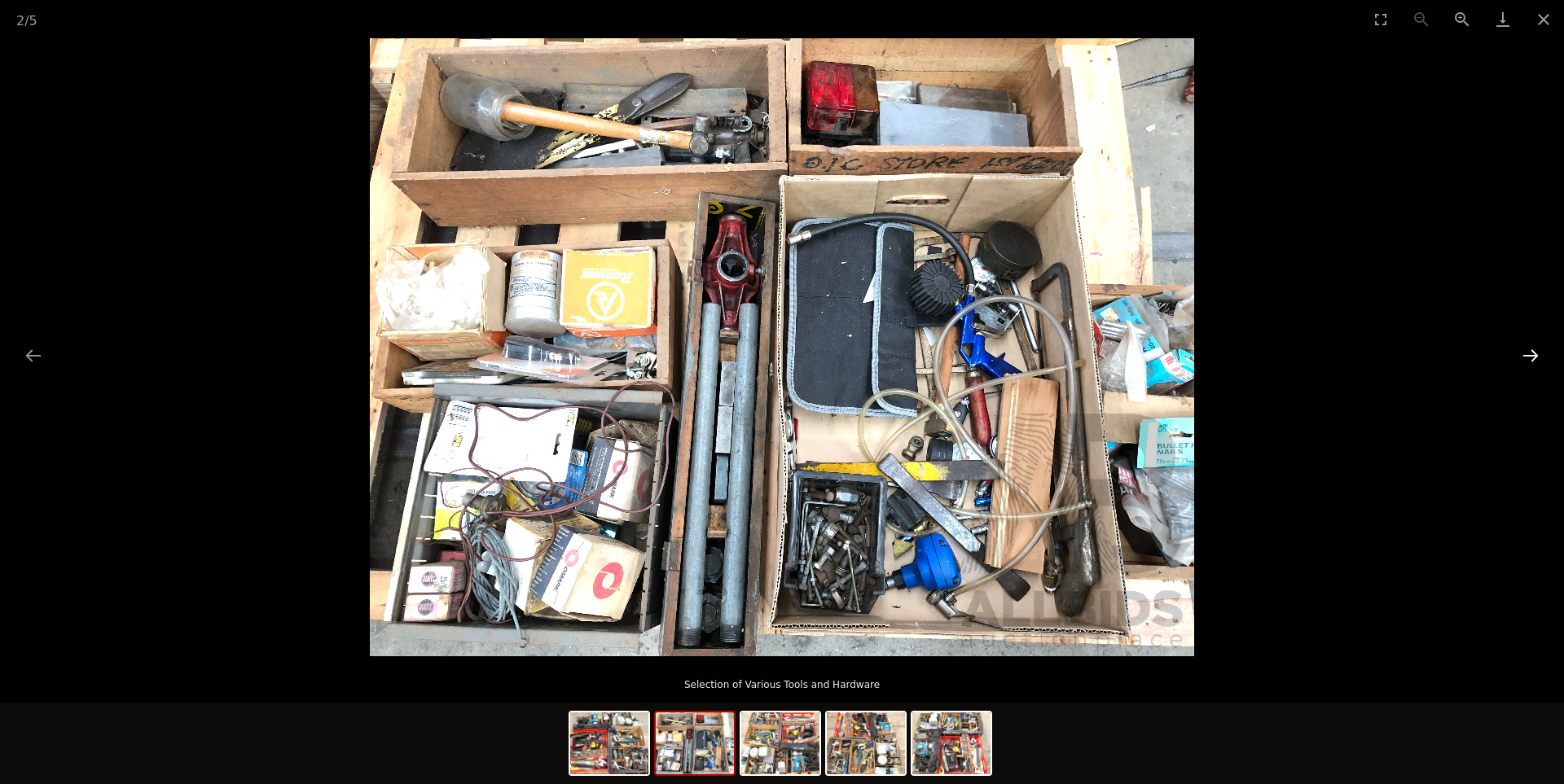
click at [1538, 366] on button "Next slide" at bounding box center [1530, 356] width 34 height 32
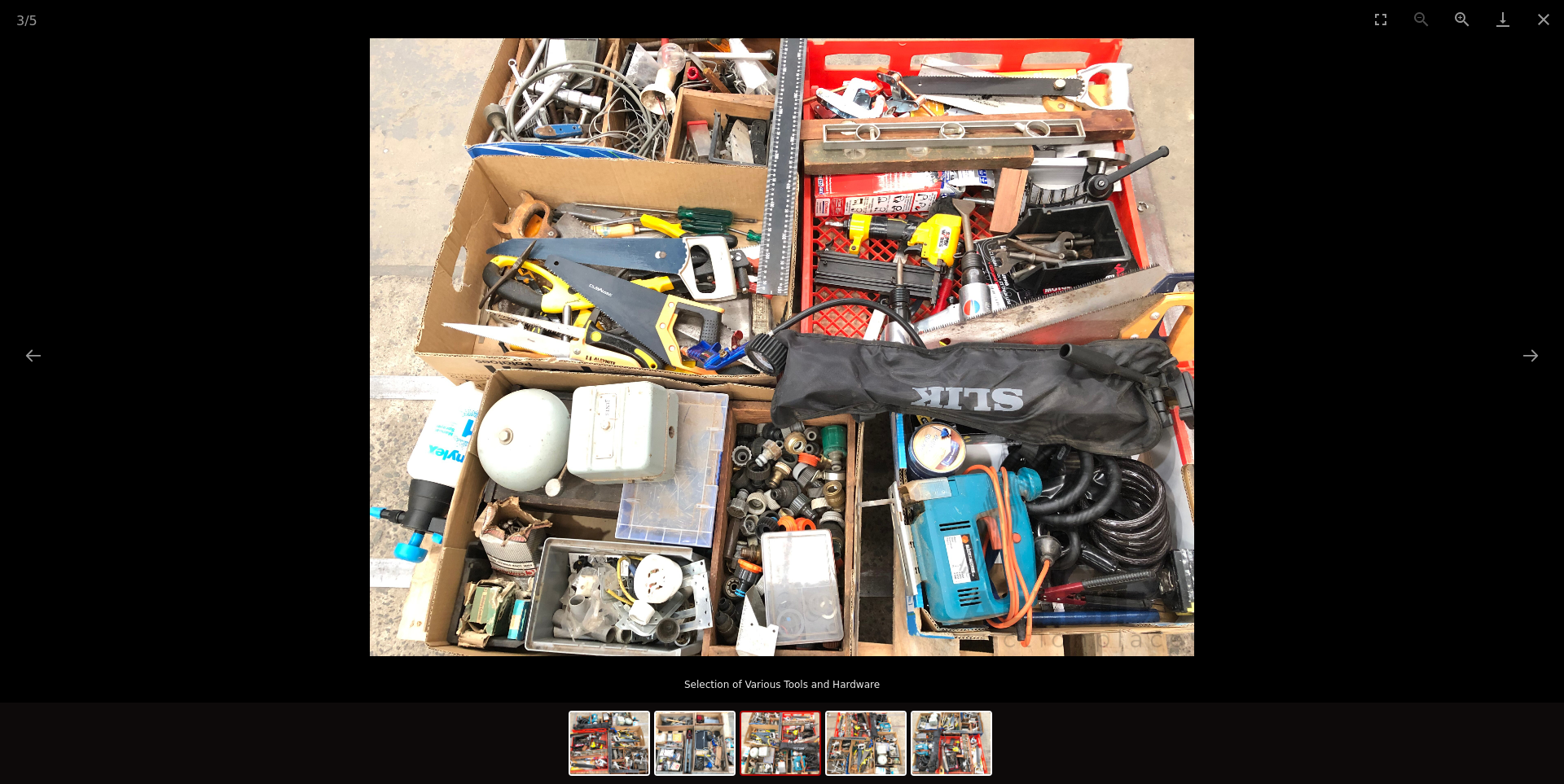
click at [1026, 223] on img at bounding box center [782, 347] width 824 height 618
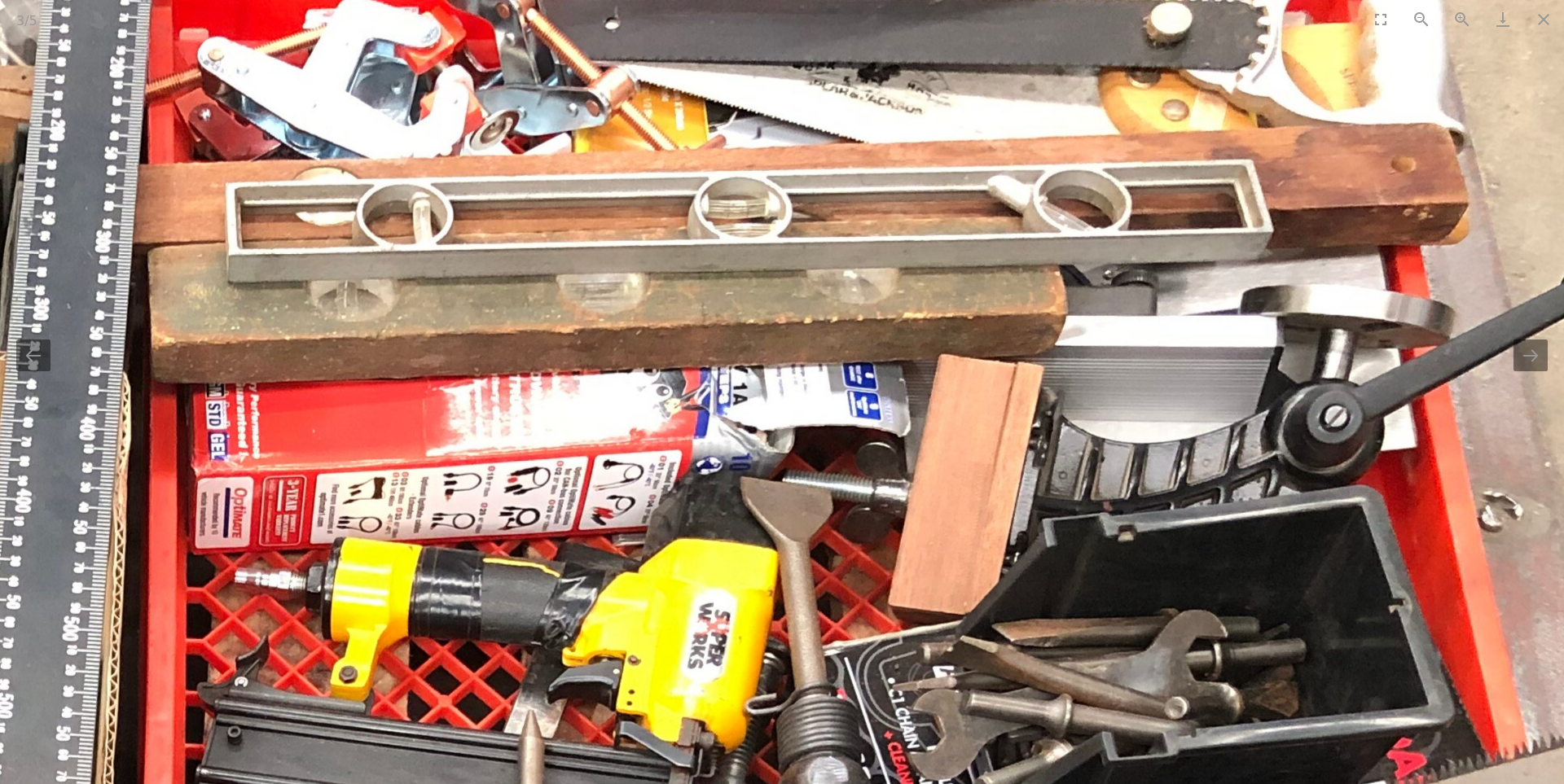
drag, startPoint x: 1030, startPoint y: 143, endPoint x: 1039, endPoint y: 432, distance: 289.1
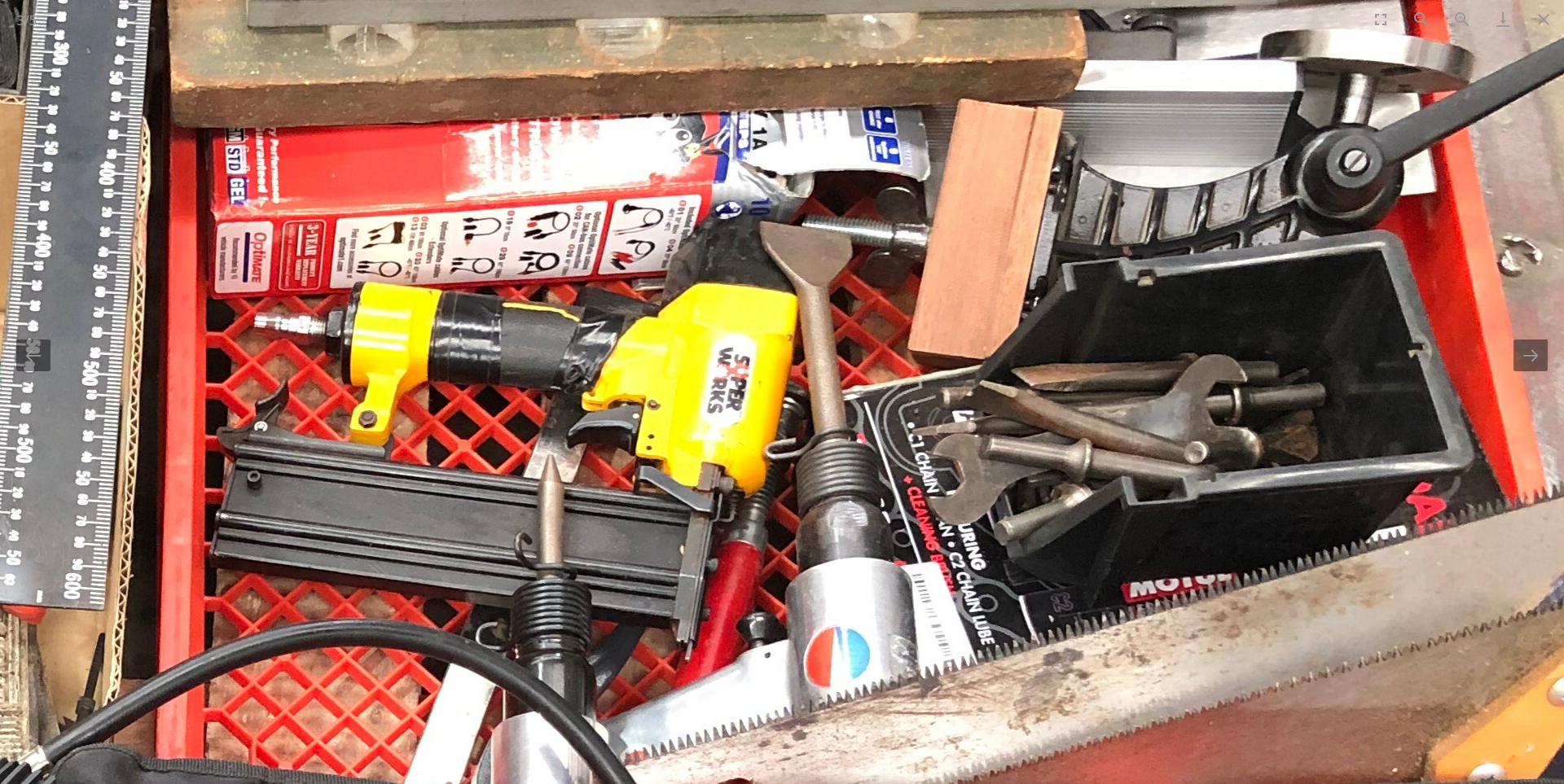
drag, startPoint x: 1082, startPoint y: 464, endPoint x: 1112, endPoint y: 354, distance: 114.0
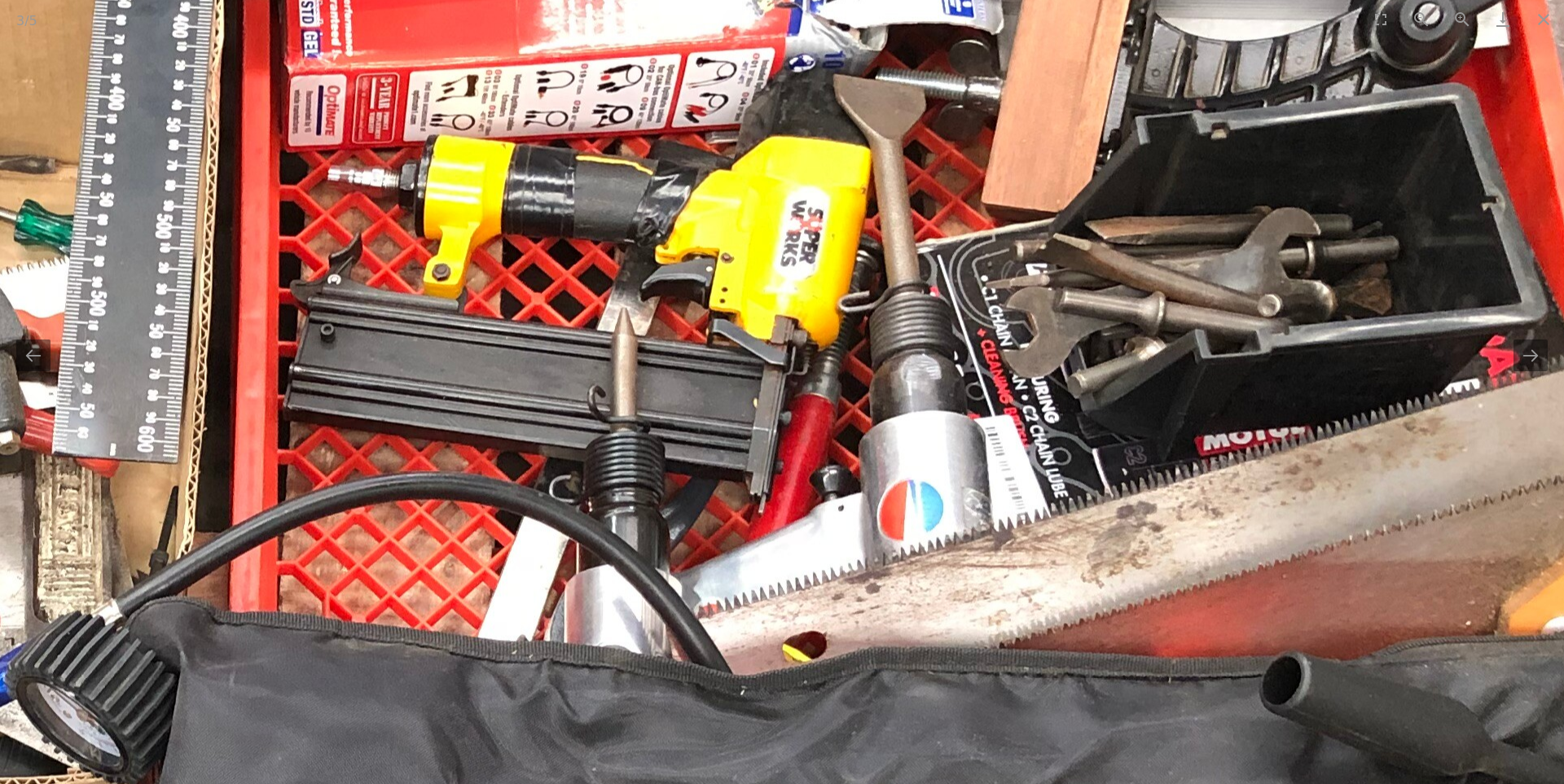
drag, startPoint x: 810, startPoint y: 486, endPoint x: 884, endPoint y: 367, distance: 140.1
click at [884, 367] on img at bounding box center [155, 668] width 3284 height 2462
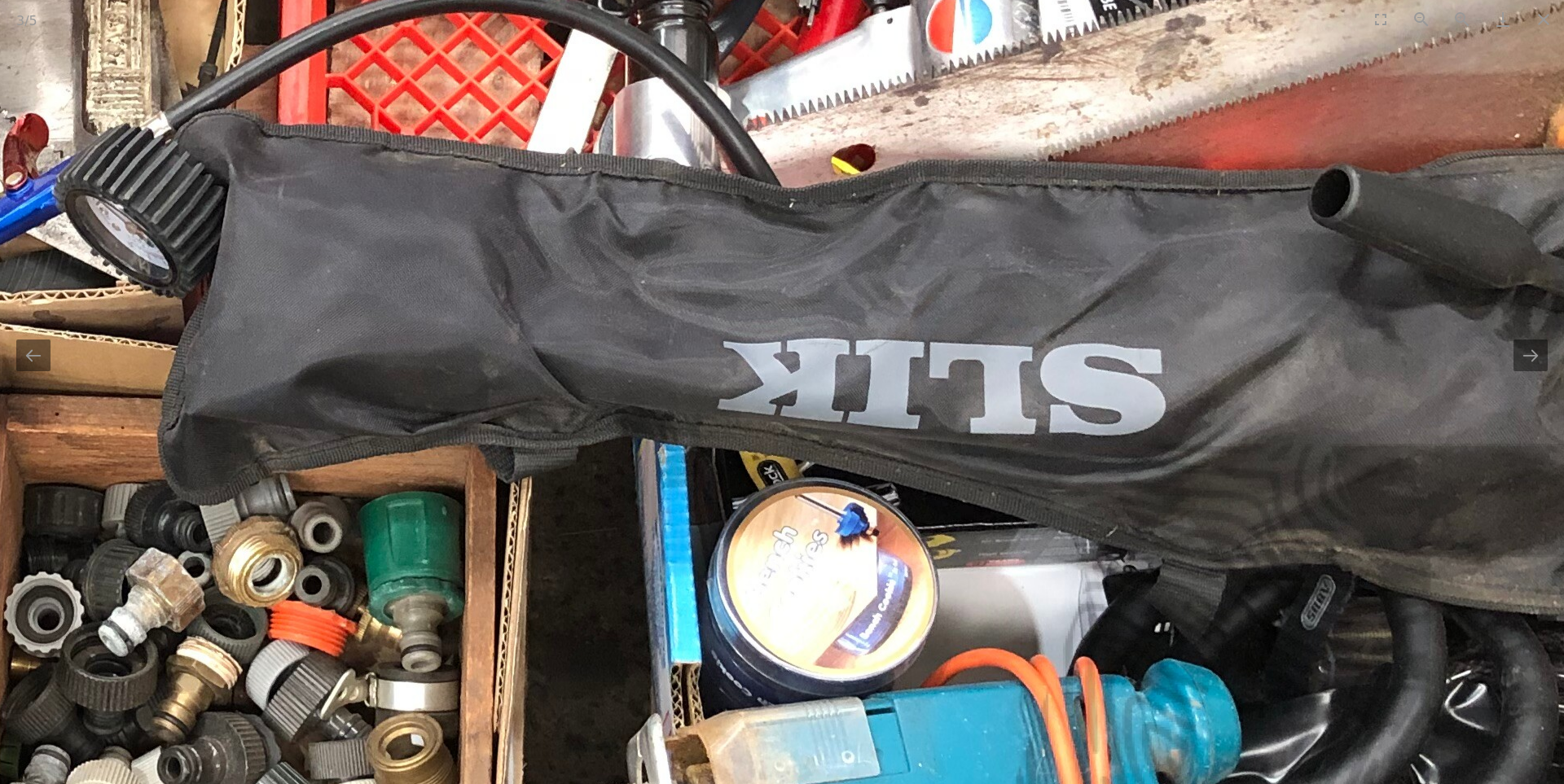
drag, startPoint x: 893, startPoint y: 599, endPoint x: 938, endPoint y: 125, distance: 476.1
click at [938, 125] on img at bounding box center [205, 181] width 3284 height 2462
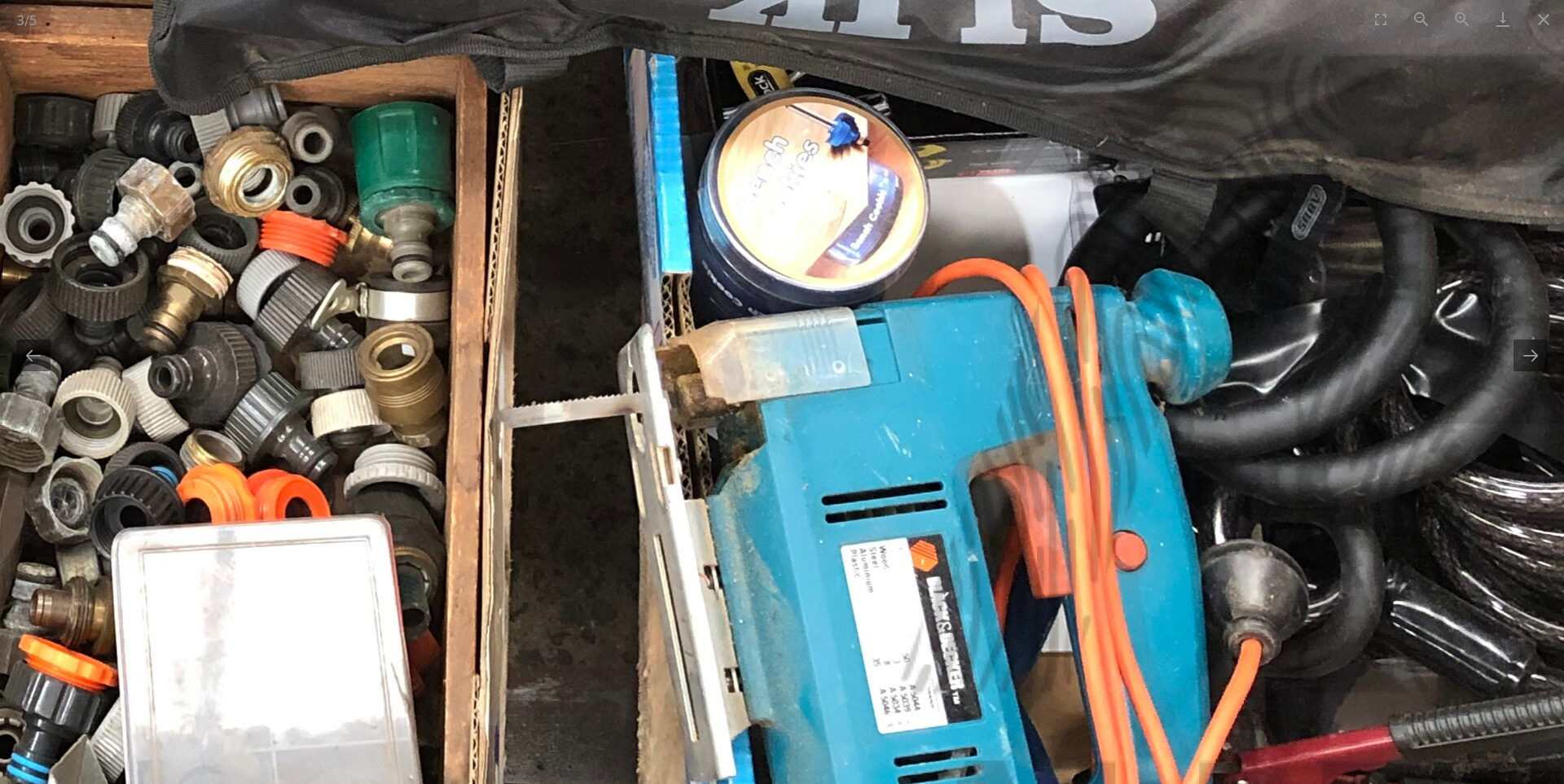
drag, startPoint x: 984, startPoint y: 286, endPoint x: 986, endPoint y: 40, distance: 246.0
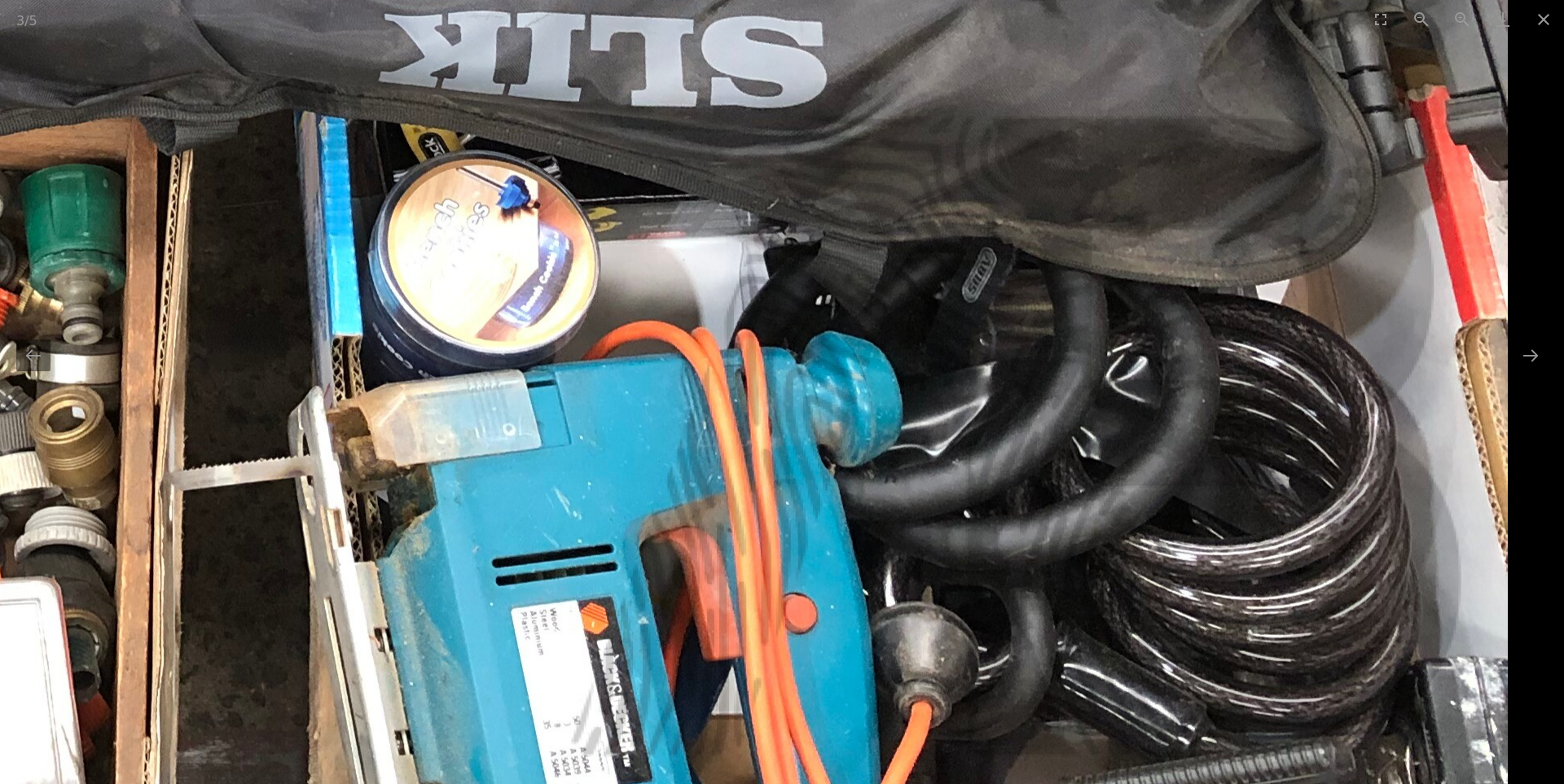
drag, startPoint x: 1215, startPoint y: 132, endPoint x: 604, endPoint y: 385, distance: 661.3
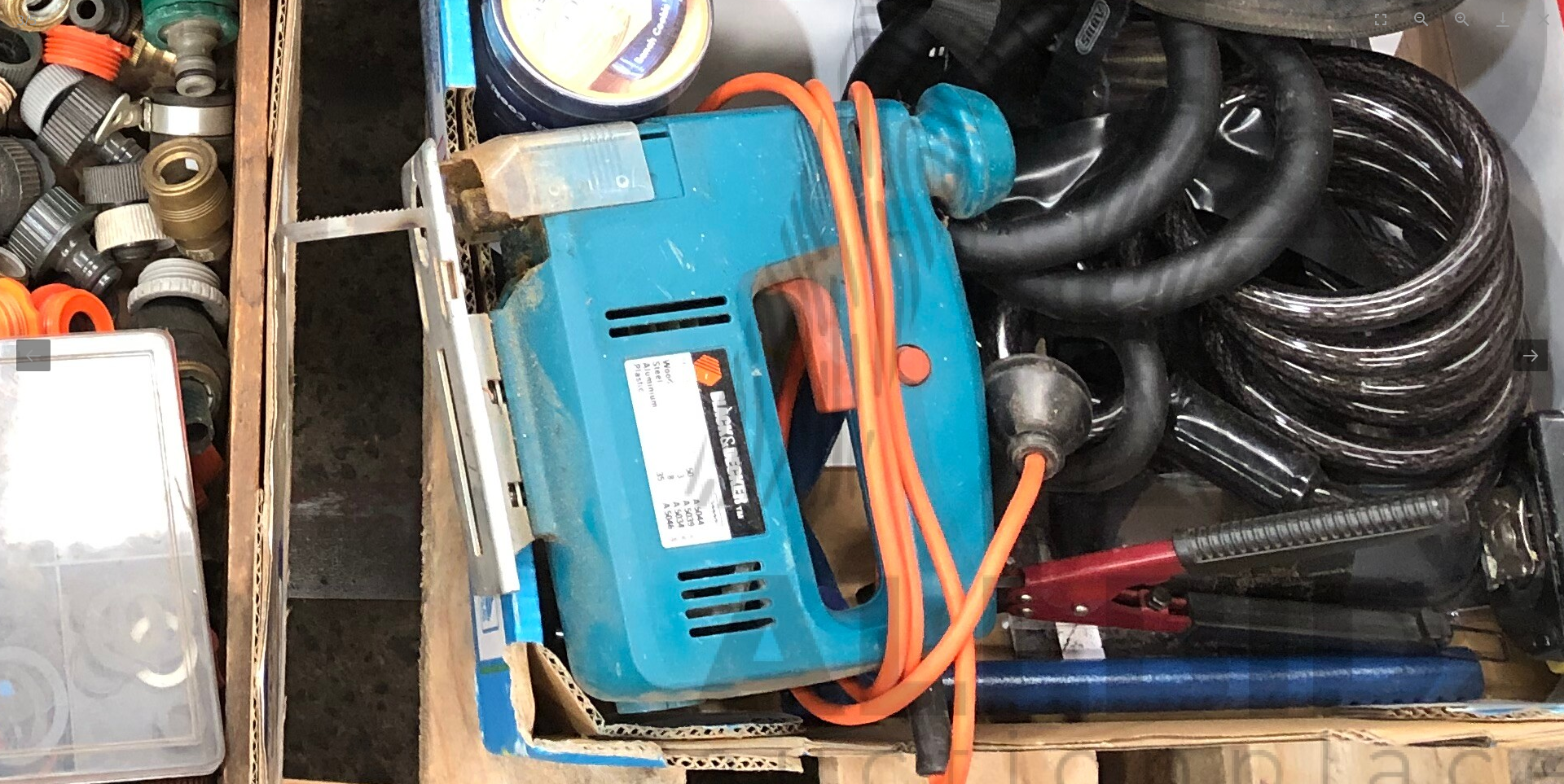
drag, startPoint x: 704, startPoint y: 749, endPoint x: 761, endPoint y: 475, distance: 279.9
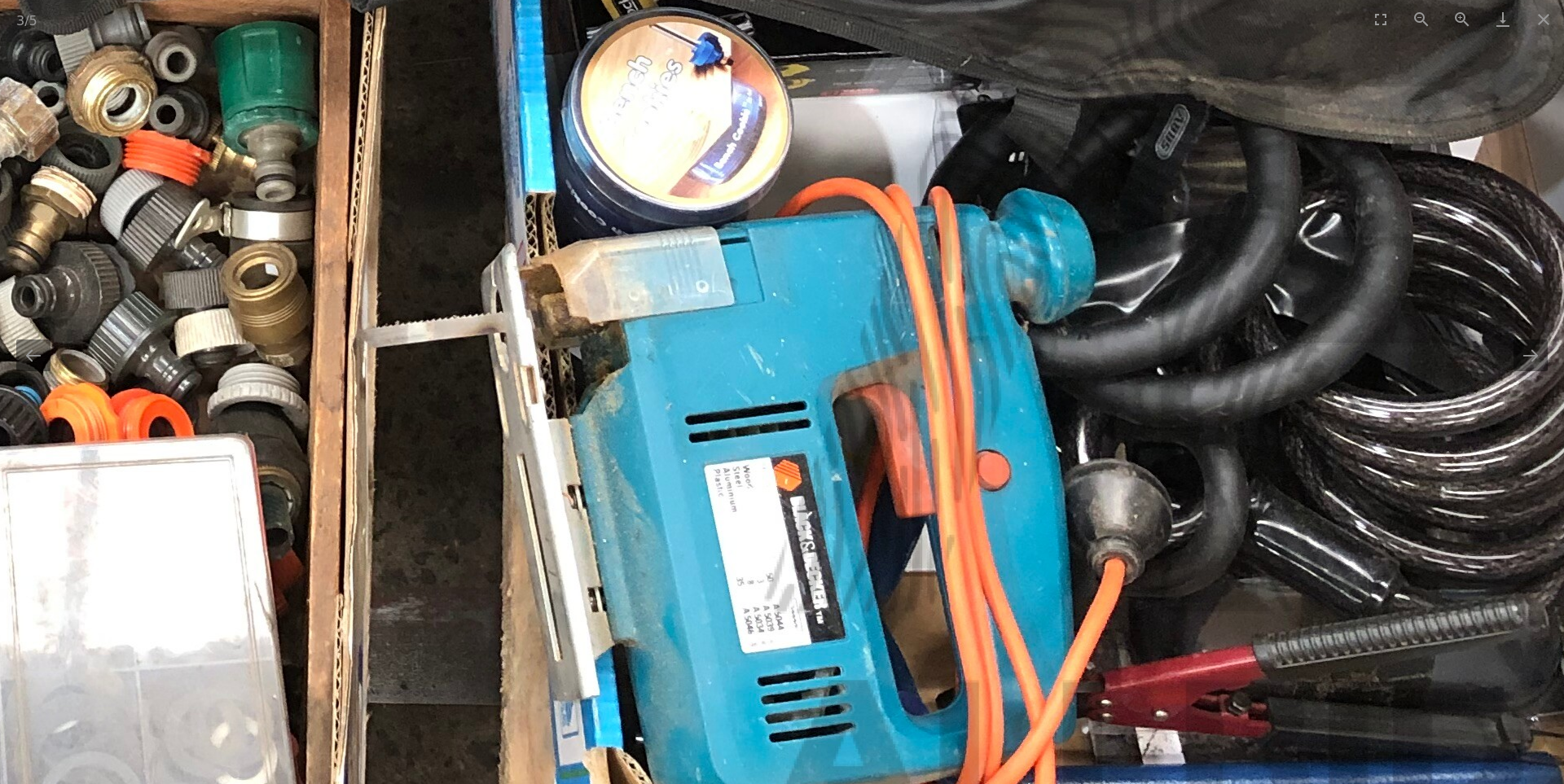
drag, startPoint x: 795, startPoint y: 361, endPoint x: 872, endPoint y: 518, distance: 174.9
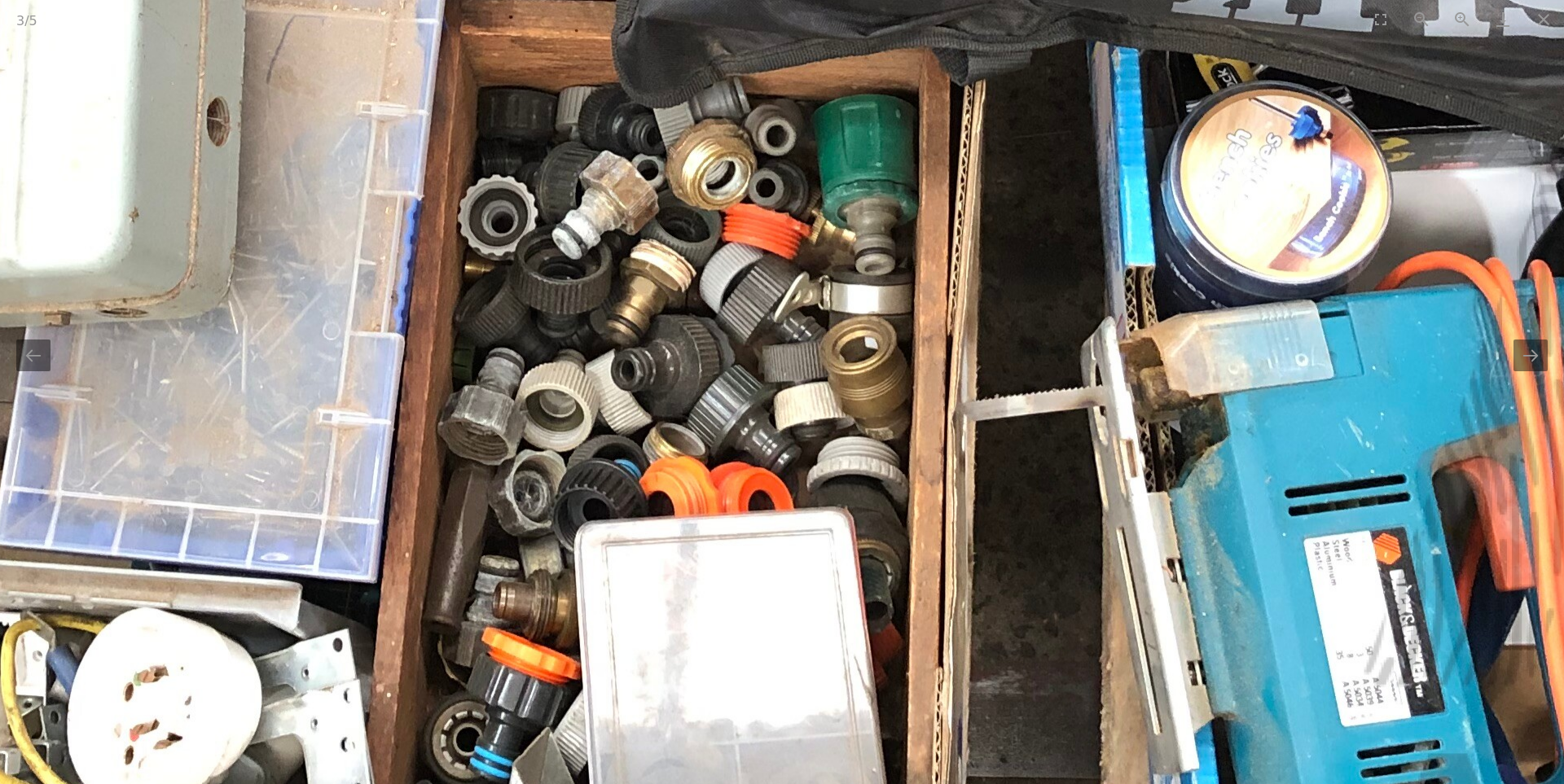
drag, startPoint x: 727, startPoint y: 524, endPoint x: 1224, endPoint y: 567, distance: 498.9
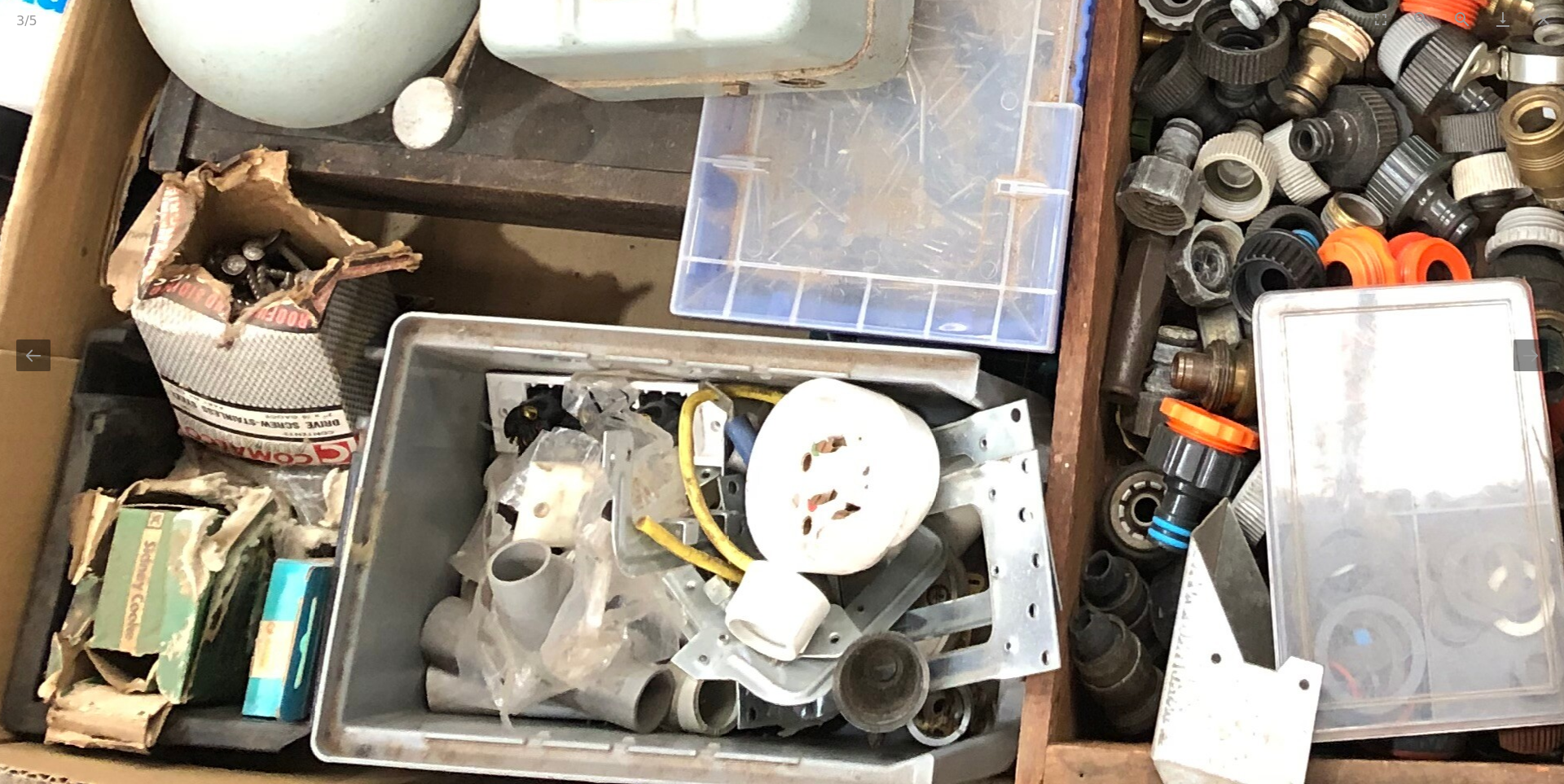
drag, startPoint x: 1106, startPoint y: 561, endPoint x: 1324, endPoint y: 335, distance: 314.0
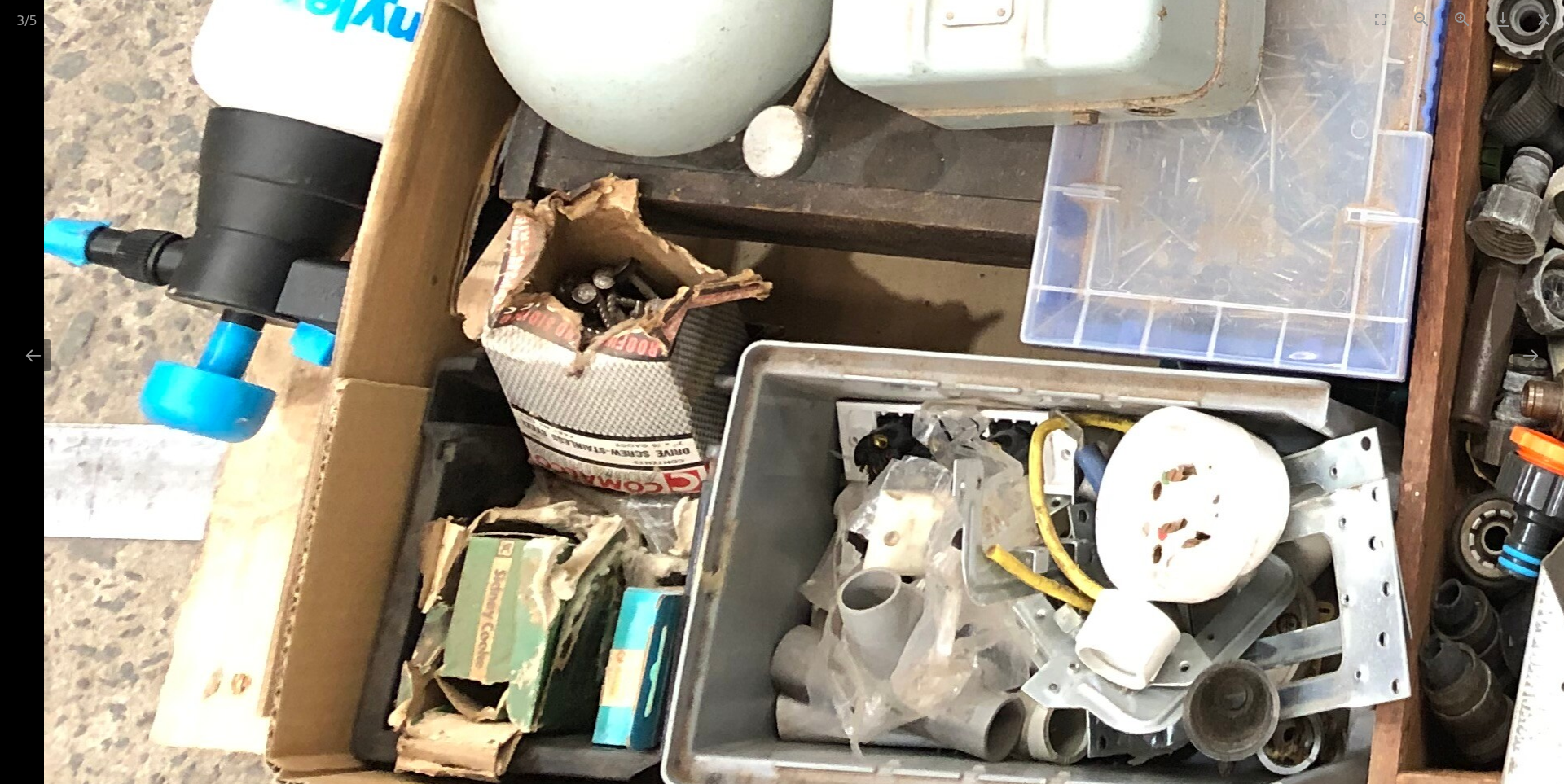
drag, startPoint x: 653, startPoint y: 543, endPoint x: 1123, endPoint y: 572, distance: 470.9
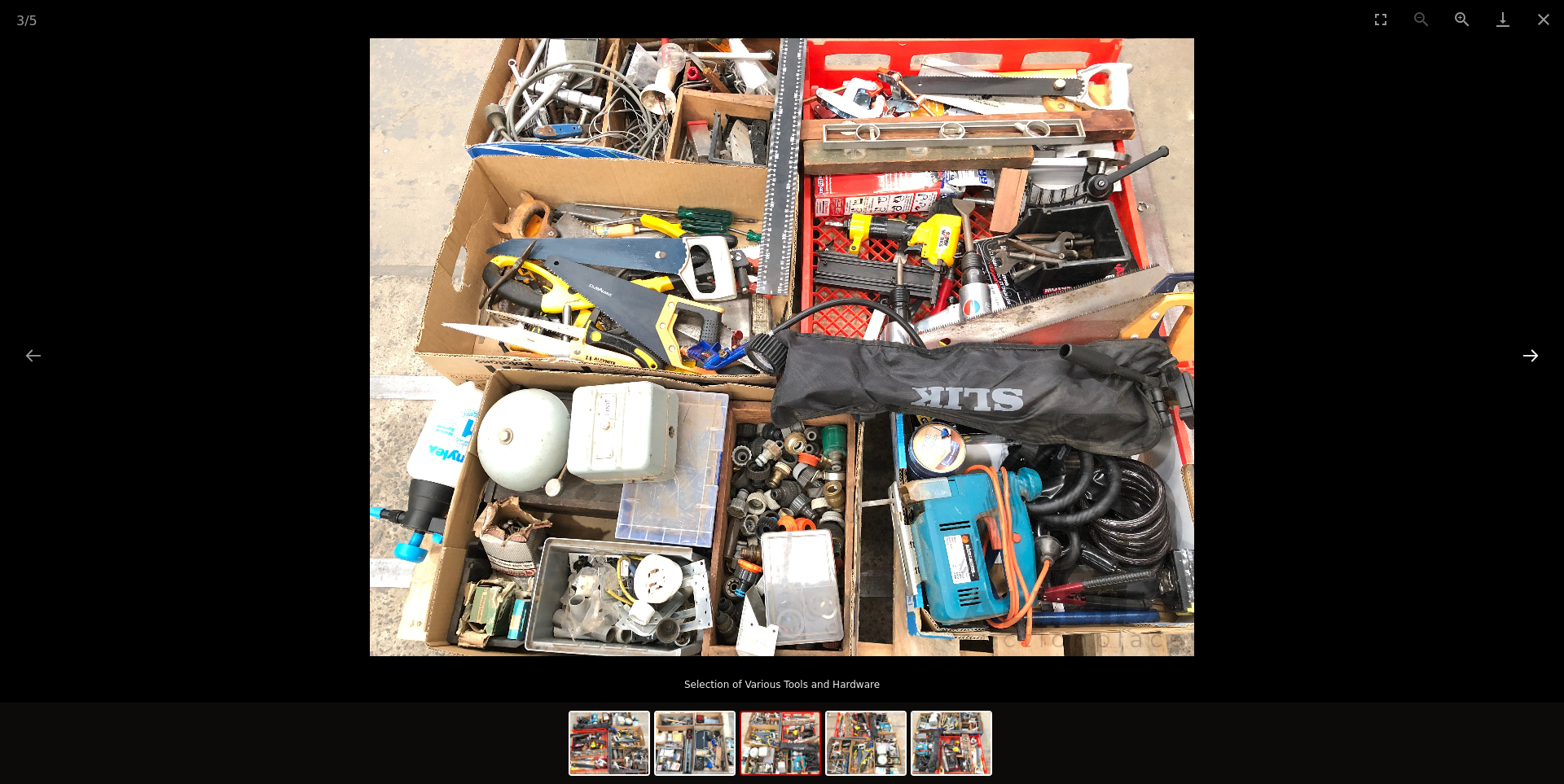
click at [1533, 352] on button "Next slide" at bounding box center [1530, 356] width 34 height 32
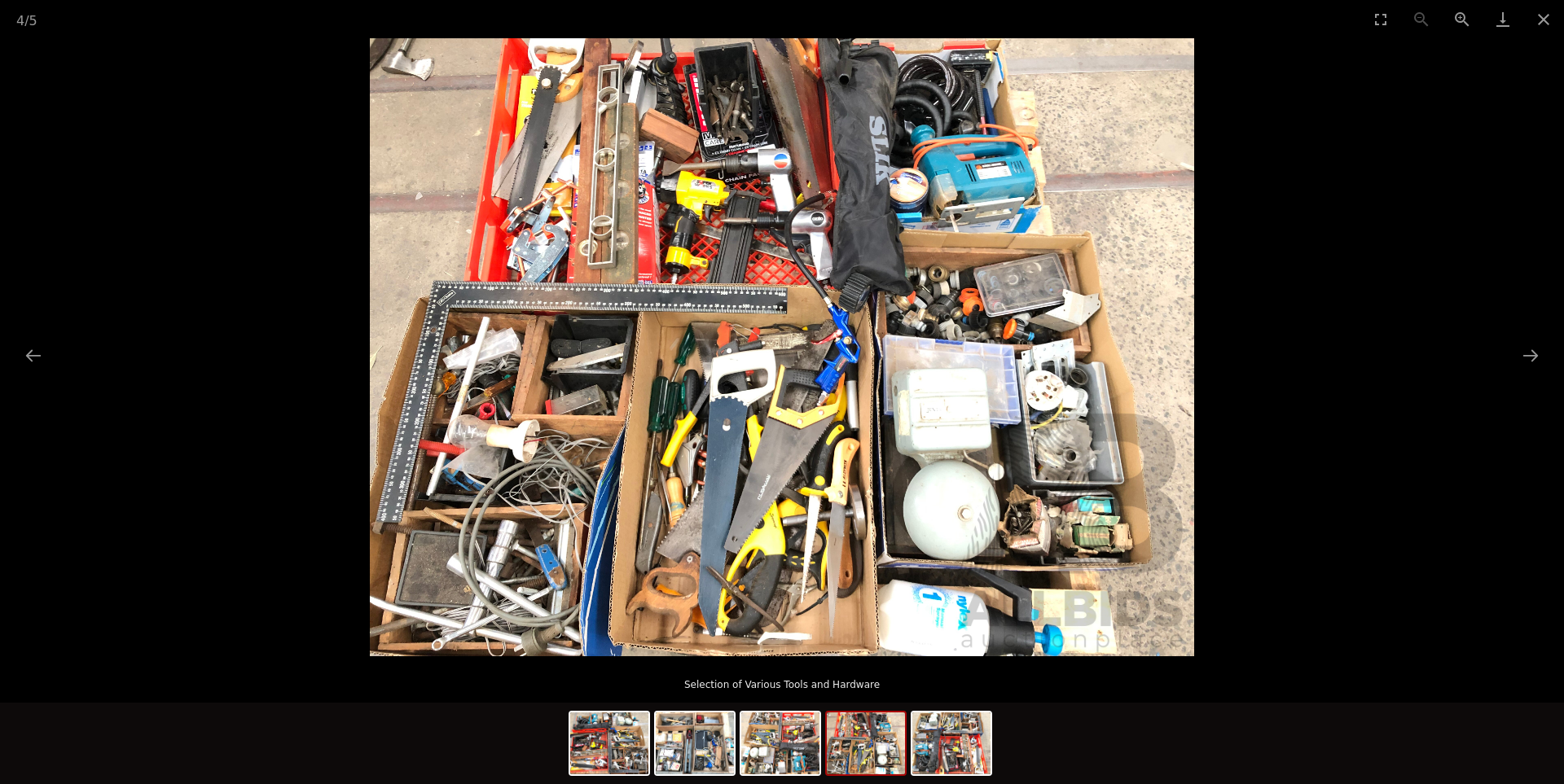
click at [545, 526] on img at bounding box center [782, 347] width 824 height 618
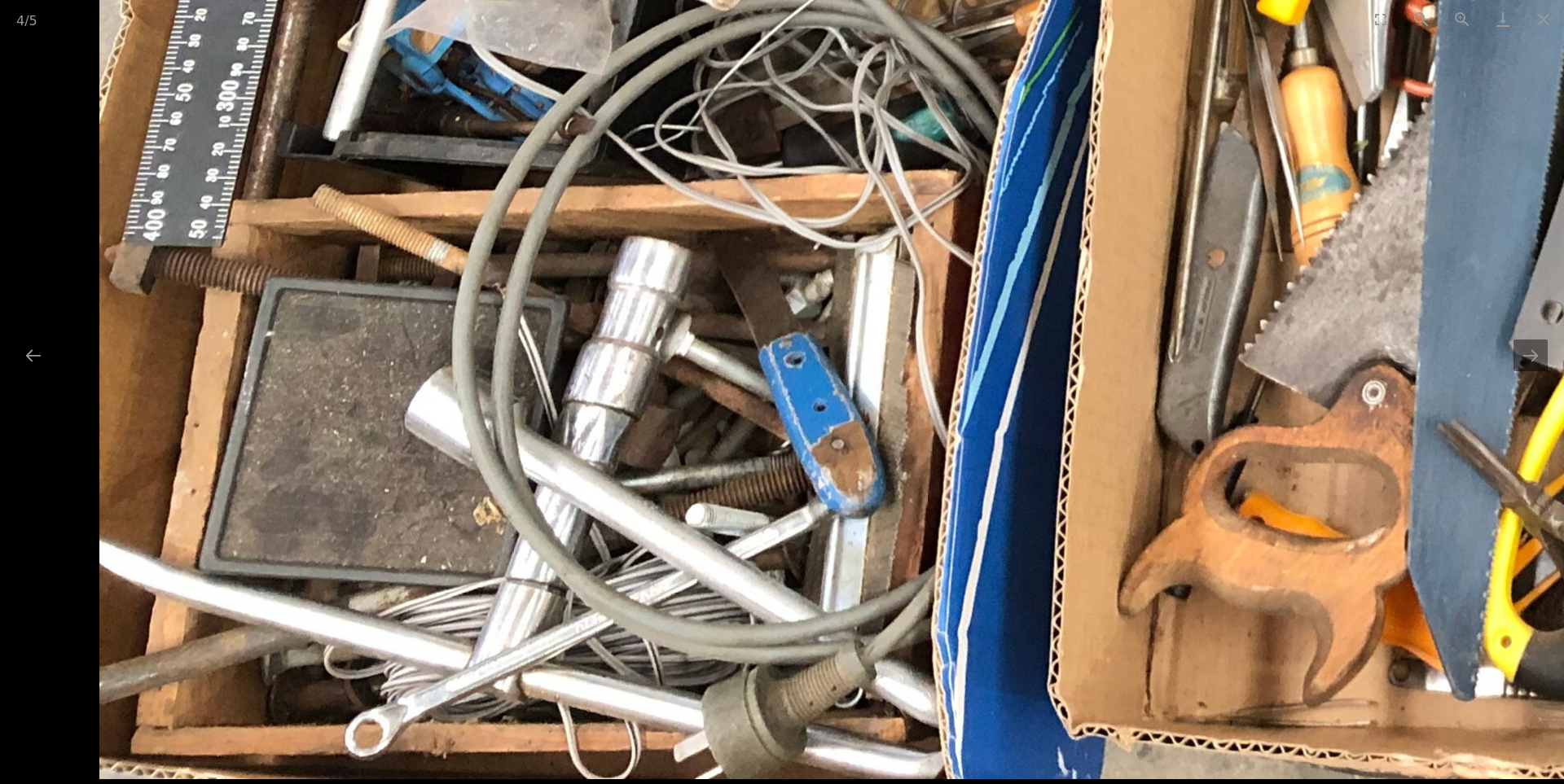
drag, startPoint x: 578, startPoint y: 323, endPoint x: 1324, endPoint y: -32, distance: 826.2
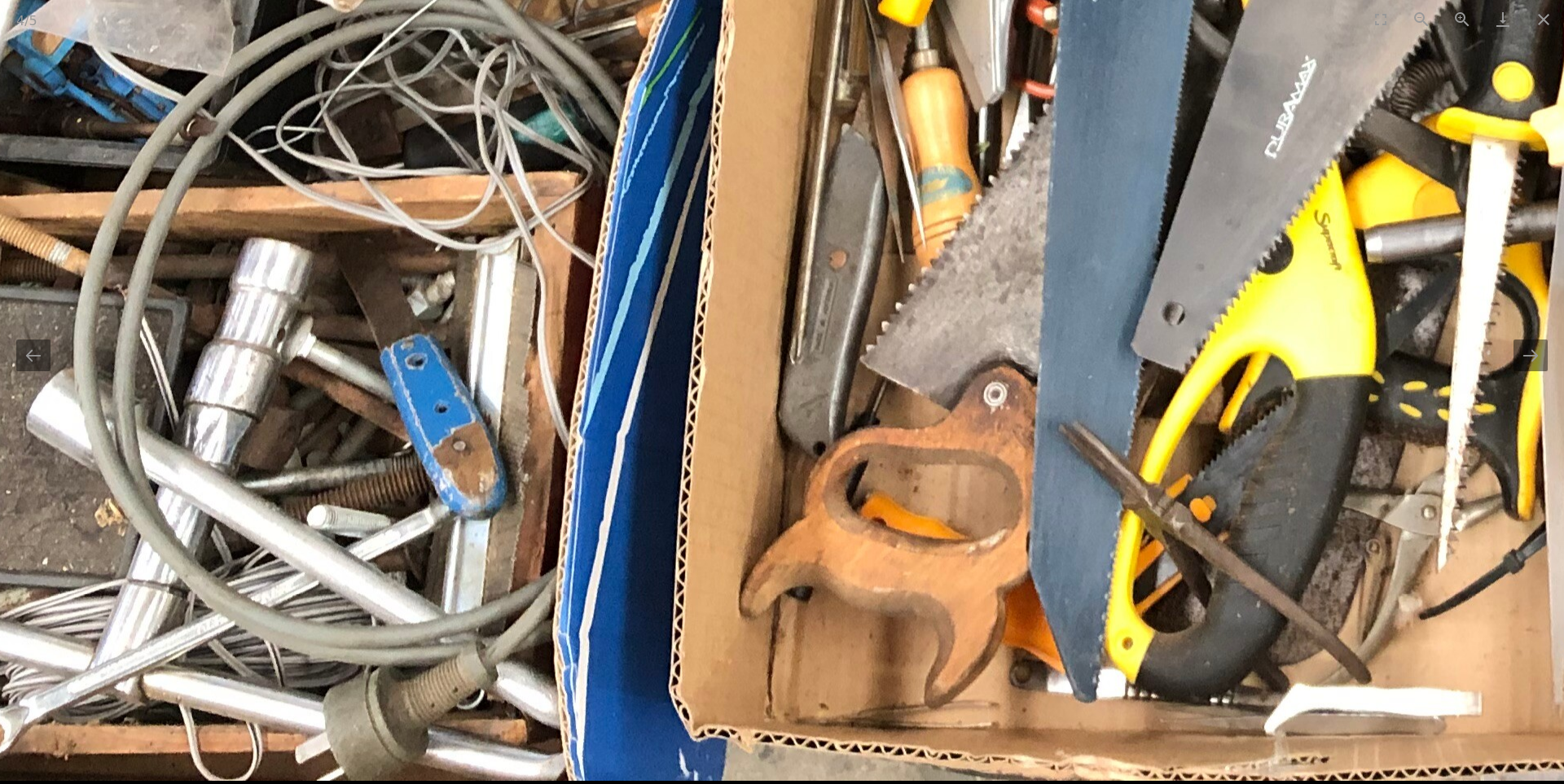
drag, startPoint x: 1404, startPoint y: 276, endPoint x: 1158, endPoint y: 256, distance: 246.8
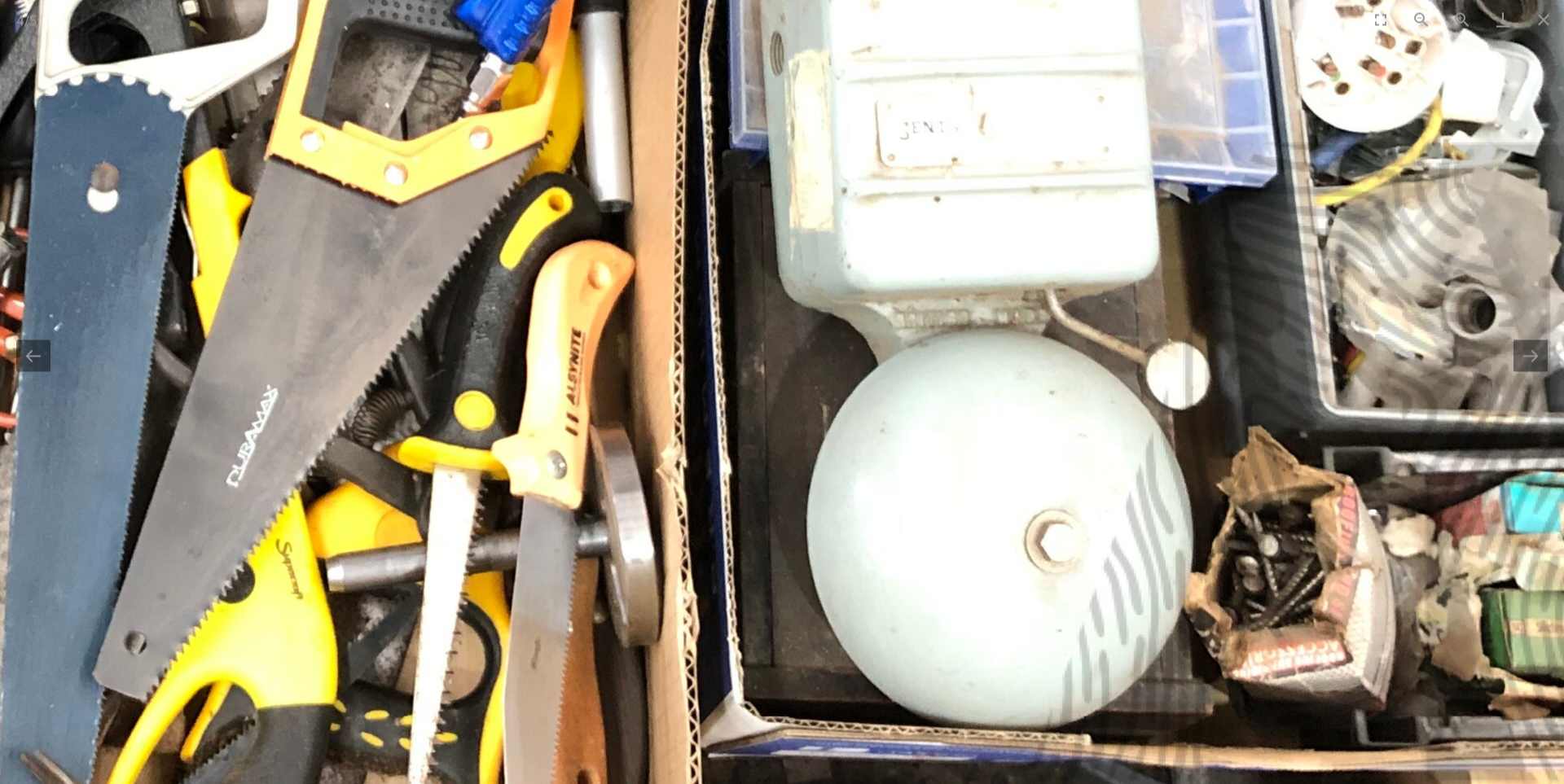
drag, startPoint x: 1017, startPoint y: 234, endPoint x: 3, endPoint y: 543, distance: 1060.0
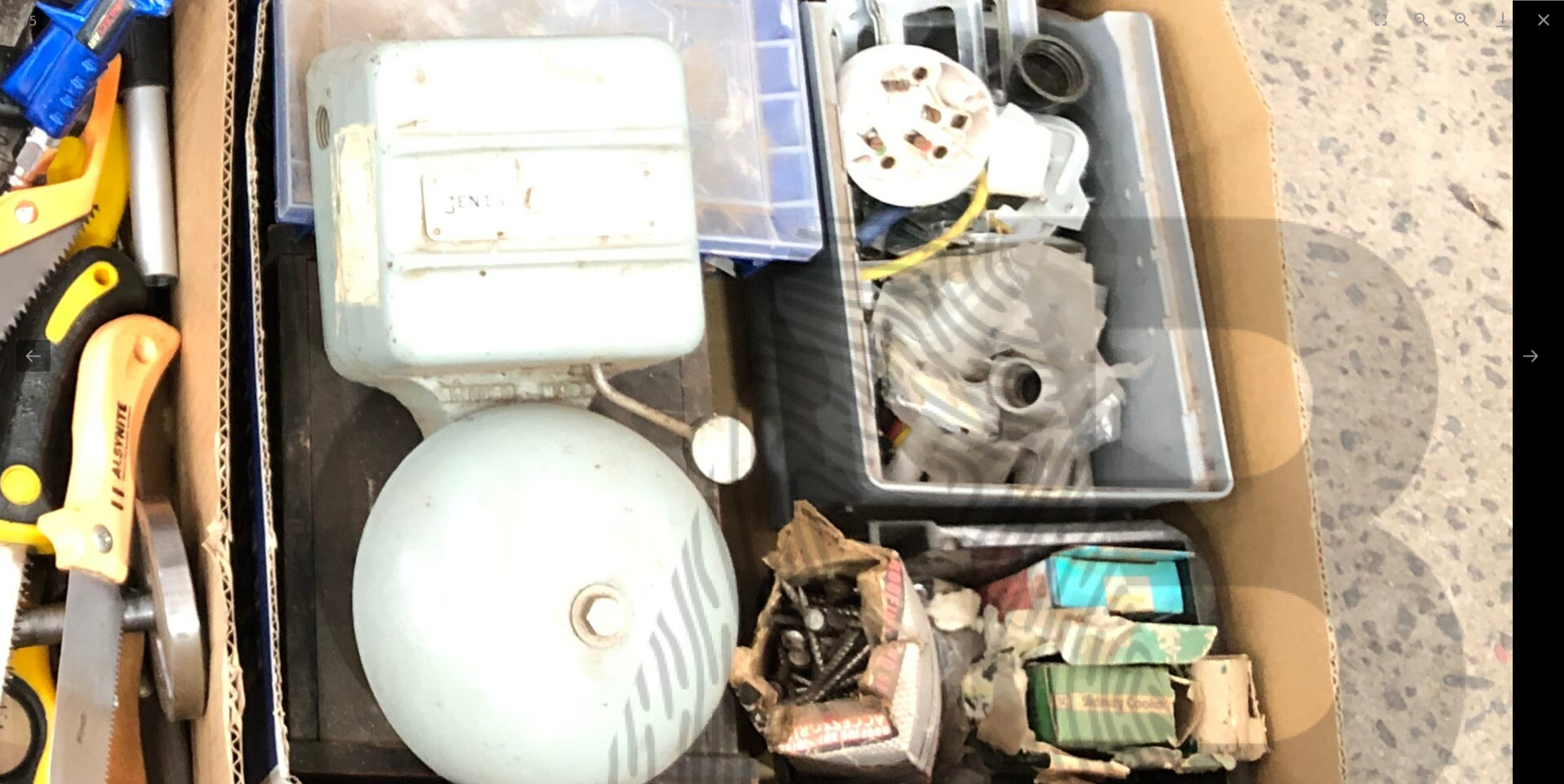
drag, startPoint x: 856, startPoint y: 559, endPoint x: 548, endPoint y: 587, distance: 309.3
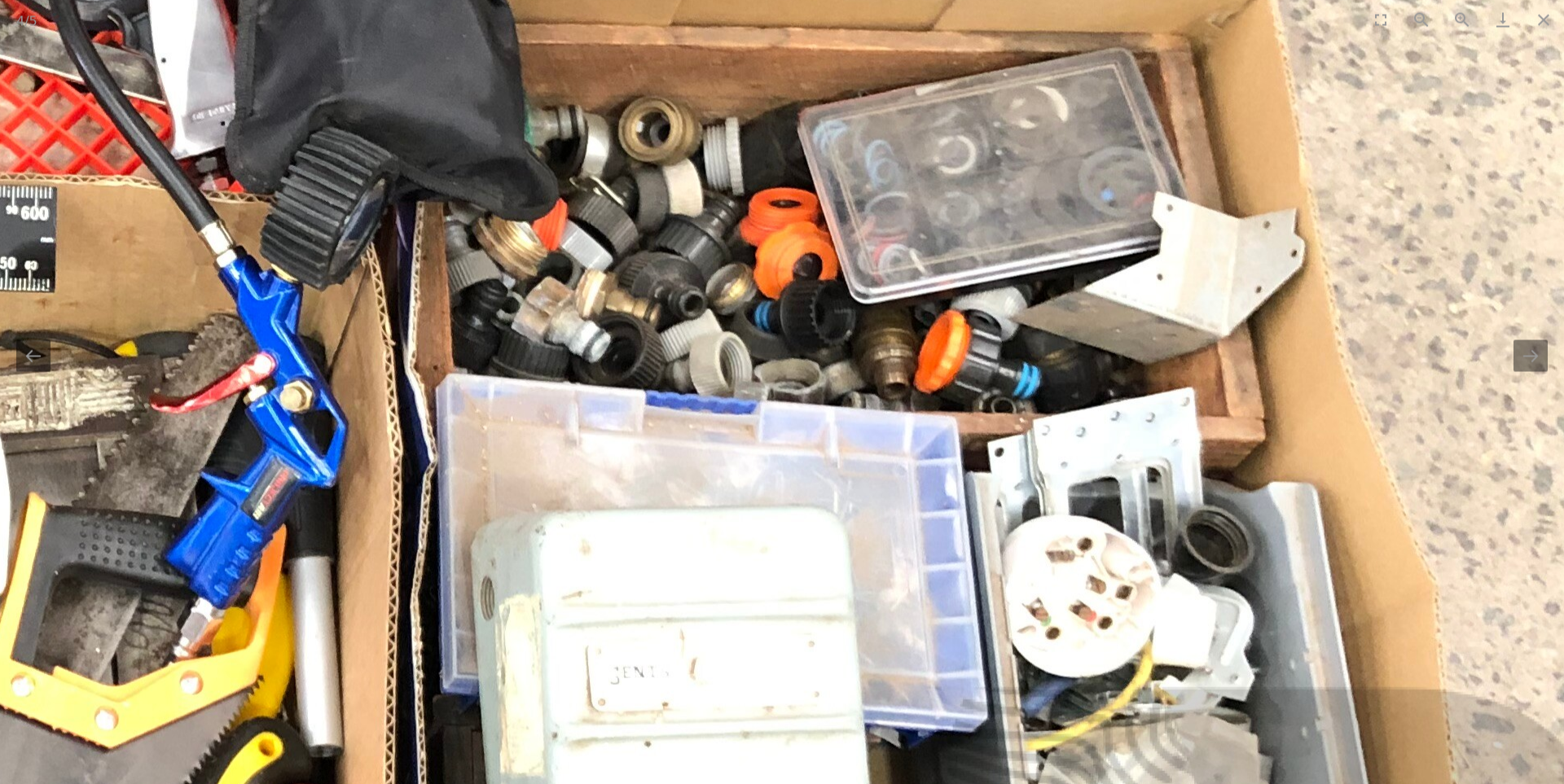
drag, startPoint x: 942, startPoint y: 585, endPoint x: 994, endPoint y: 783, distance: 204.7
click at [994, 783] on img at bounding box center [35, 423] width 3284 height 2462
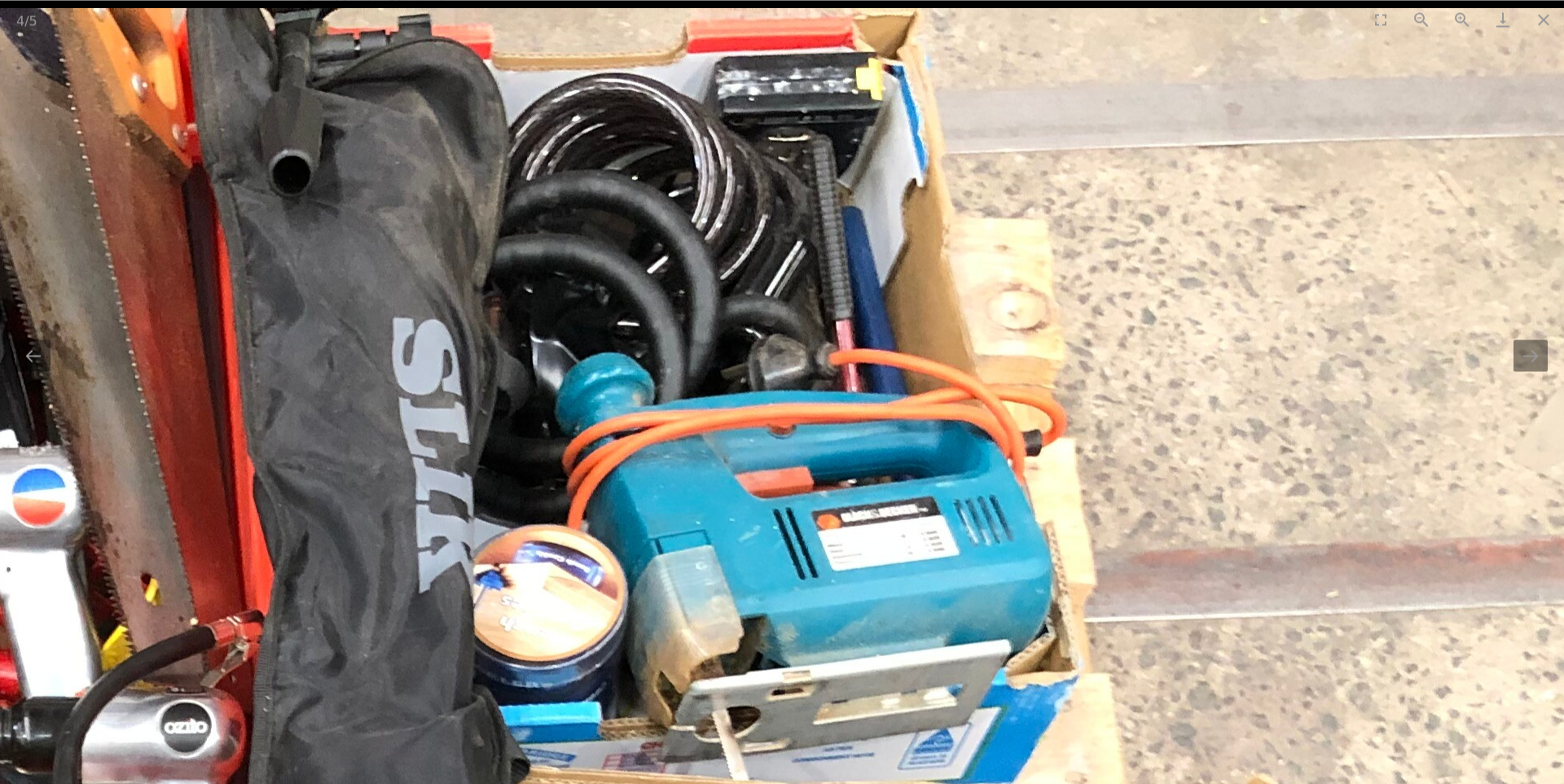
drag, startPoint x: 1008, startPoint y: 463, endPoint x: 987, endPoint y: 718, distance: 255.9
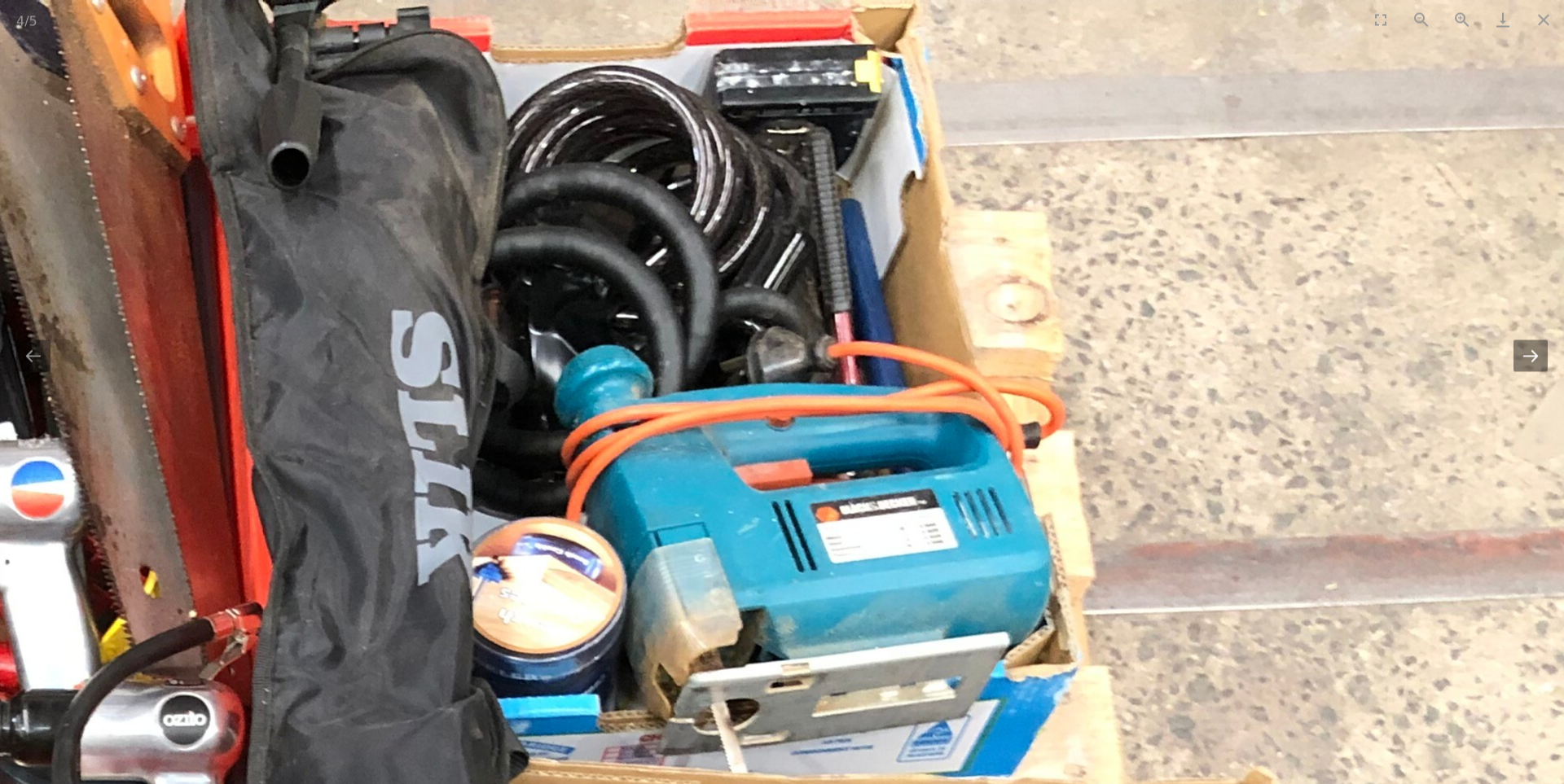
click at [1542, 357] on button "Next slide" at bounding box center [1530, 356] width 34 height 32
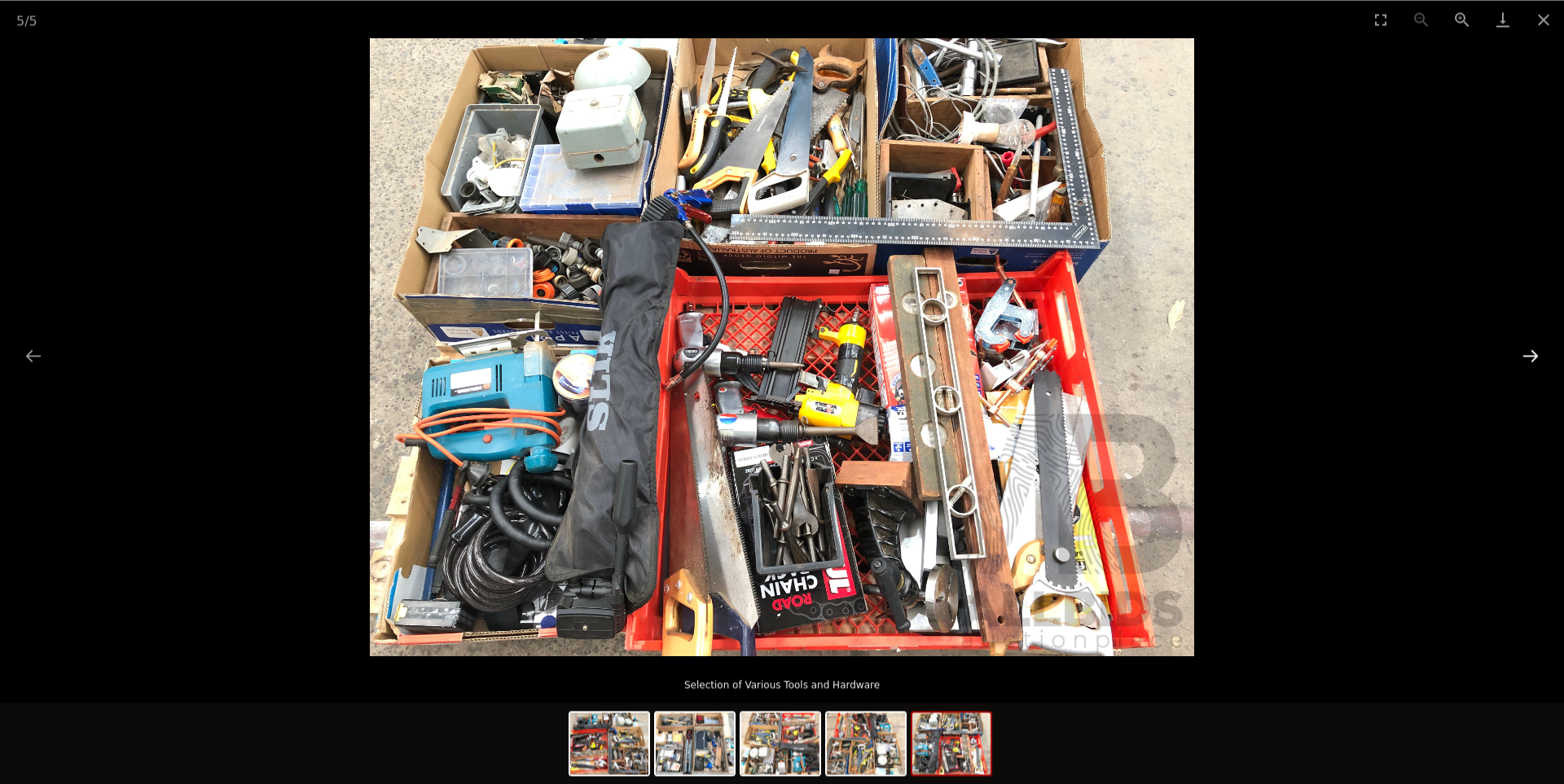
click at [1530, 348] on button "Next slide" at bounding box center [1530, 356] width 34 height 32
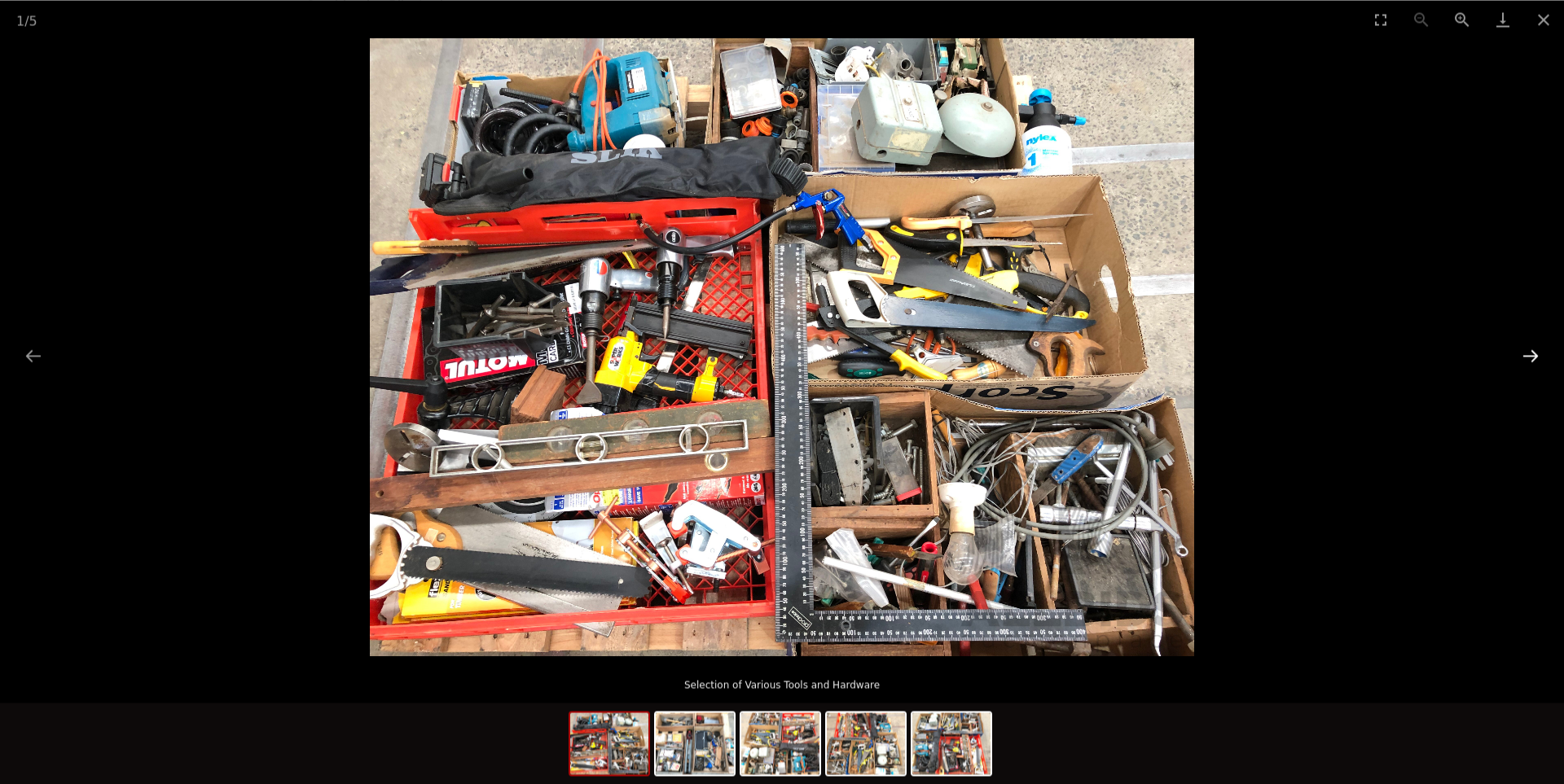
click at [1537, 357] on button "Next slide" at bounding box center [1530, 356] width 34 height 32
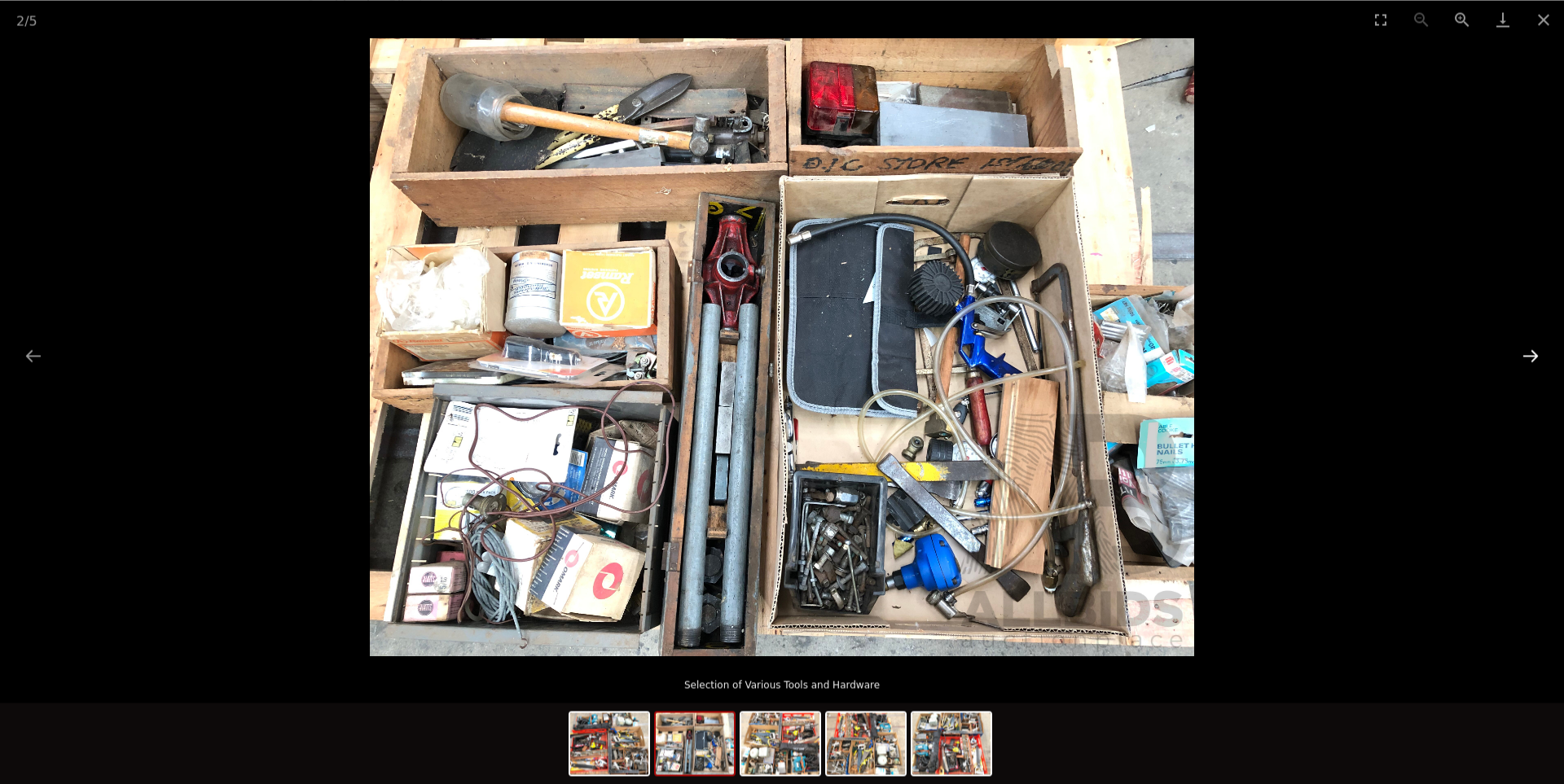
click at [1537, 357] on button "Next slide" at bounding box center [1530, 356] width 34 height 32
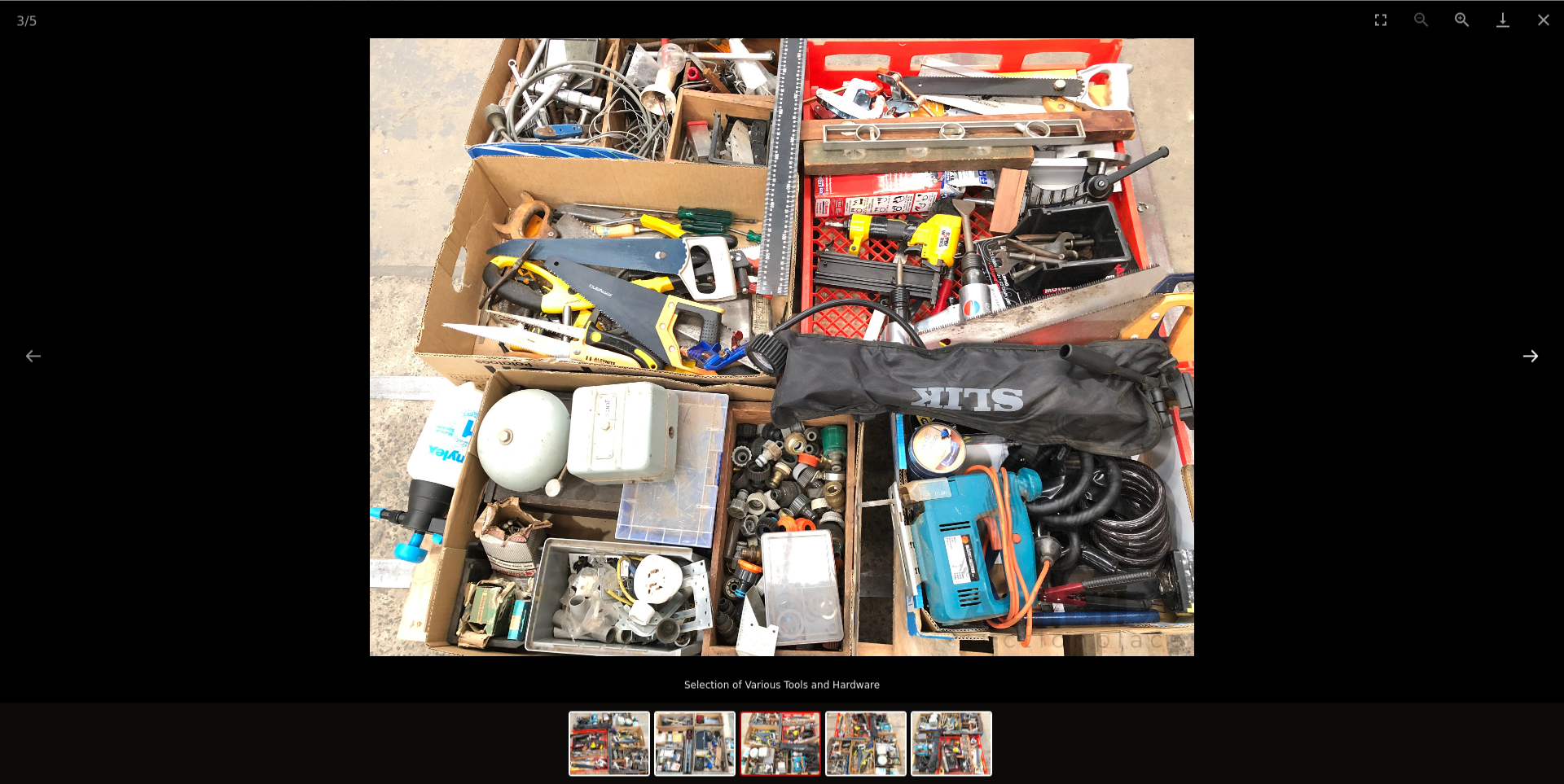
click at [1537, 357] on button "Next slide" at bounding box center [1530, 356] width 34 height 32
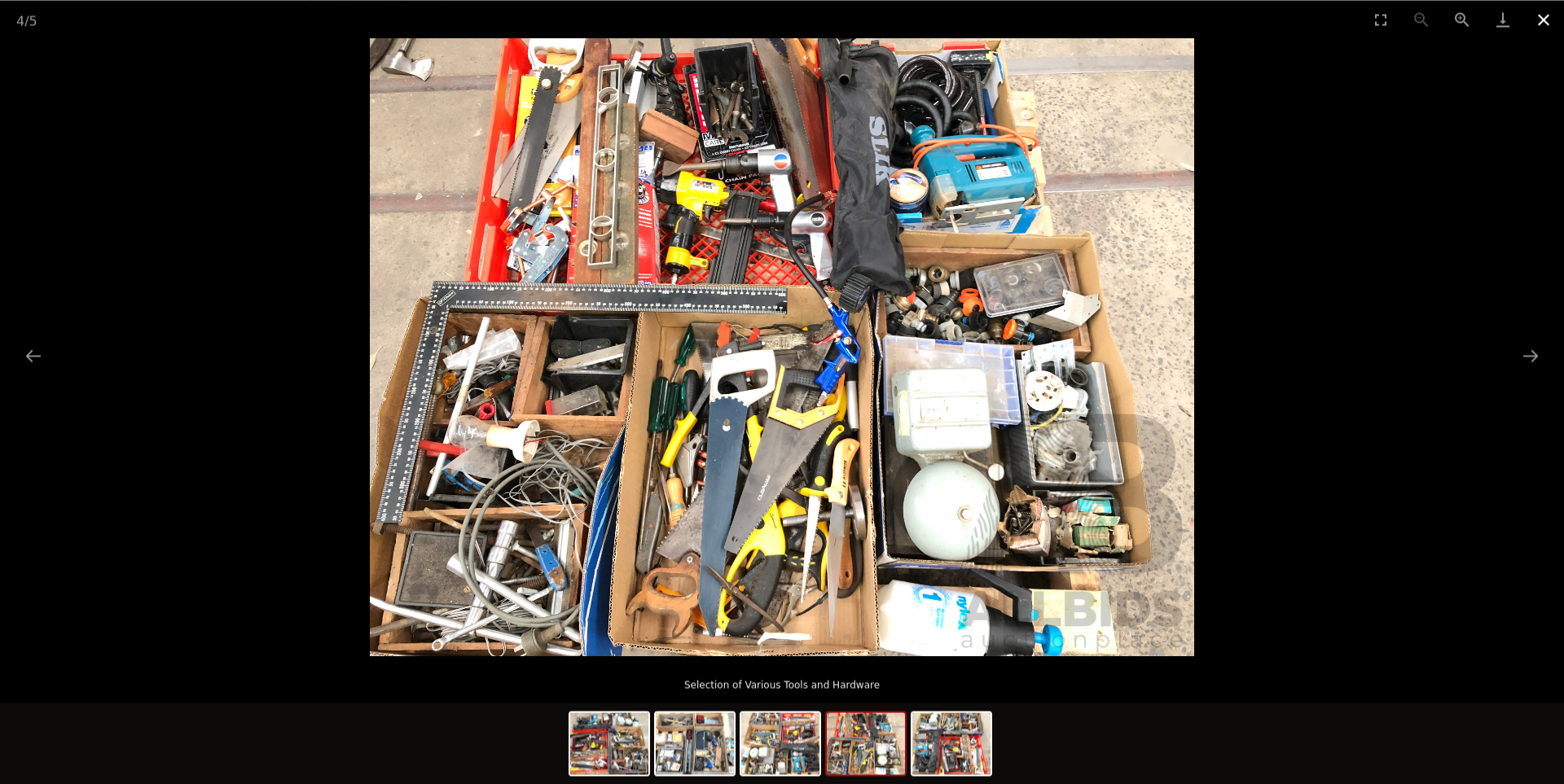
click at [1549, 14] on button "Close gallery" at bounding box center [1543, 19] width 41 height 38
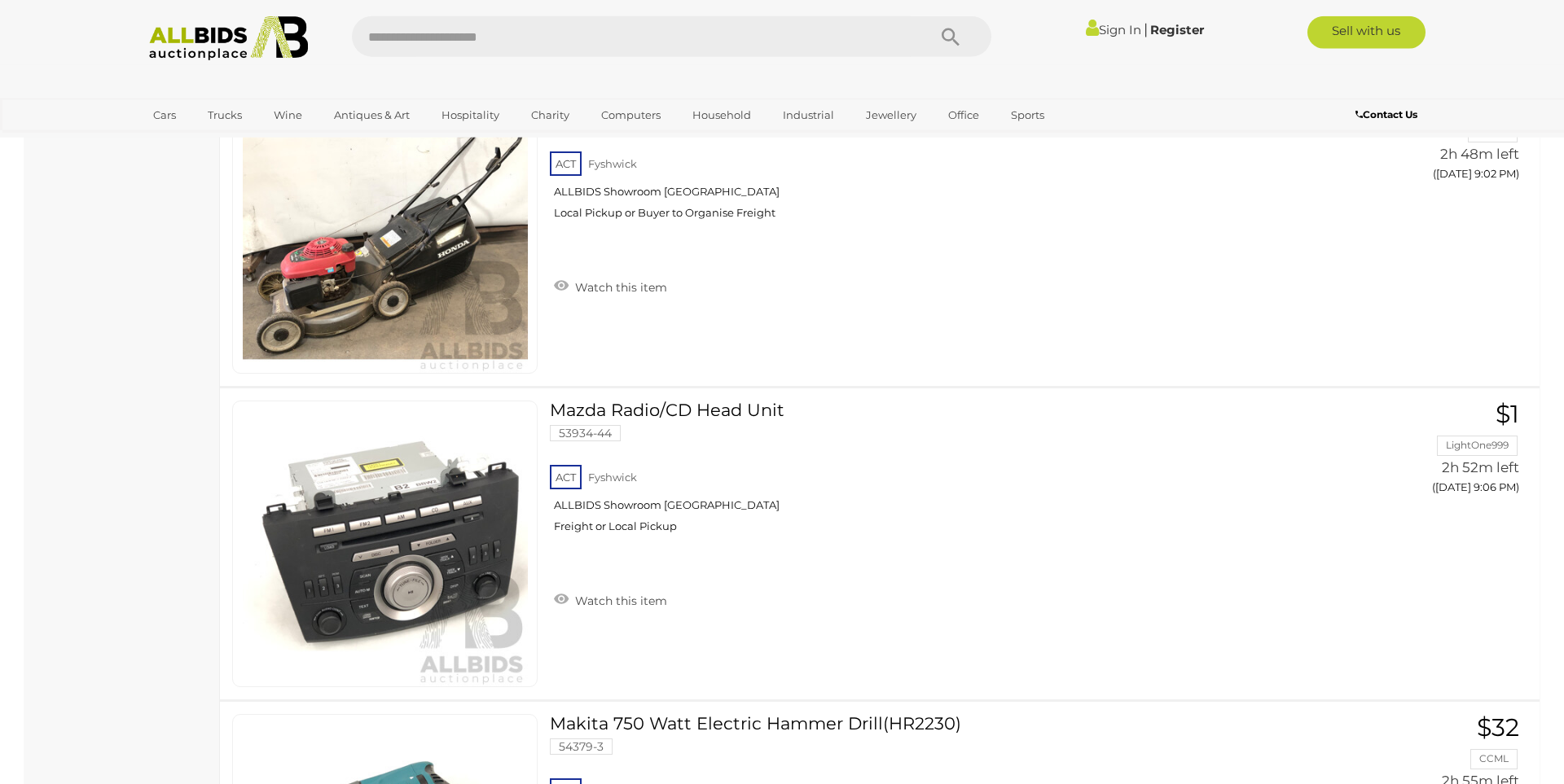
scroll to position [15488, 0]
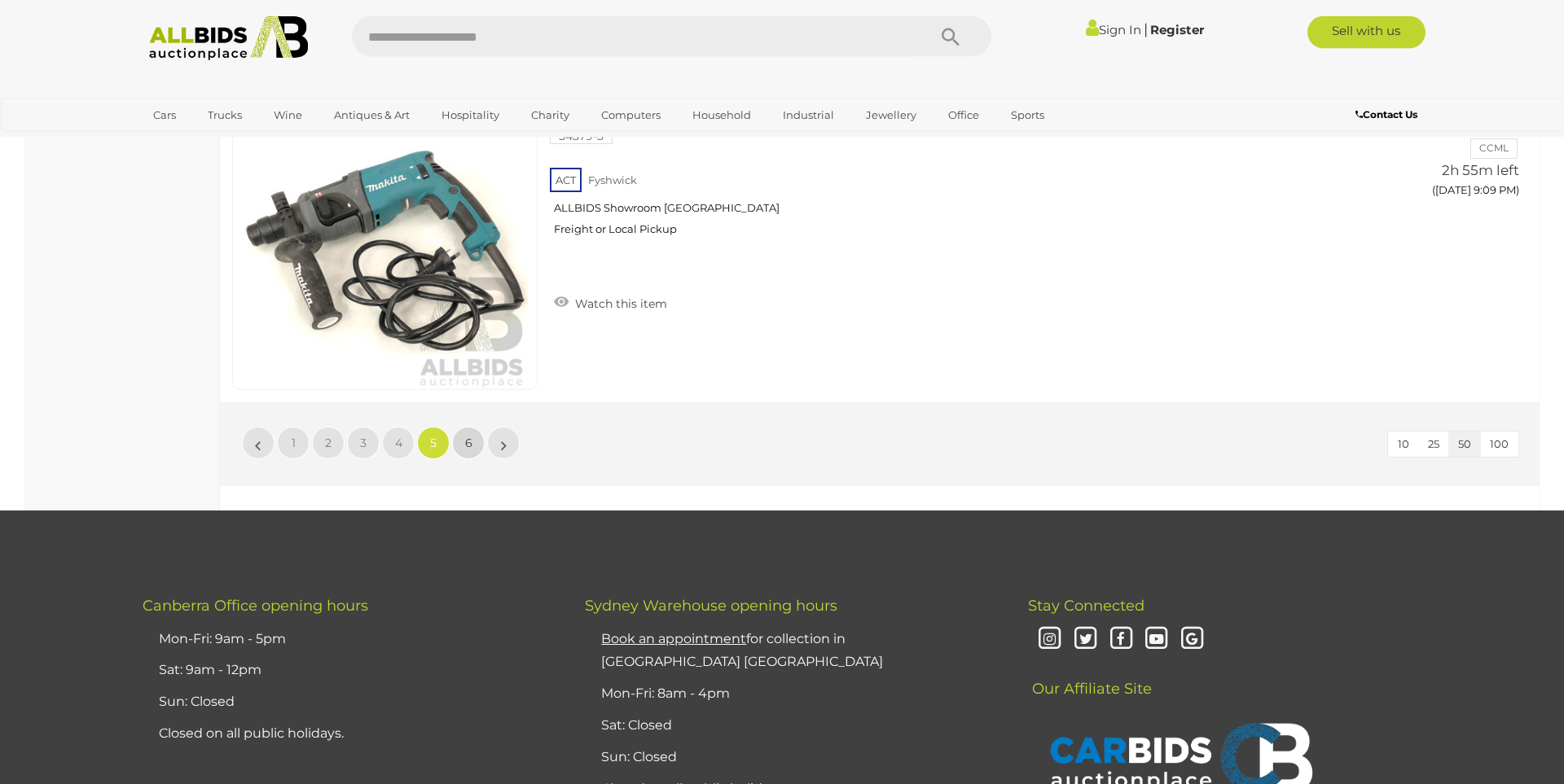
click at [461, 450] on link "6" at bounding box center [468, 443] width 32 height 32
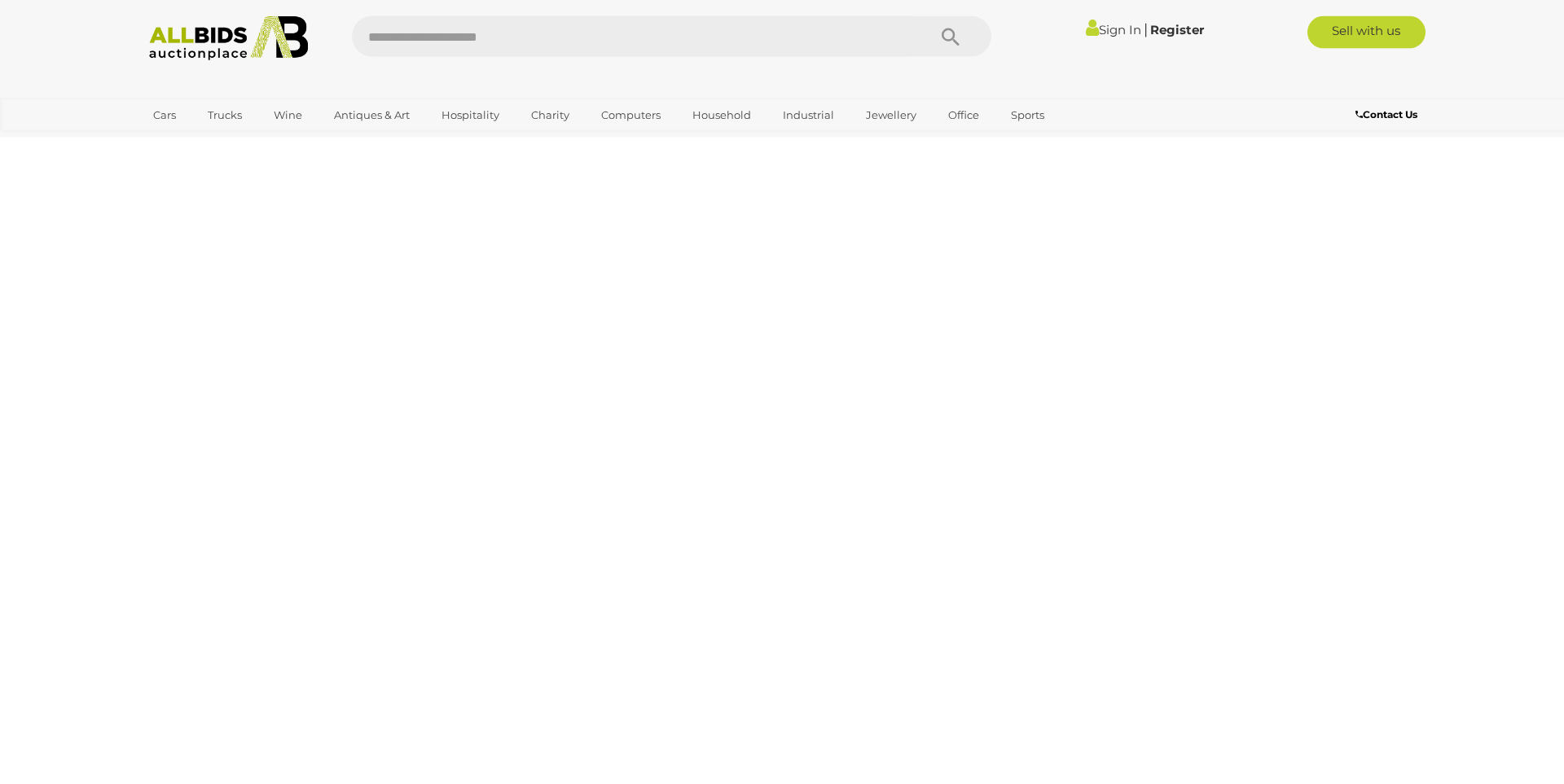
scroll to position [56, 0]
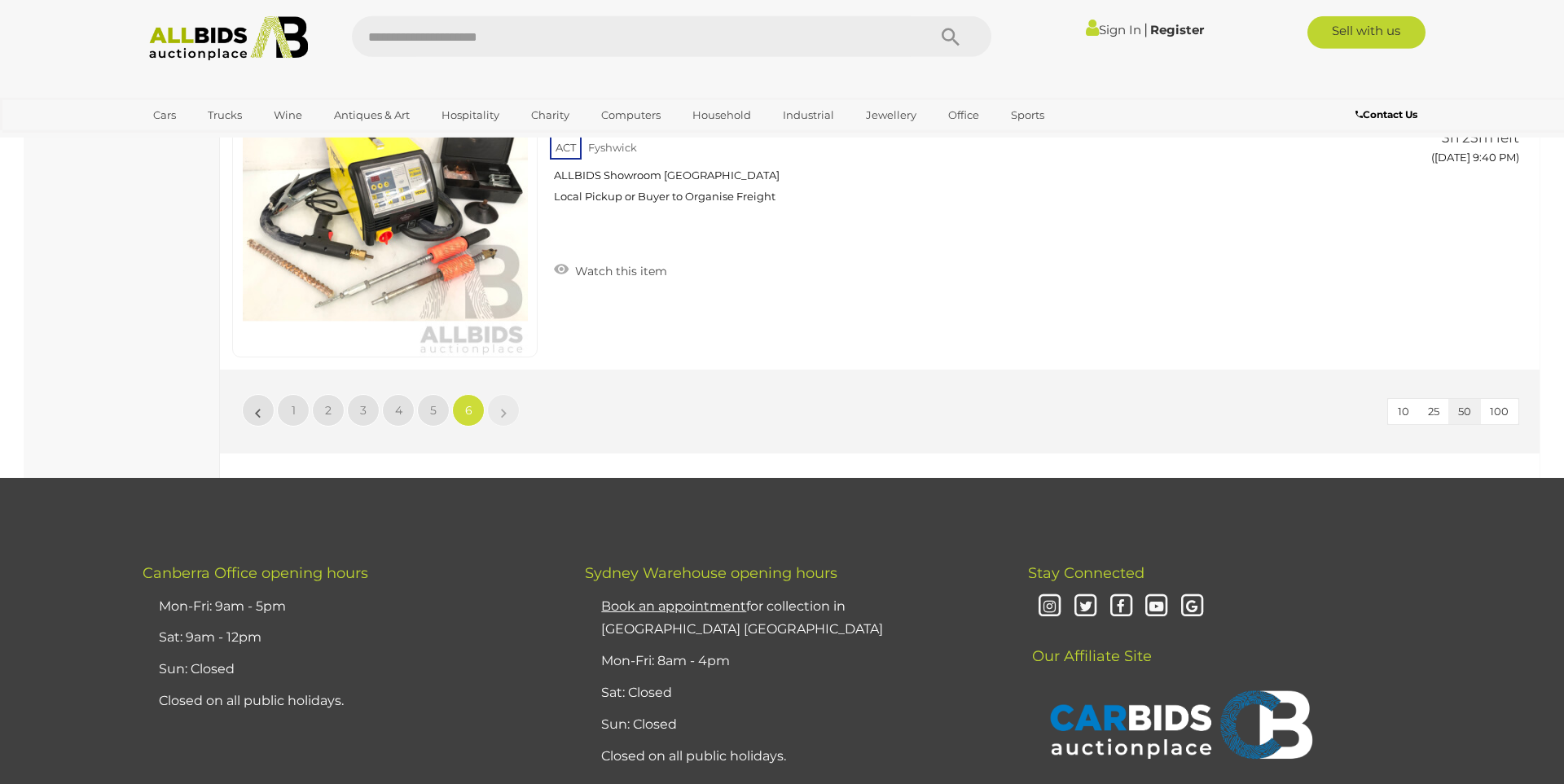
scroll to position [2553, 0]
